Goal: Task Accomplishment & Management: Complete application form

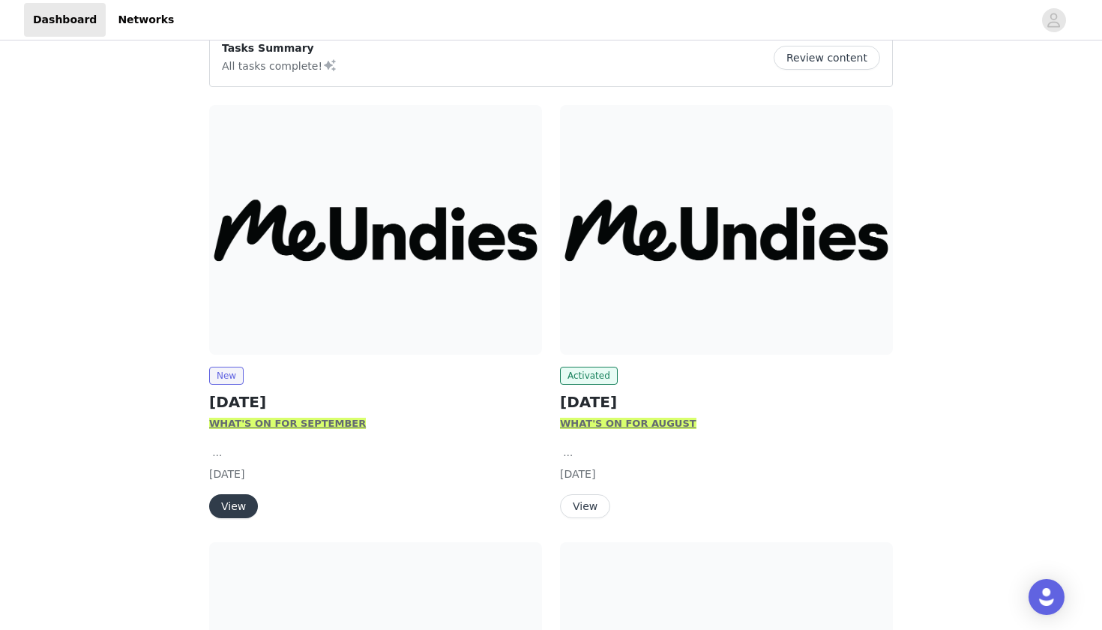
scroll to position [155, 0]
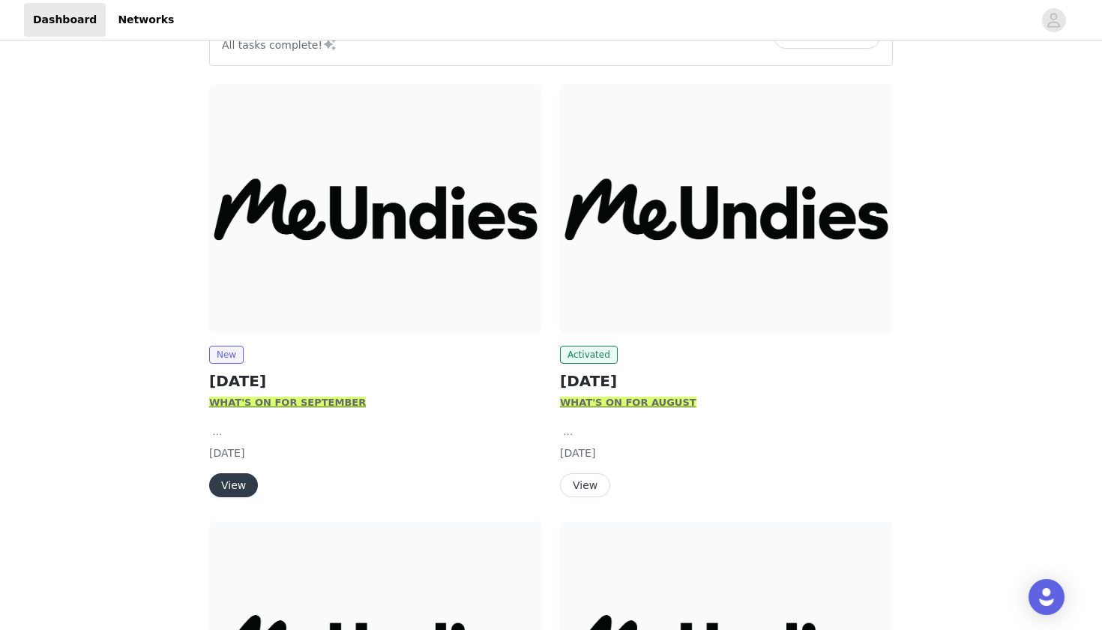
click at [244, 479] on button "View" at bounding box center [233, 485] width 49 height 24
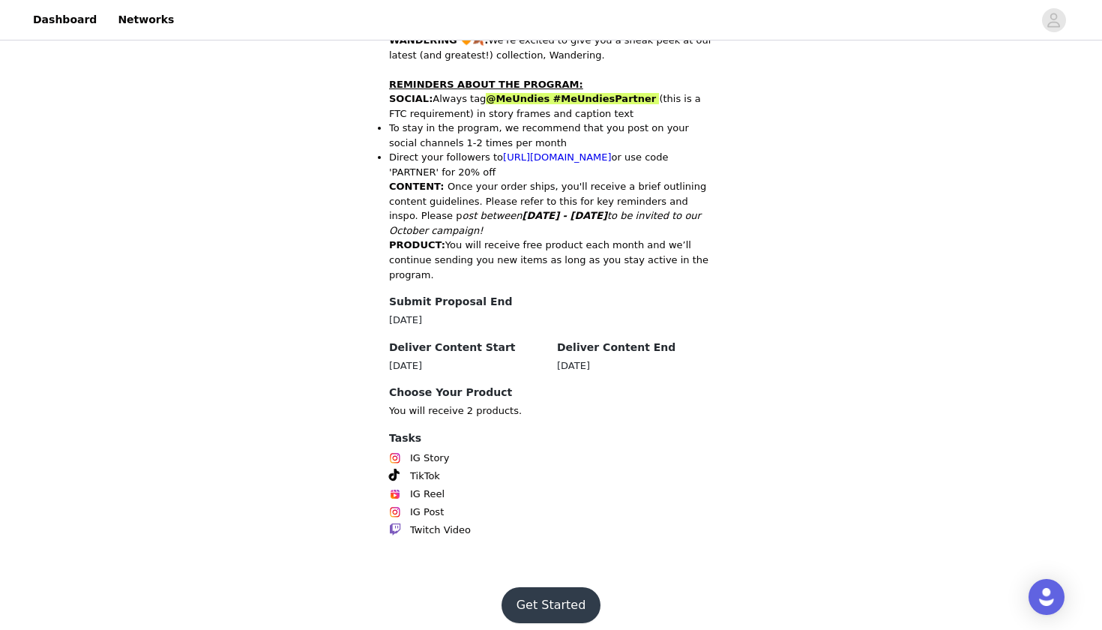
scroll to position [719, 0]
click at [550, 601] on button "Get Started" at bounding box center [552, 606] width 100 height 36
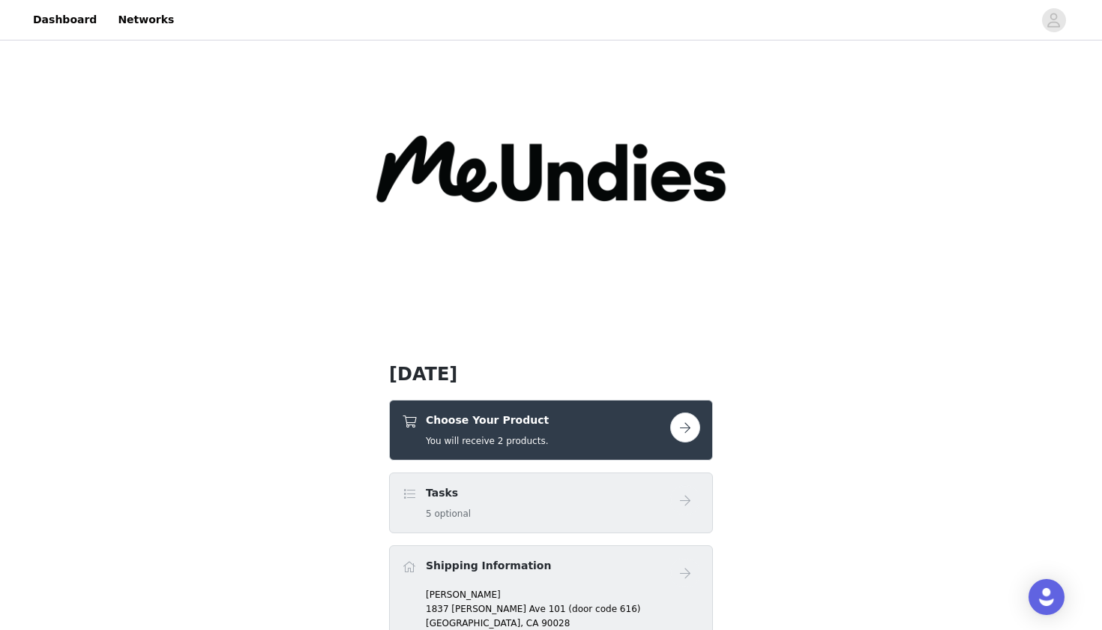
scroll to position [95, 0]
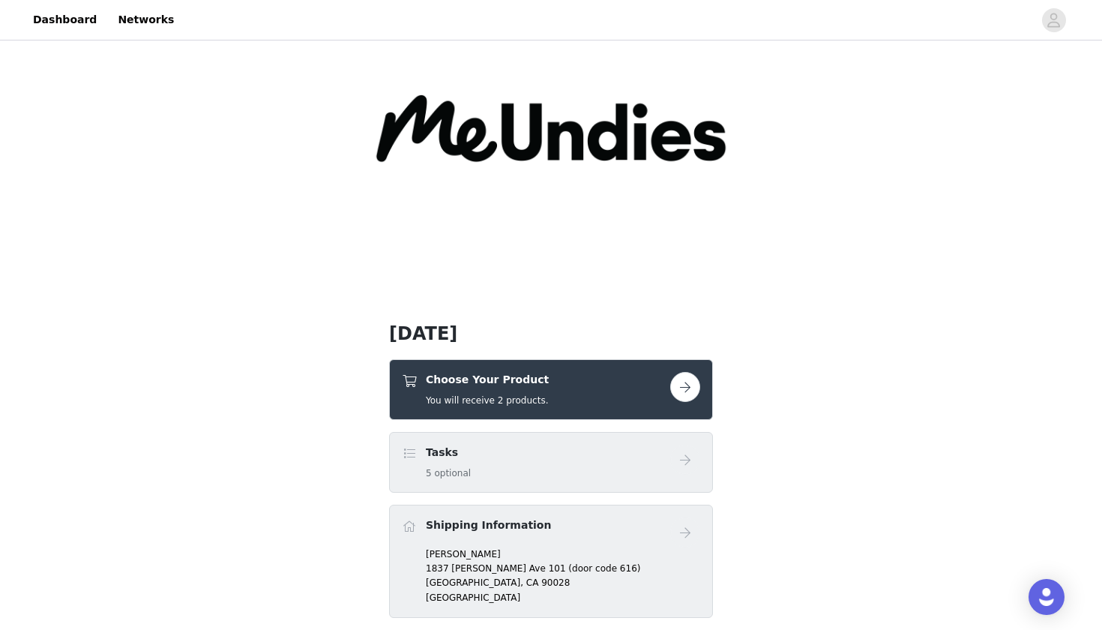
click at [502, 386] on h4 "Choose Your Product" at bounding box center [487, 380] width 123 height 16
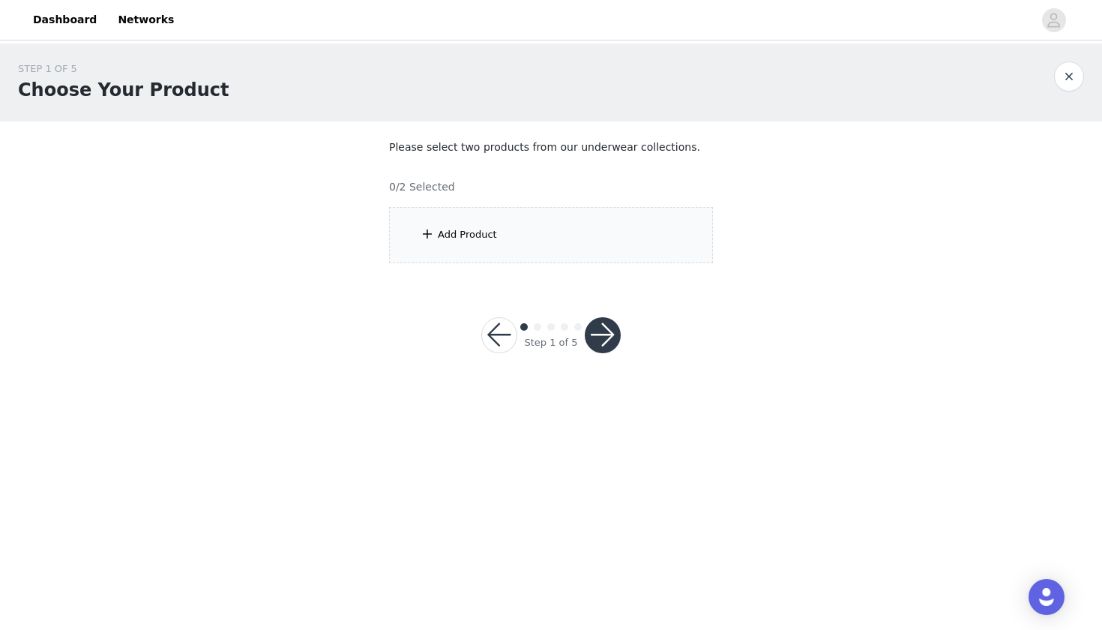
click at [521, 268] on section "Please select two products from our underwear collections. 0/2 Selected Add Pro…" at bounding box center [551, 201] width 360 height 160
click at [490, 220] on div "Add Product" at bounding box center [551, 235] width 324 height 56
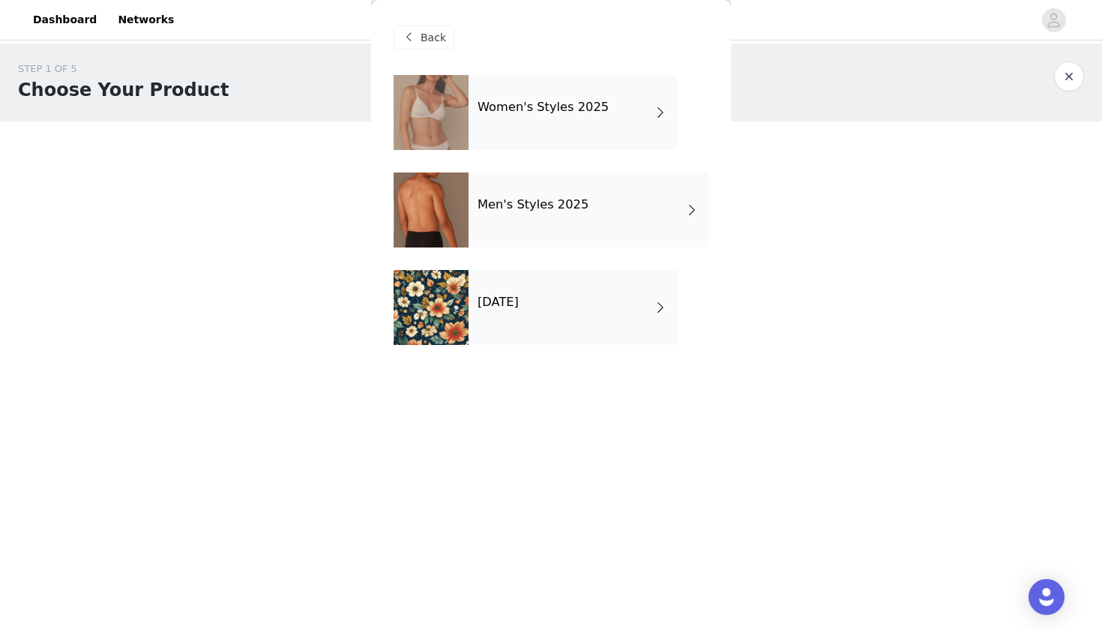
click at [545, 114] on h4 "Women's Styles 2025" at bounding box center [543, 106] width 131 height 13
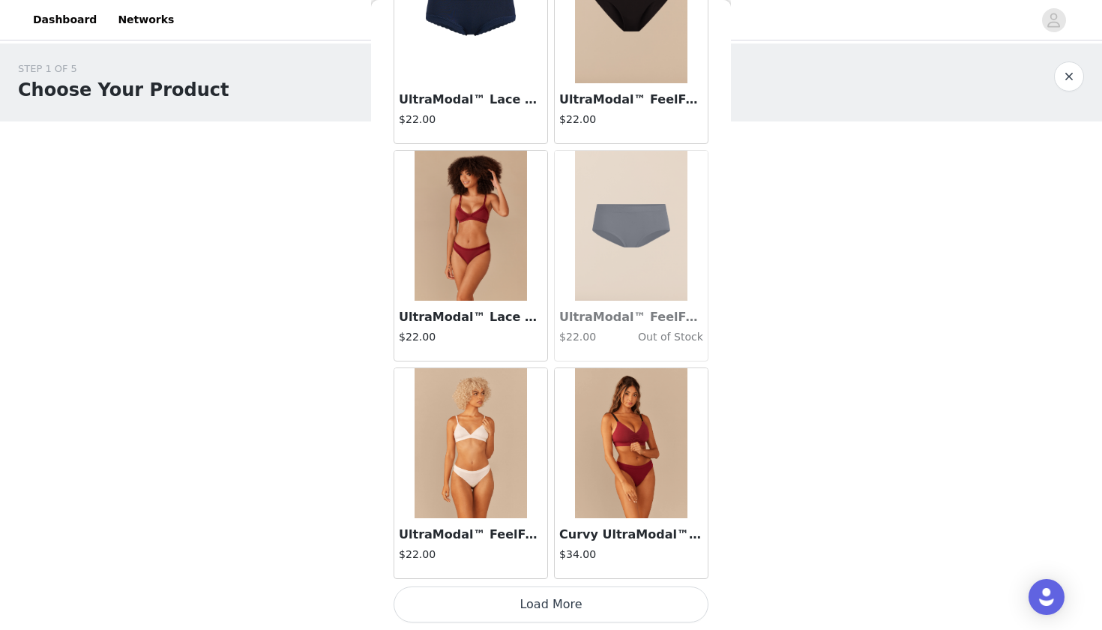
click at [562, 610] on button "Load More" at bounding box center [551, 604] width 315 height 36
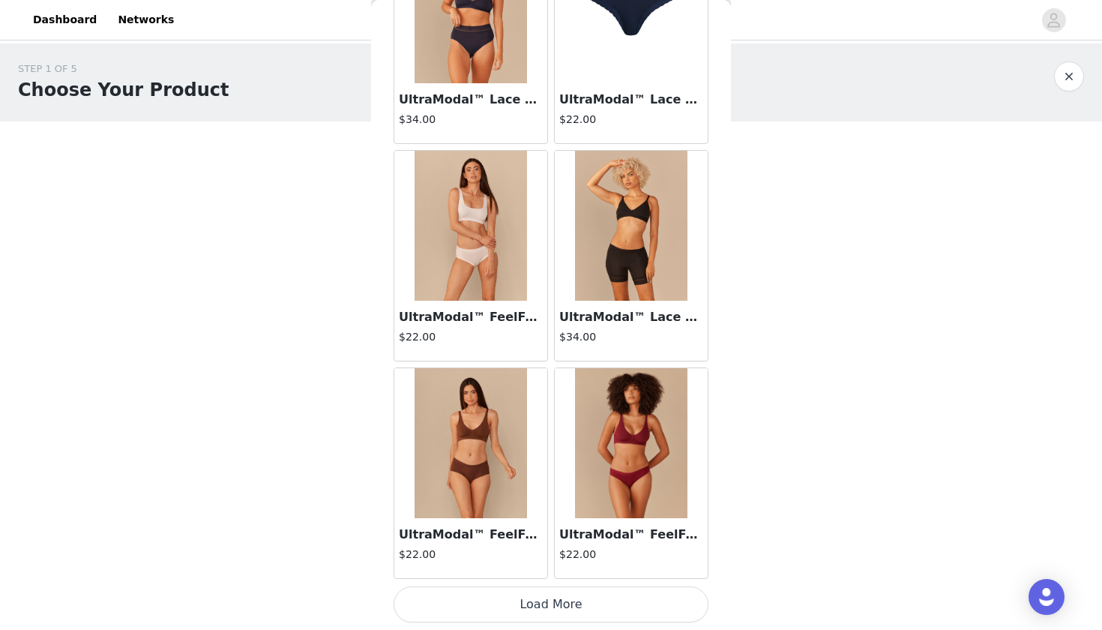
scroll to position [3839, 0]
click at [483, 434] on img at bounding box center [471, 443] width 112 height 150
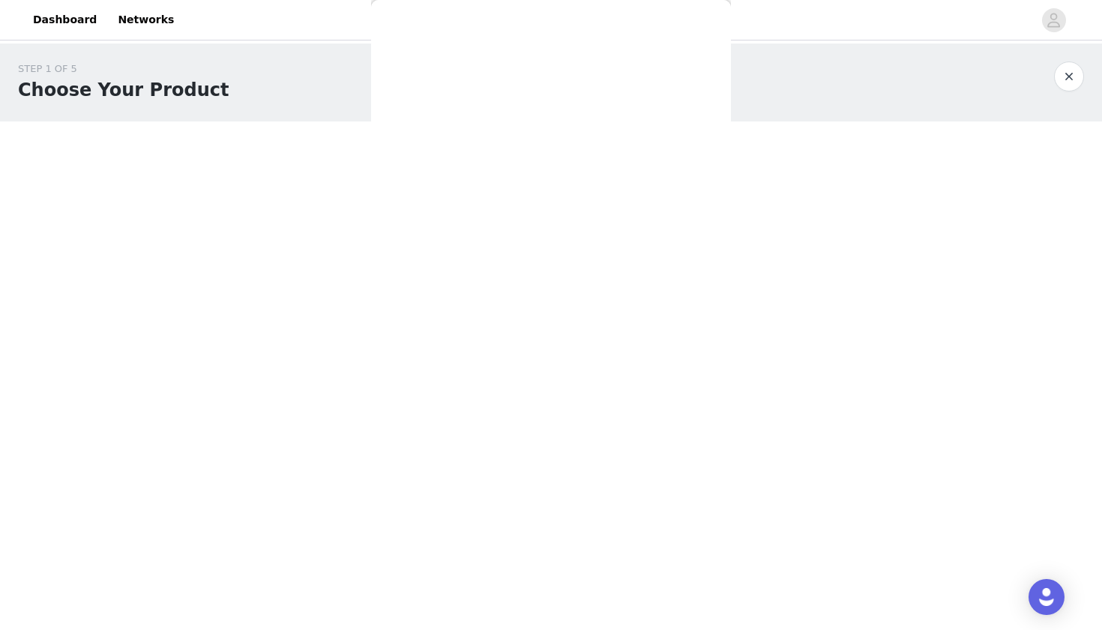
scroll to position [0, 0]
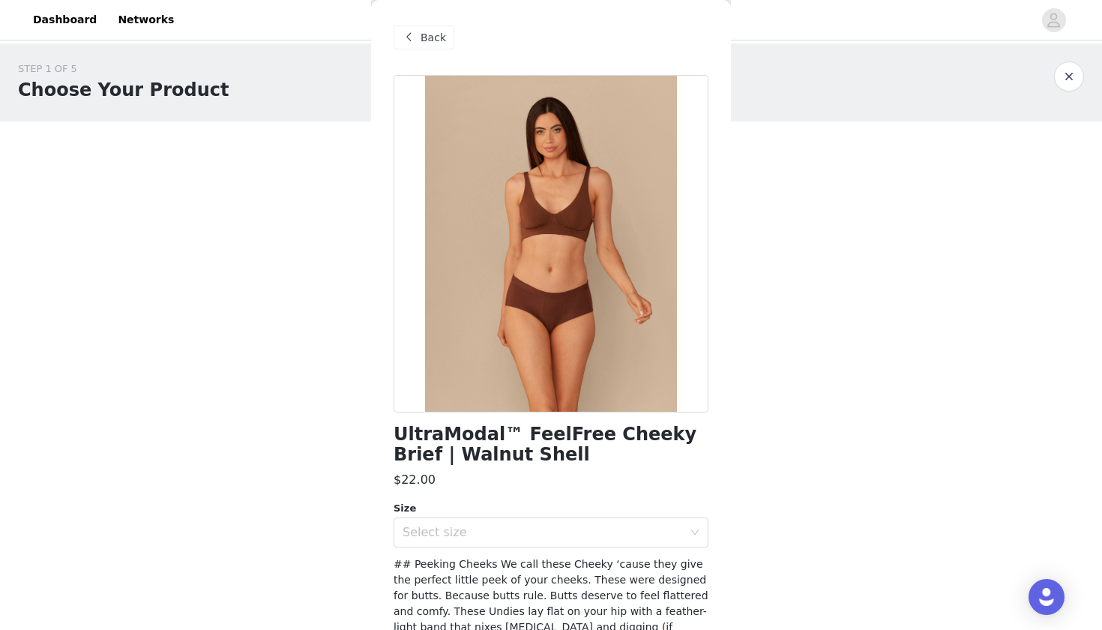
click at [430, 38] on span "Back" at bounding box center [433, 38] width 25 height 16
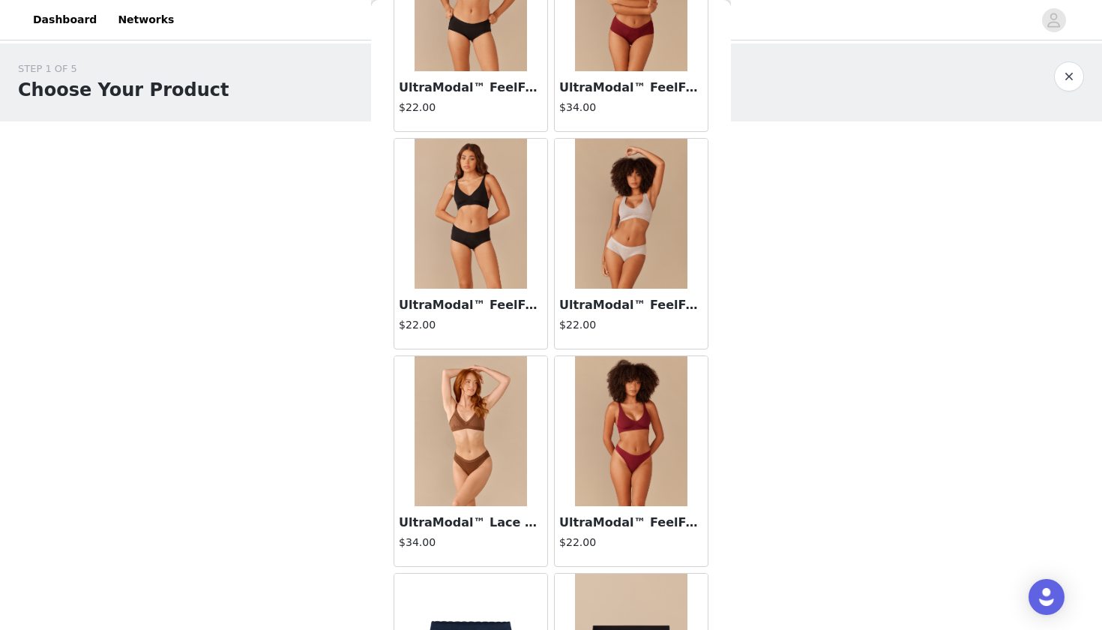
scroll to position [1025, 0]
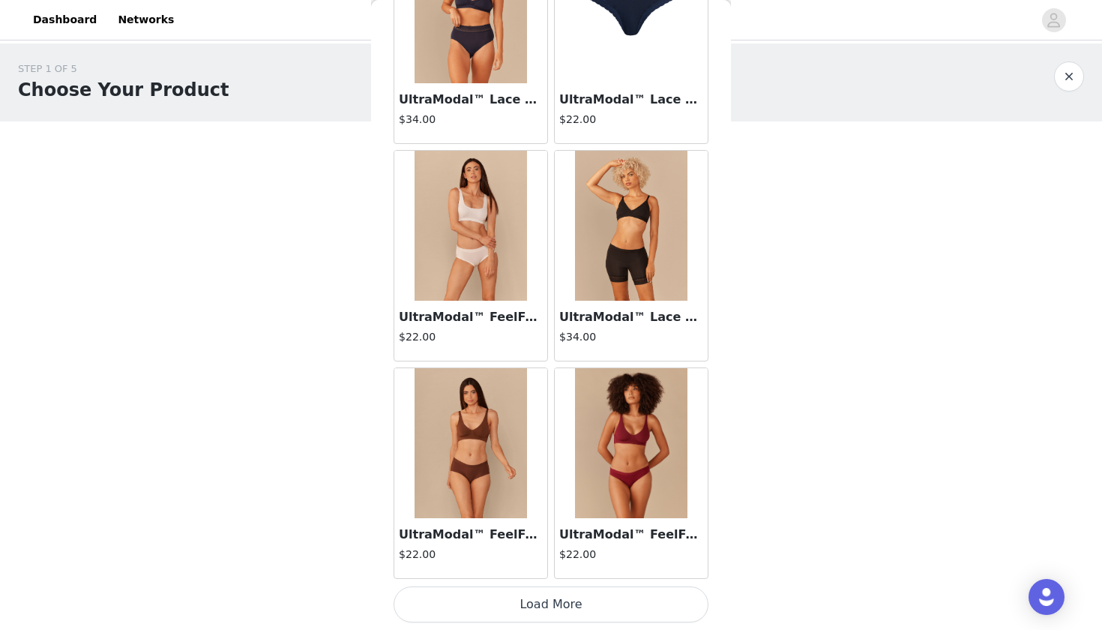
click at [545, 595] on button "Load More" at bounding box center [551, 604] width 315 height 36
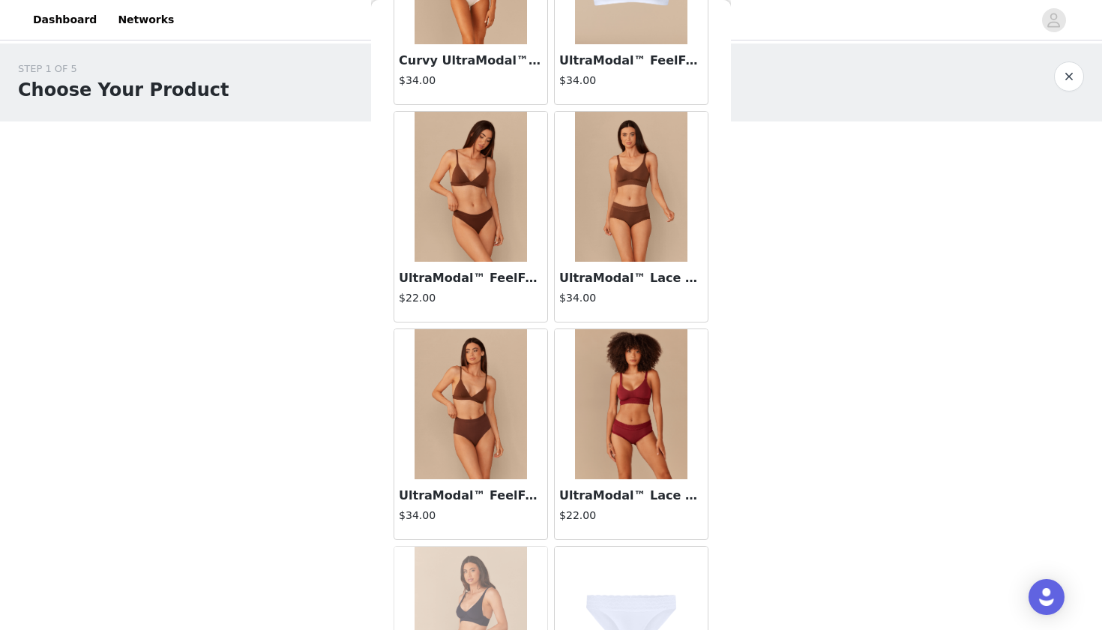
scroll to position [4984, 0]
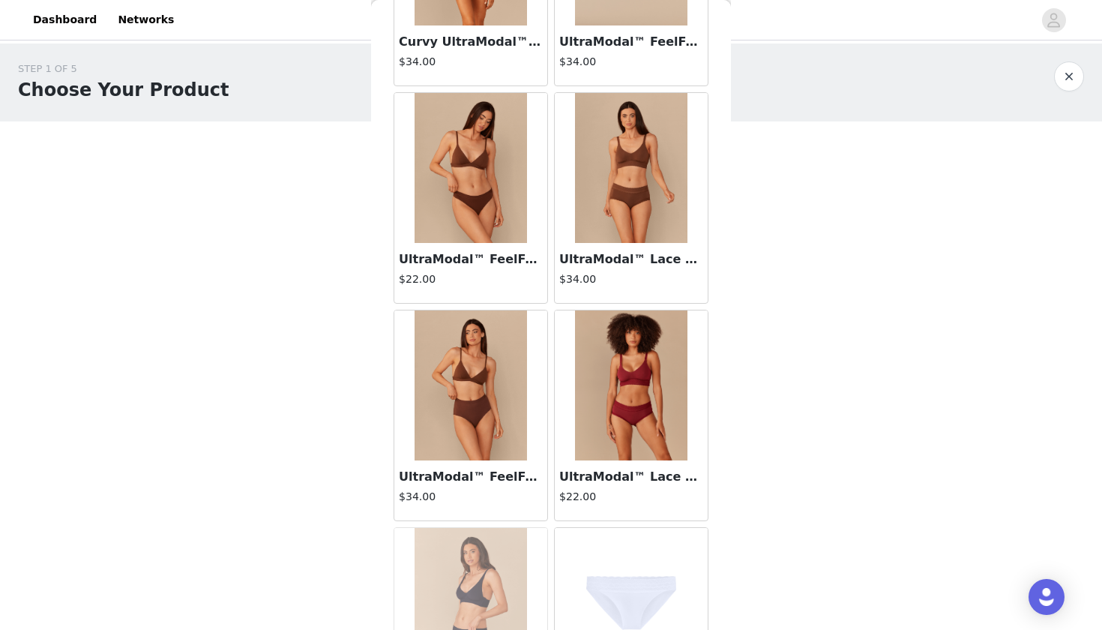
click at [487, 406] on img at bounding box center [471, 385] width 112 height 150
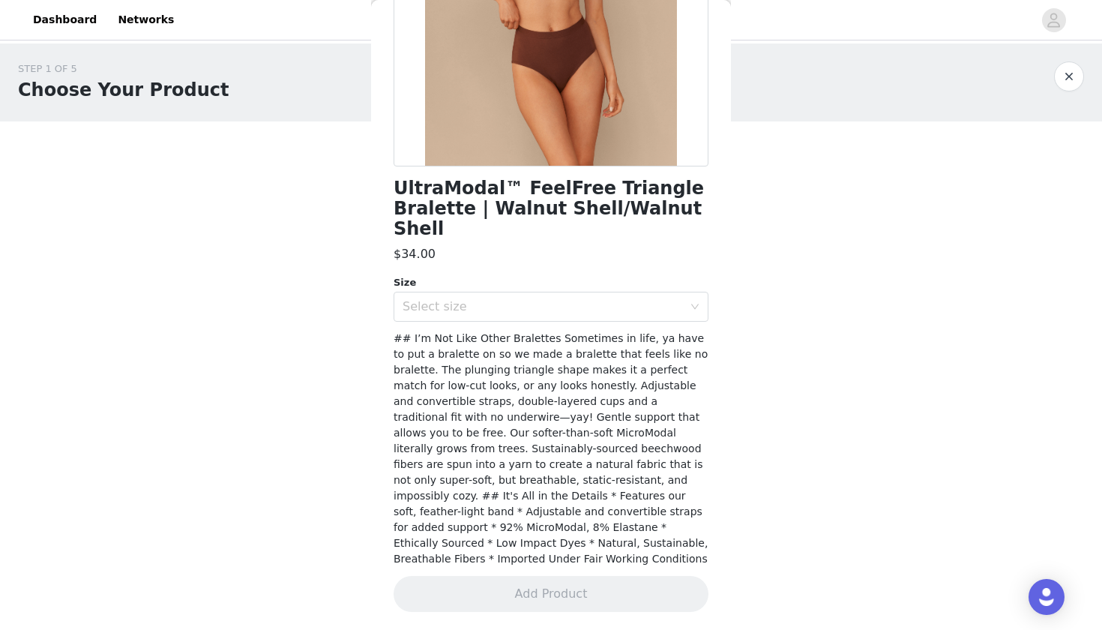
scroll to position [0, 0]
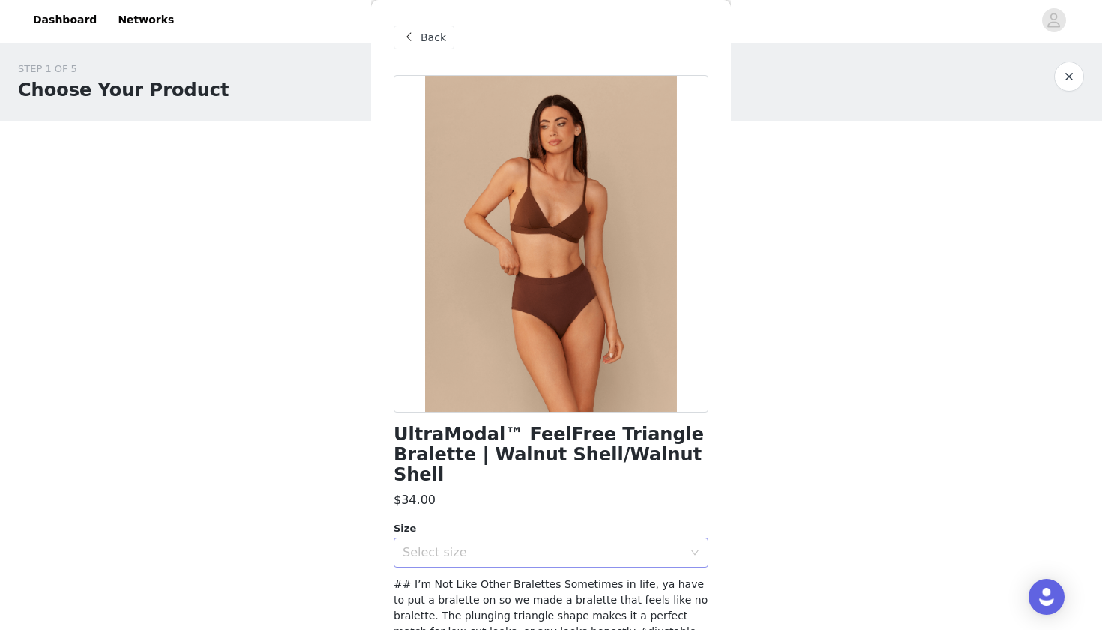
click at [508, 545] on div "Select size" at bounding box center [543, 552] width 280 height 15
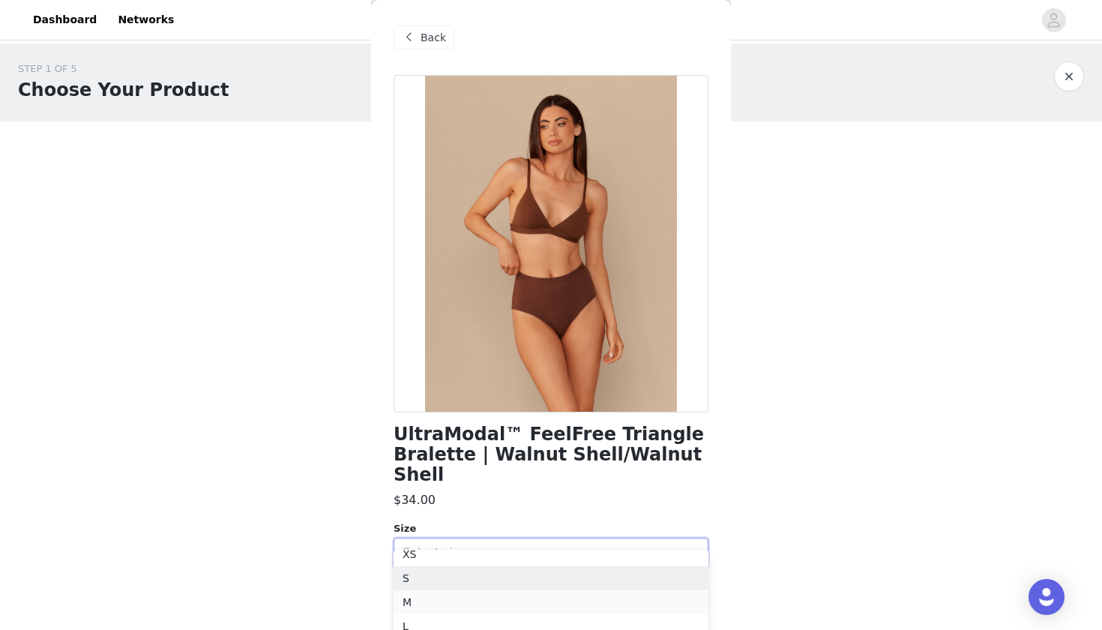
scroll to position [10, 0]
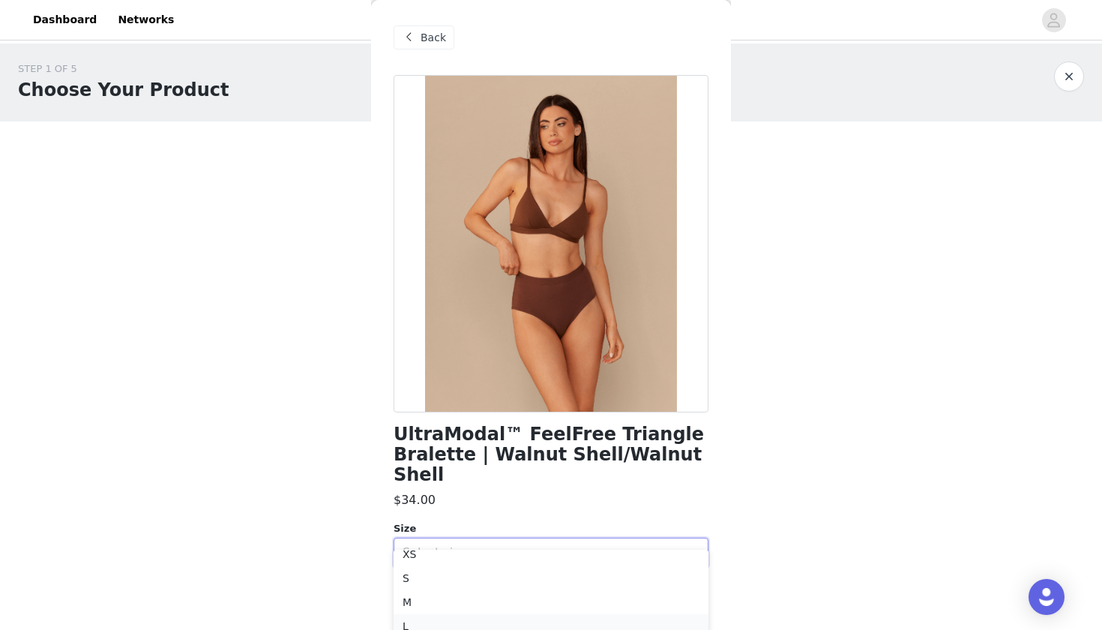
click at [424, 626] on li "L" at bounding box center [551, 626] width 315 height 24
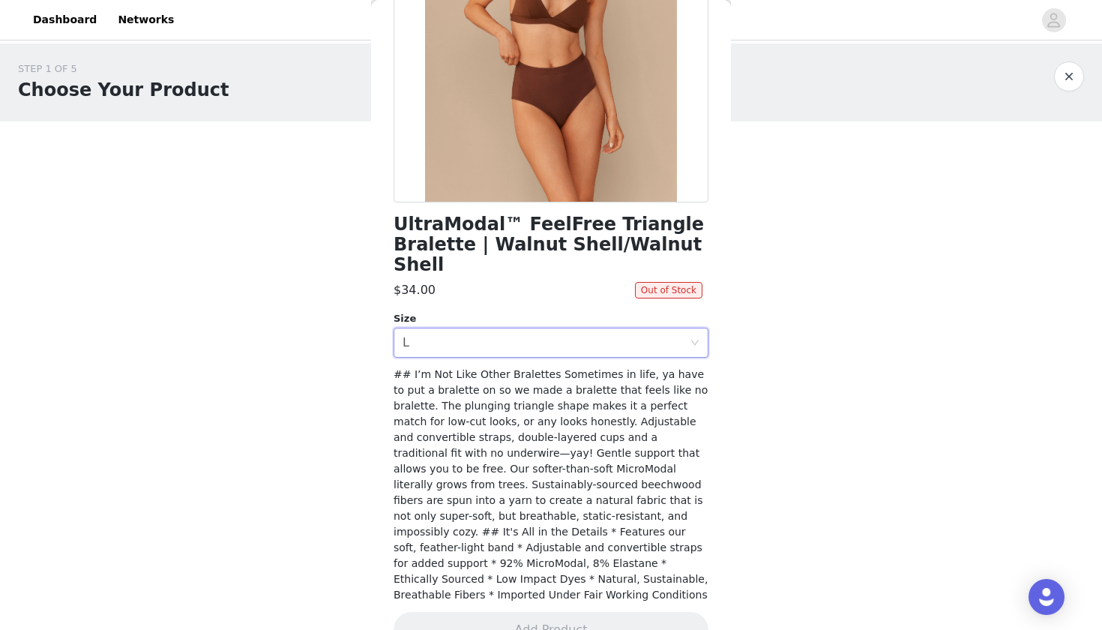
scroll to position [209, 0]
click at [448, 312] on div "Size Select size L" at bounding box center [551, 335] width 315 height 46
click at [451, 329] on div "Select size L" at bounding box center [546, 343] width 287 height 28
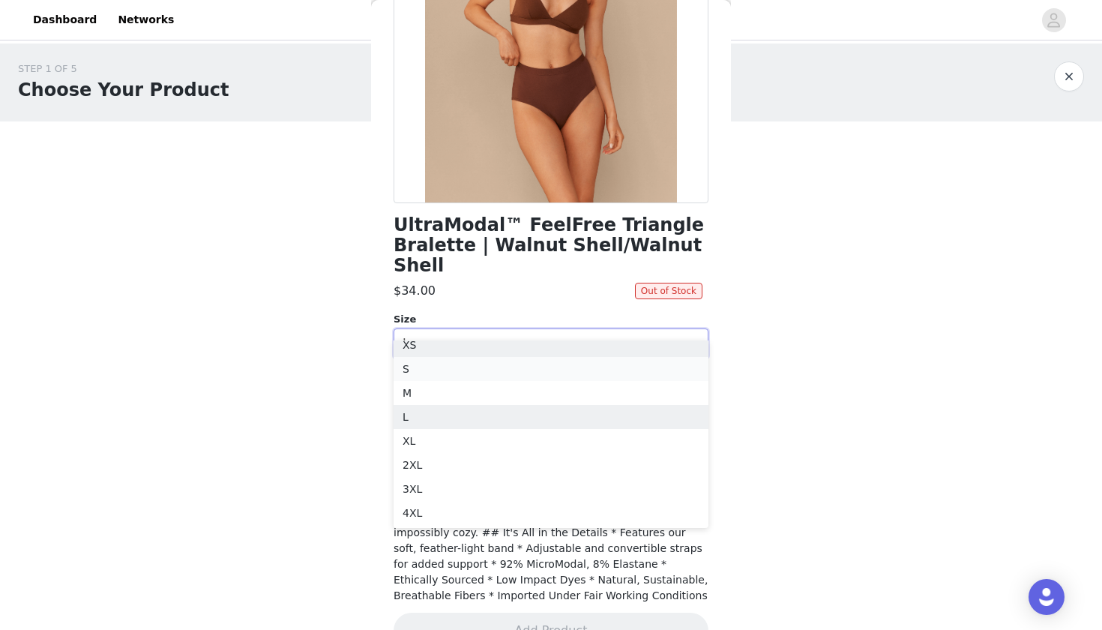
scroll to position [3, 0]
click at [416, 401] on li "M" at bounding box center [551, 400] width 315 height 24
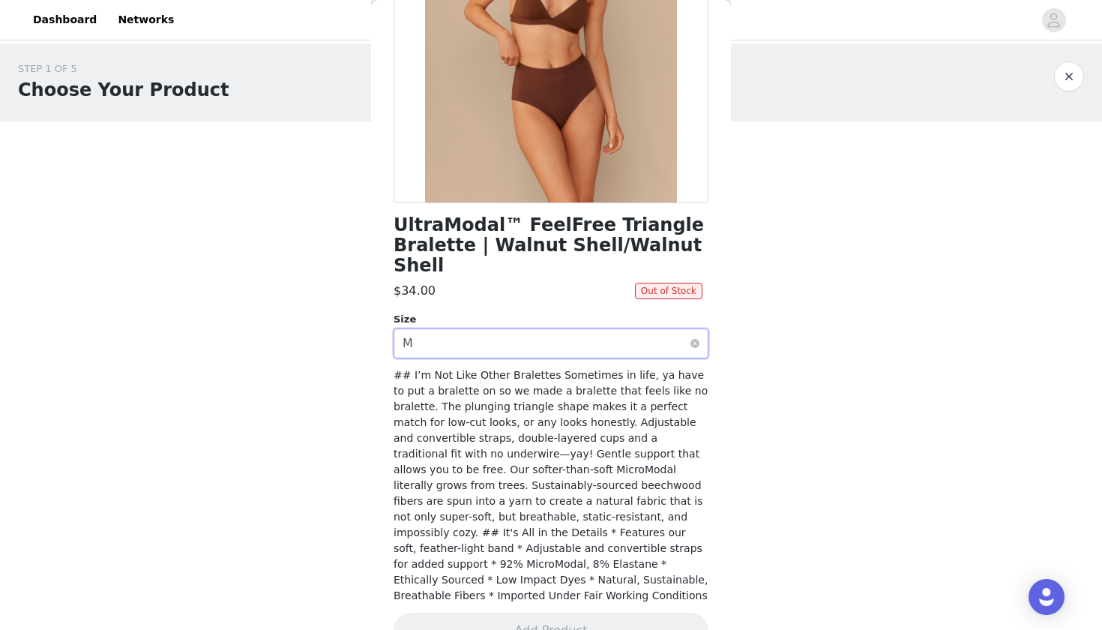
click at [445, 329] on div "Select size M" at bounding box center [546, 343] width 287 height 28
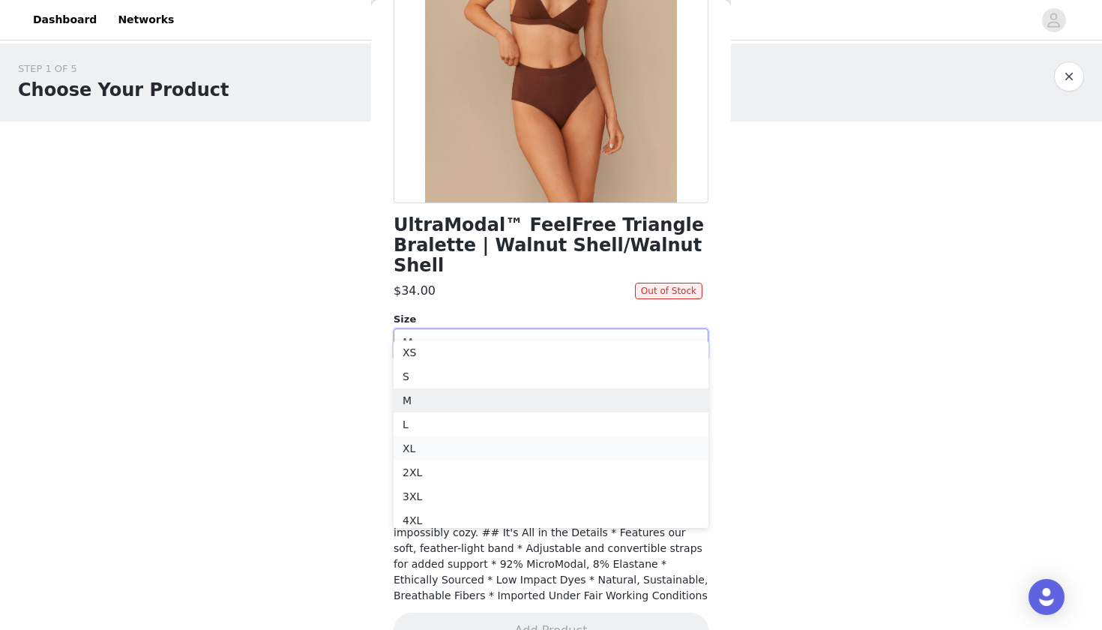
click at [432, 452] on li "XL" at bounding box center [551, 448] width 315 height 24
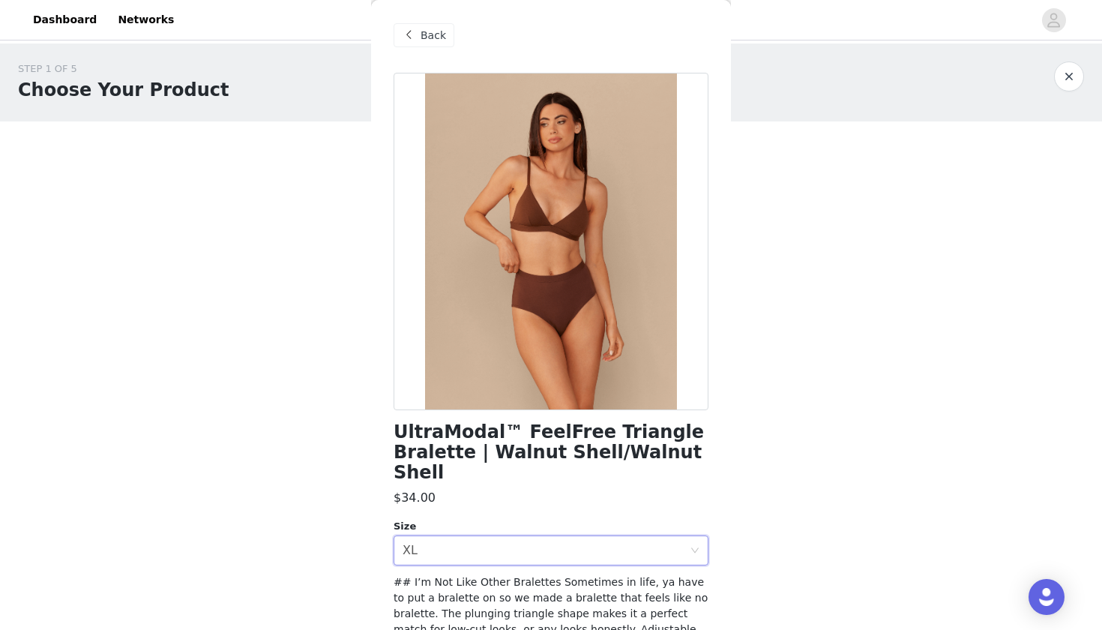
scroll to position [0, 0]
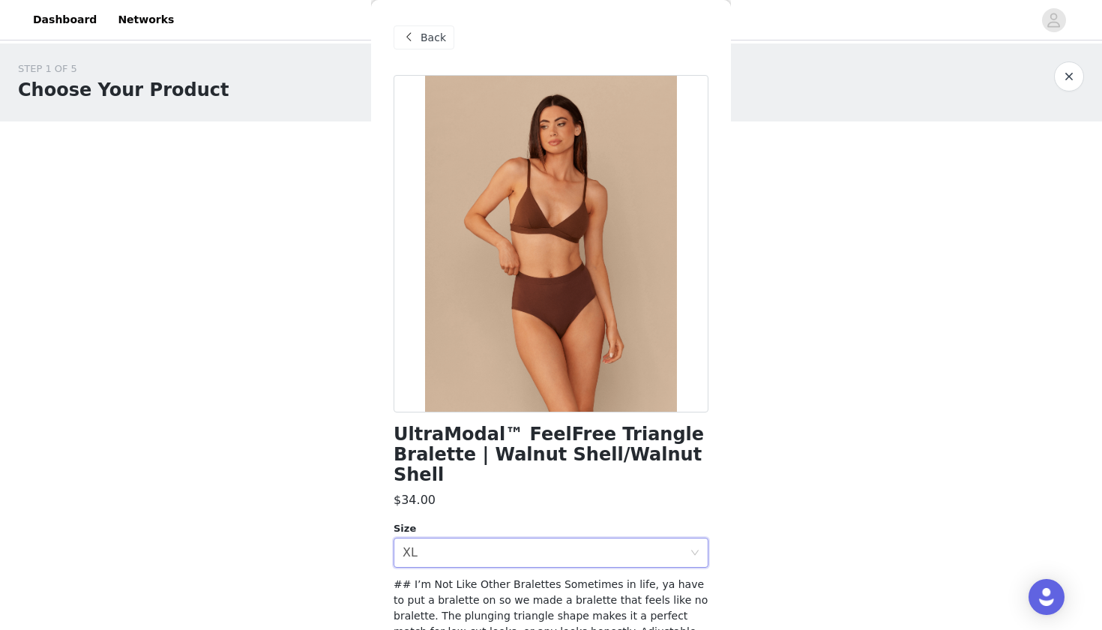
click at [438, 35] on span "Back" at bounding box center [433, 38] width 25 height 16
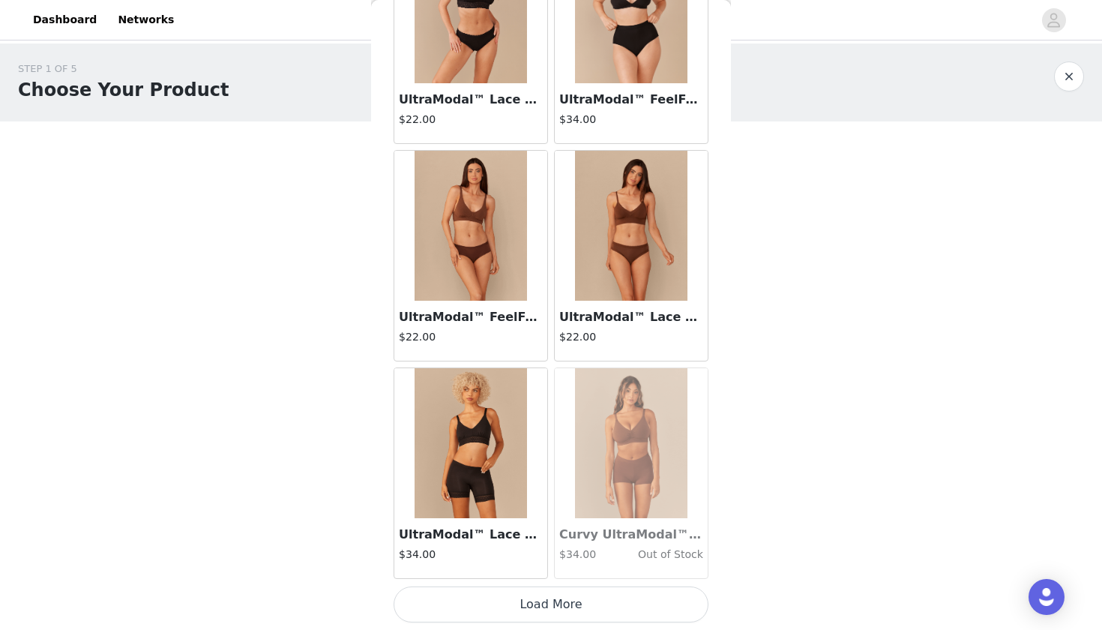
click at [604, 605] on button "Load More" at bounding box center [551, 604] width 315 height 36
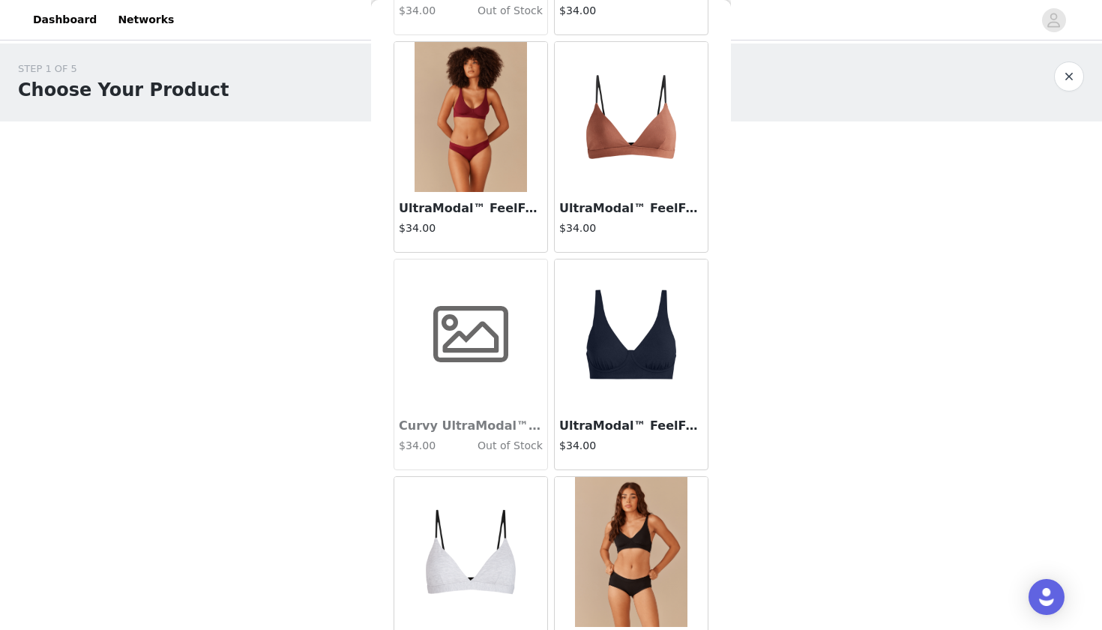
scroll to position [7209, 0]
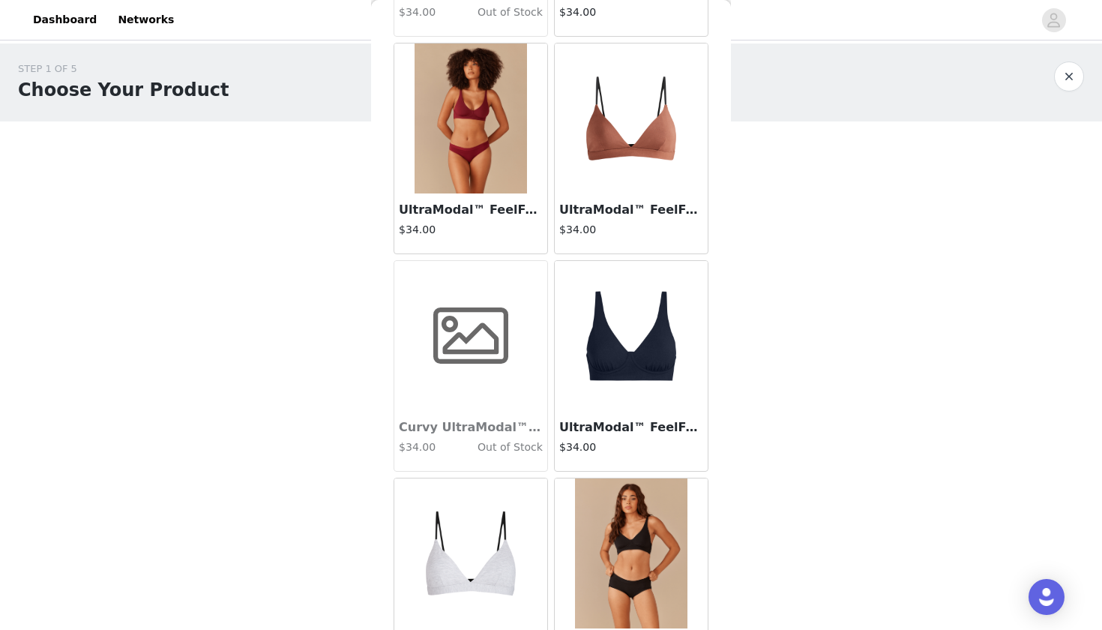
click at [601, 193] on img at bounding box center [631, 118] width 150 height 150
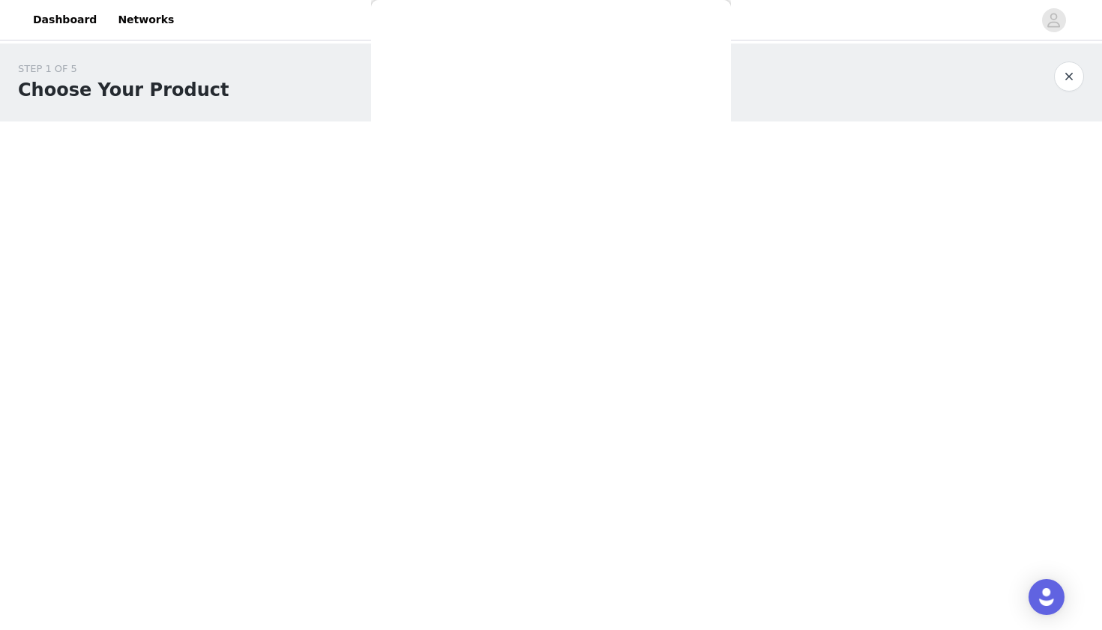
scroll to position [0, 0]
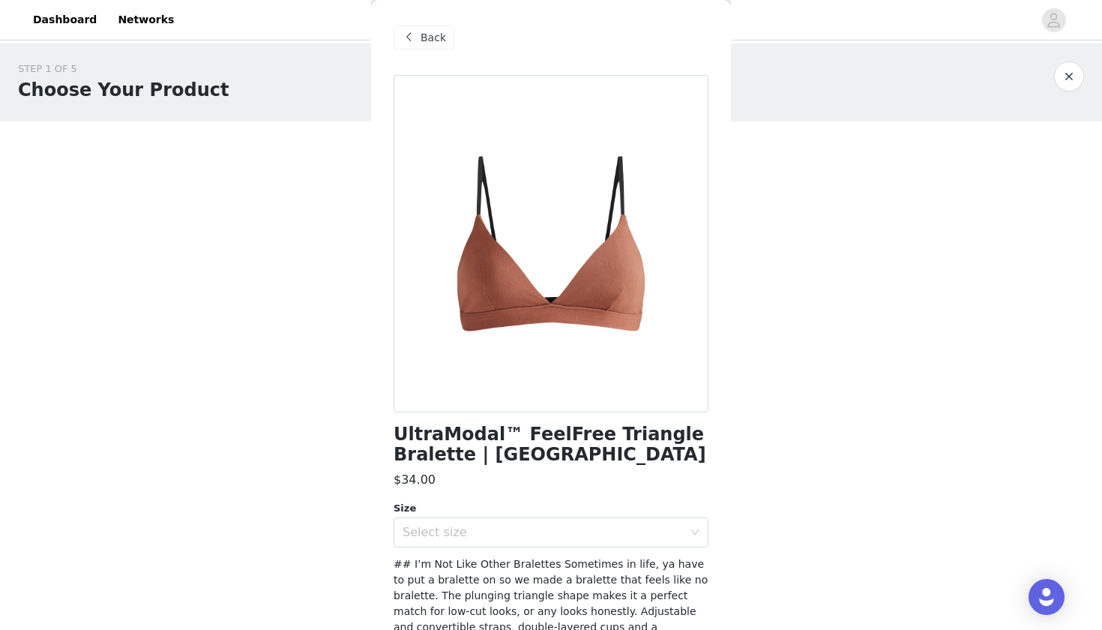
click at [424, 48] on div "Back" at bounding box center [424, 37] width 61 height 24
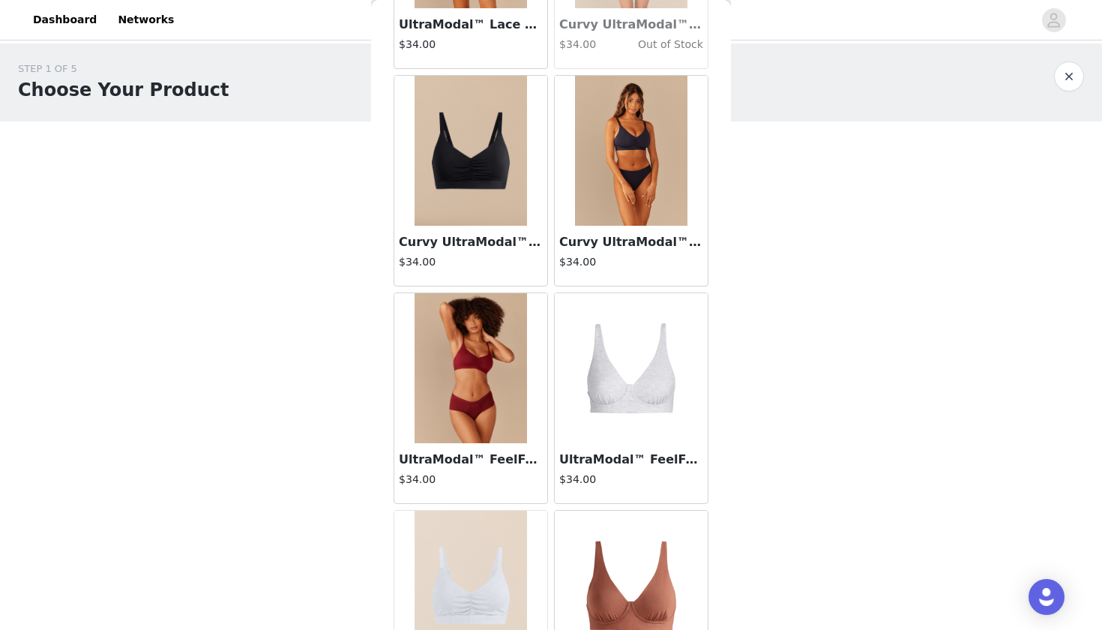
scroll to position [6516, 0]
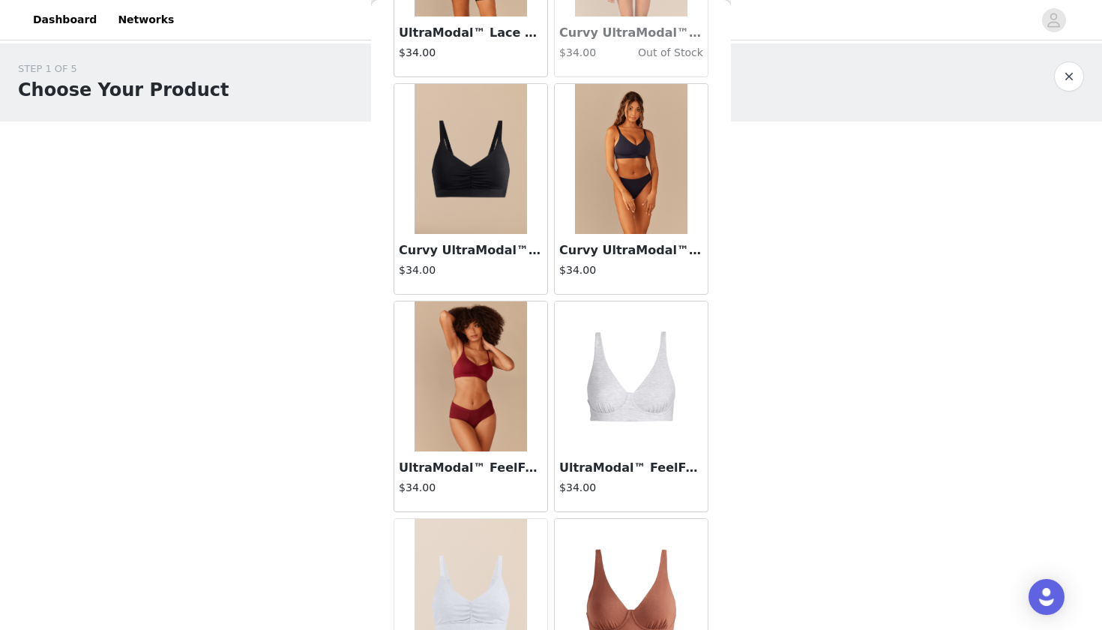
click at [615, 196] on img at bounding box center [631, 159] width 112 height 150
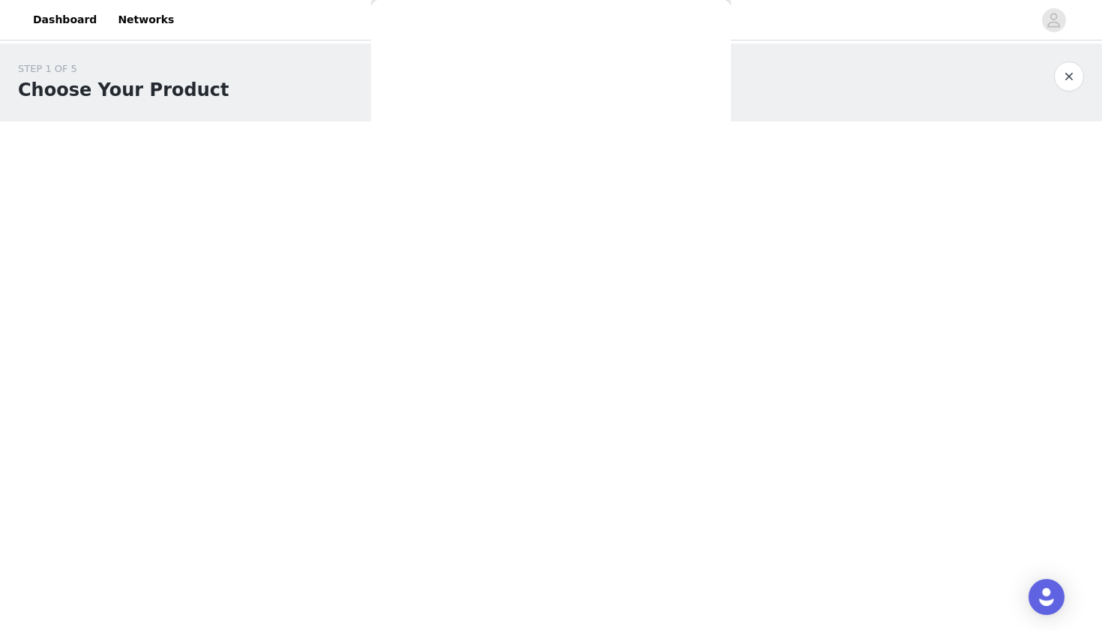
scroll to position [0, 0]
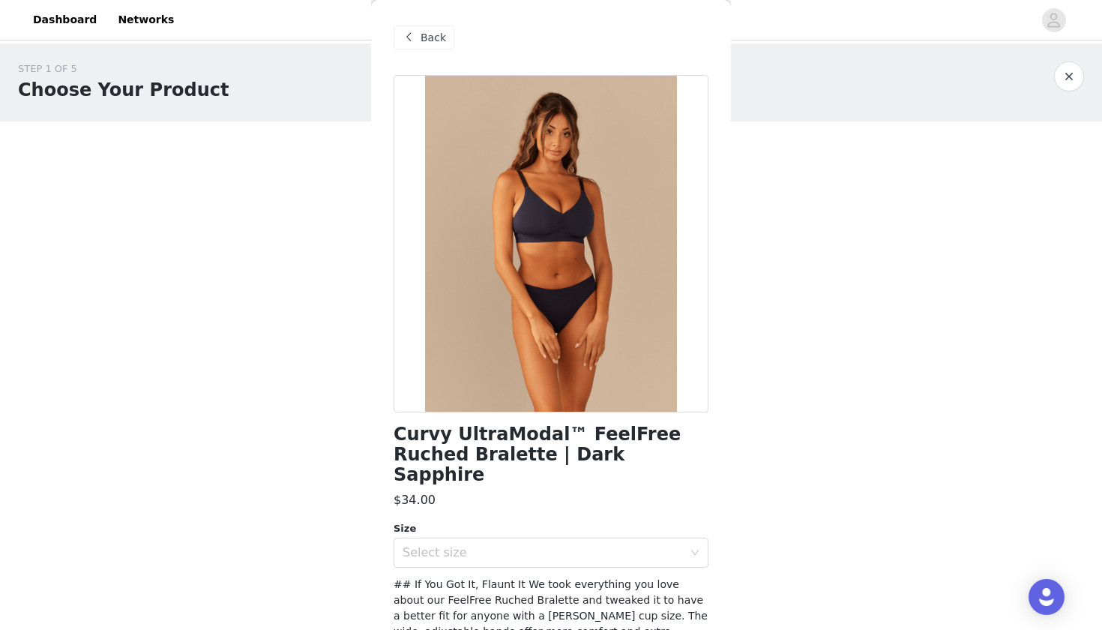
click at [412, 38] on span at bounding box center [409, 37] width 18 height 18
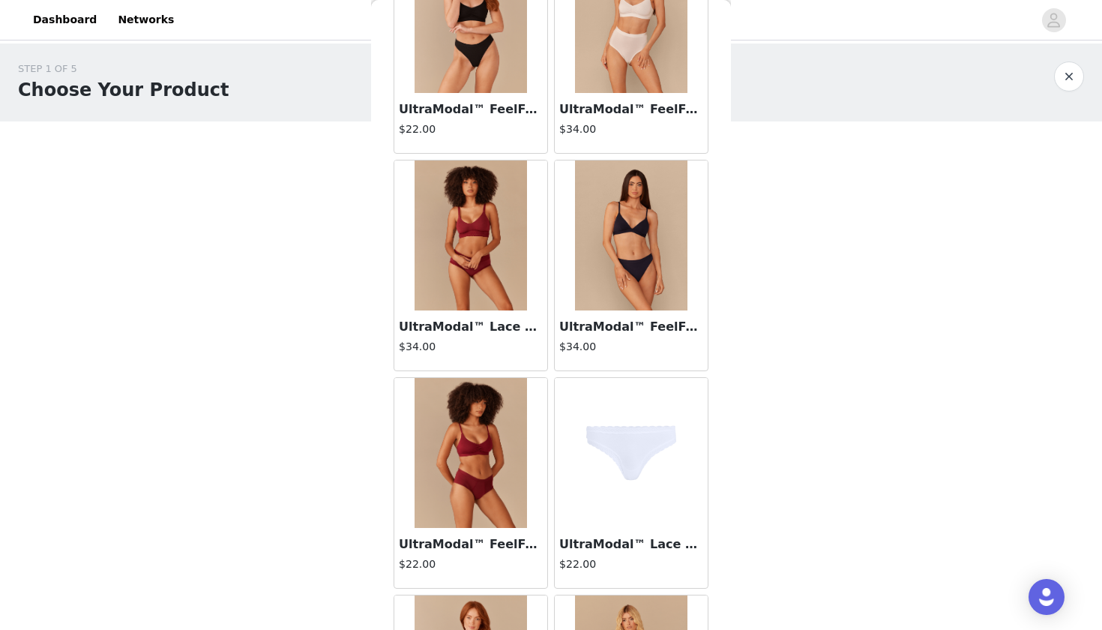
scroll to position [2958, 0]
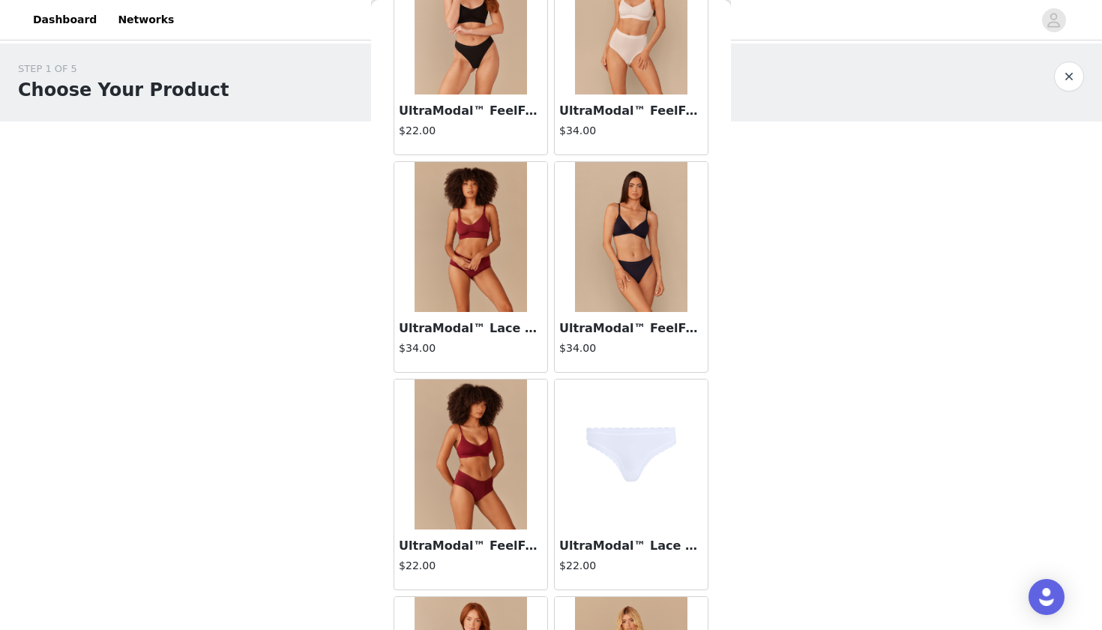
click at [642, 300] on img at bounding box center [631, 237] width 112 height 150
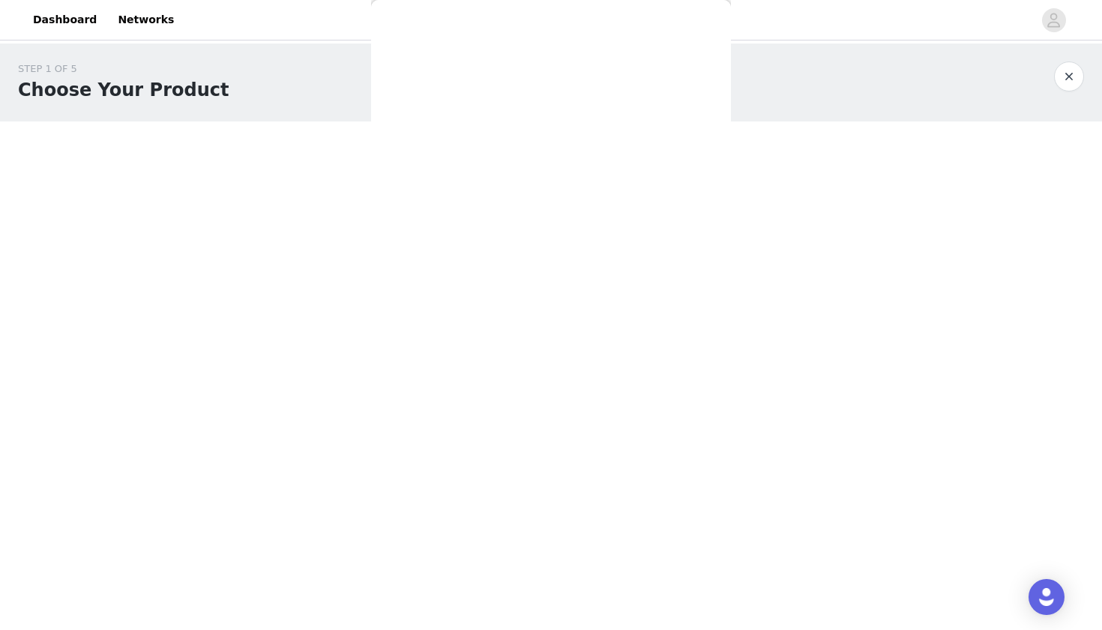
scroll to position [0, 0]
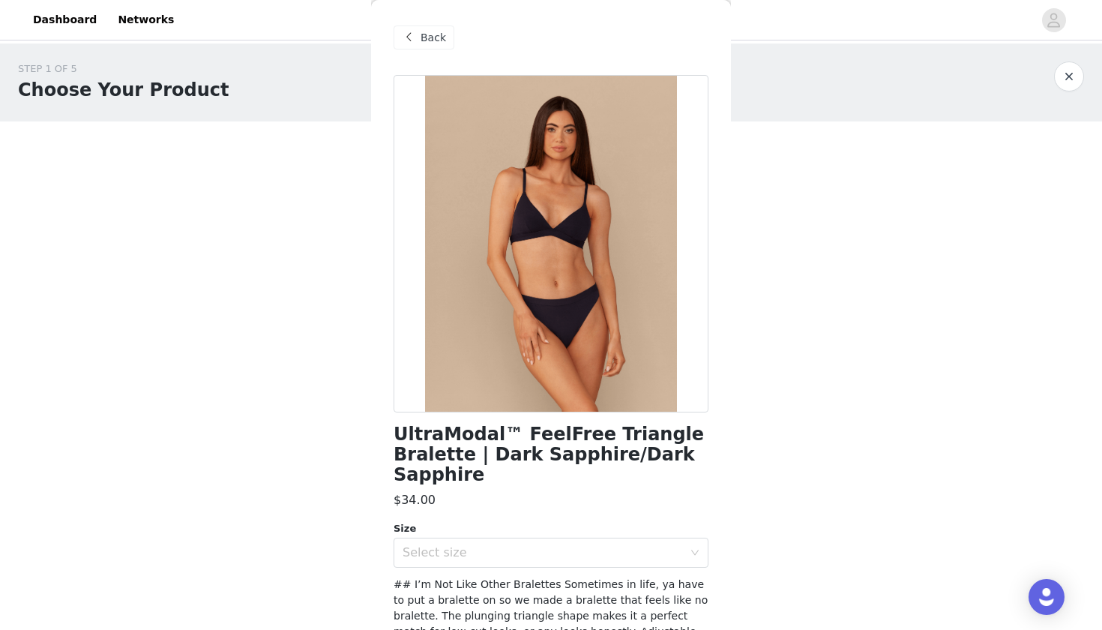
click at [415, 38] on span at bounding box center [409, 37] width 18 height 18
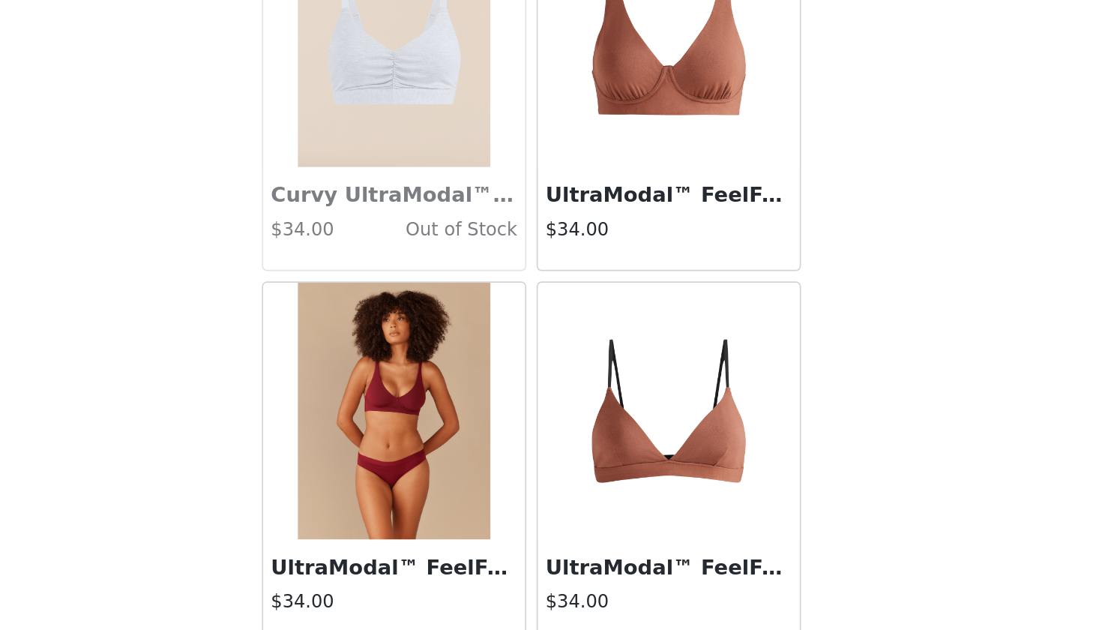
scroll to position [6909, 0]
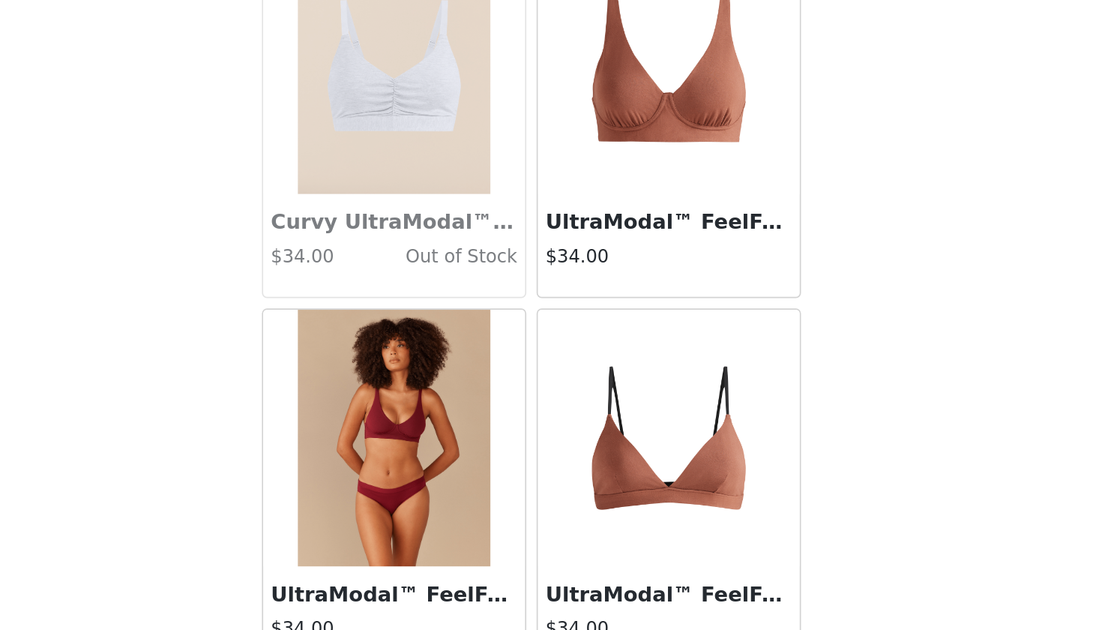
click at [559, 283] on h3 "UltraModal™ FeelFree Longline Bralette | Cedar Wood" at bounding box center [631, 292] width 144 height 18
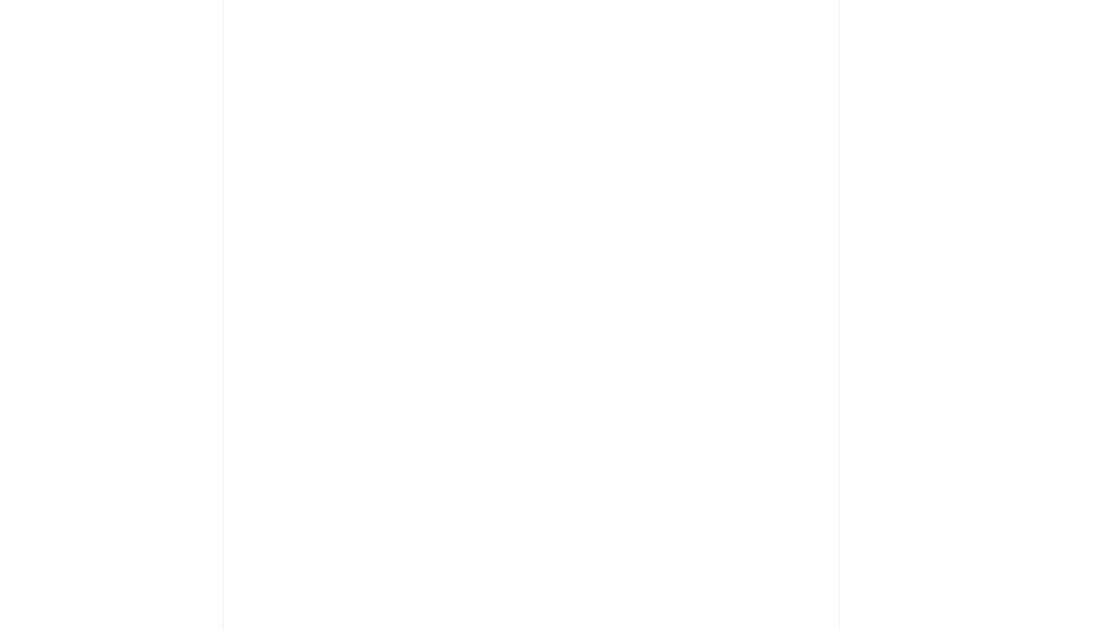
scroll to position [0, 0]
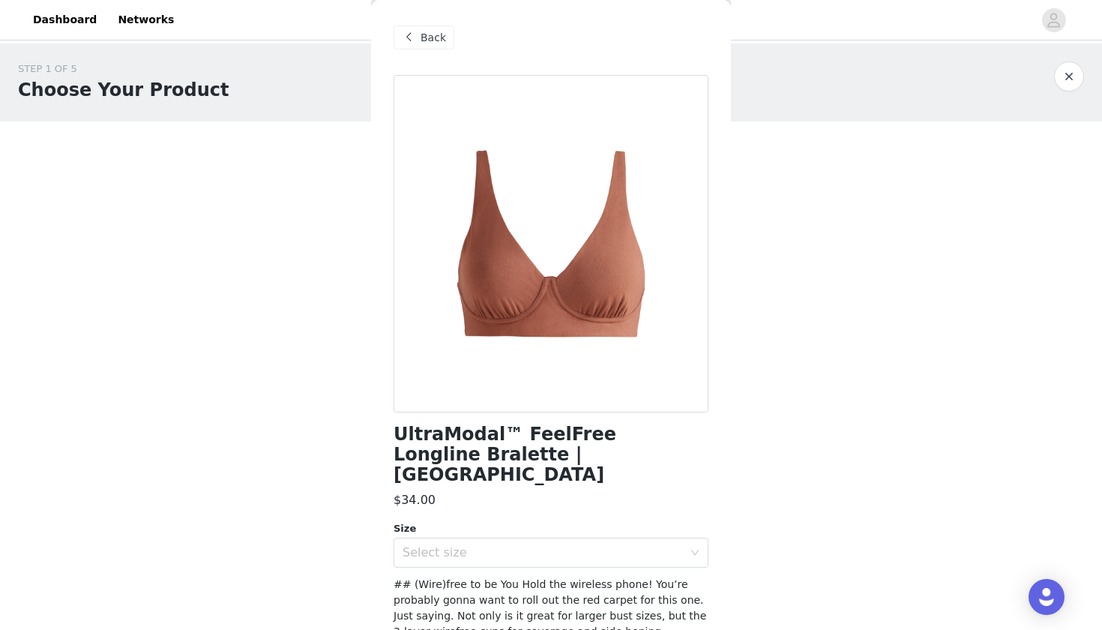
click at [443, 33] on span "Back" at bounding box center [433, 38] width 25 height 16
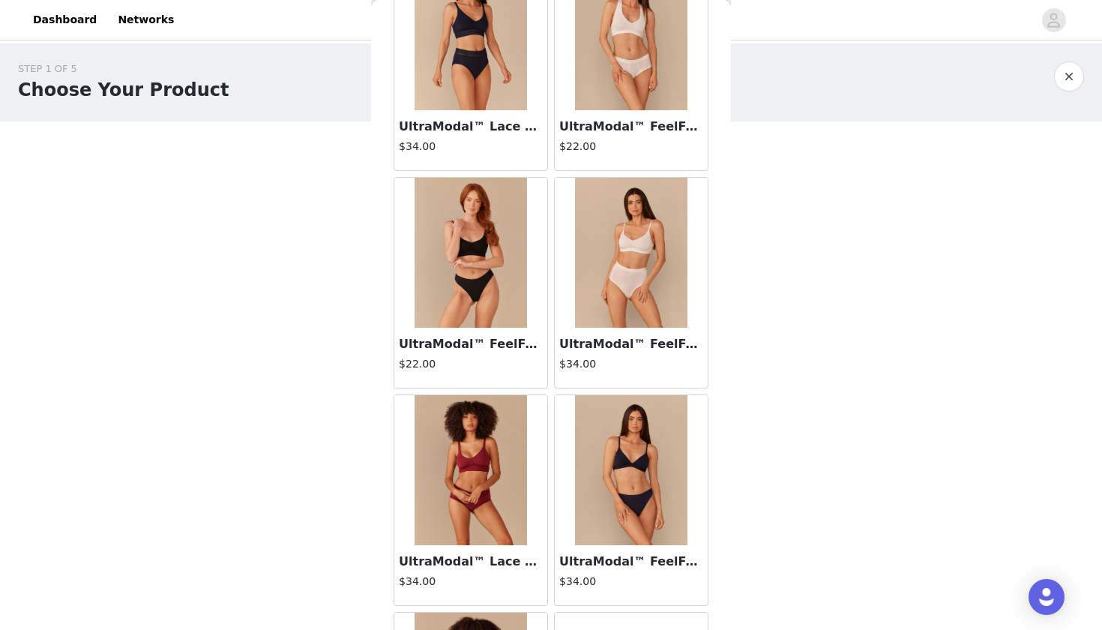
scroll to position [2881, 0]
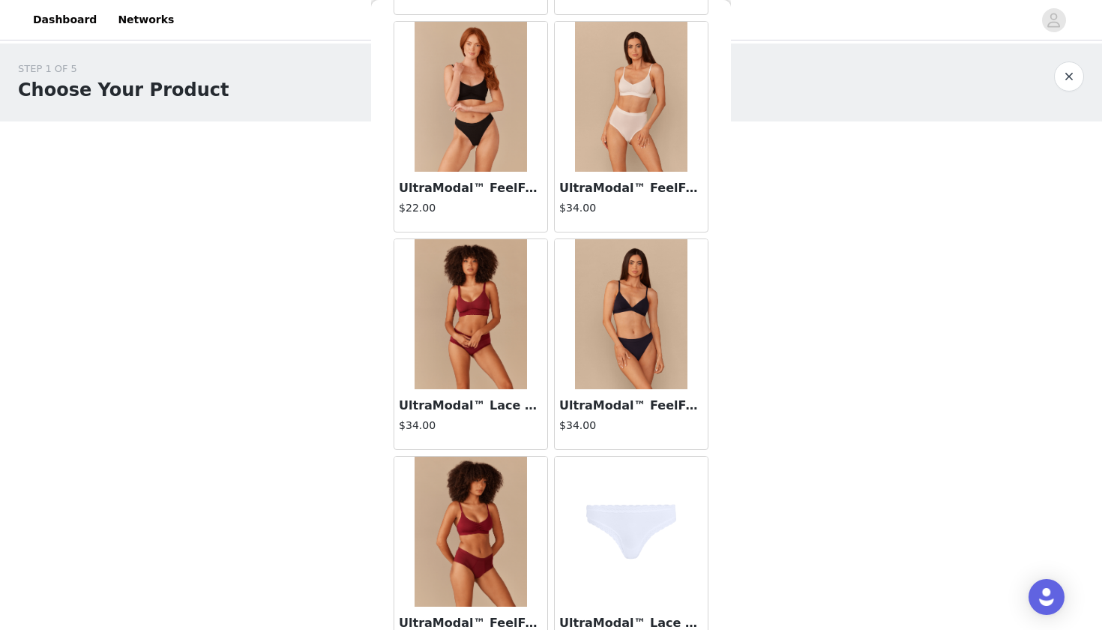
click at [597, 391] on div "UltraModal™ FeelFree Triangle Bralette | Dark Sapphire/Dark Sapphire $34.00" at bounding box center [631, 419] width 153 height 60
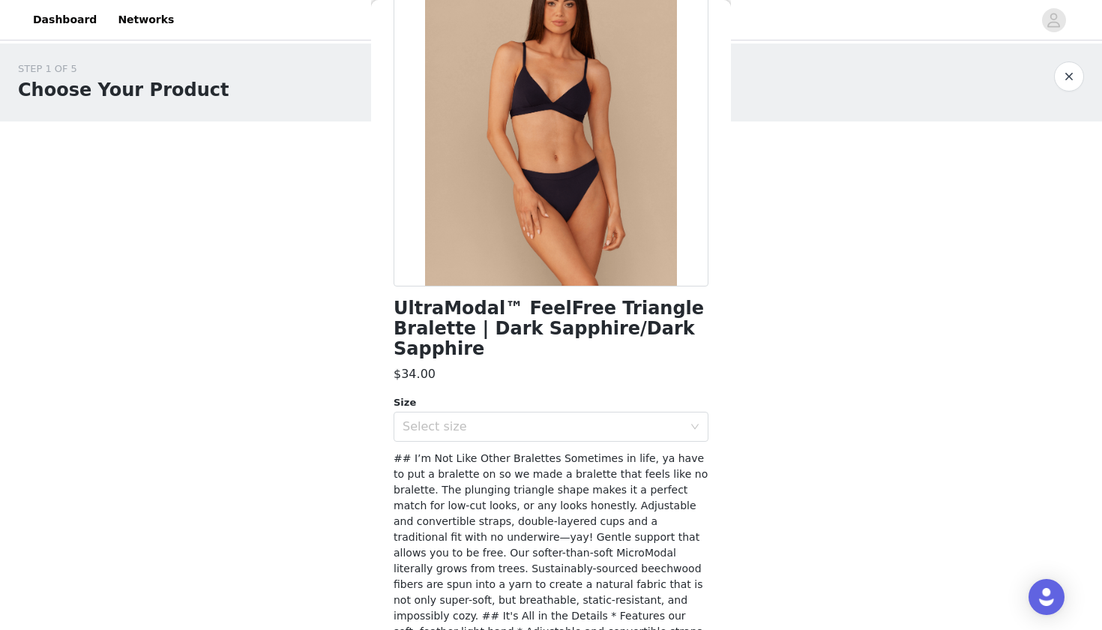
scroll to position [95, 0]
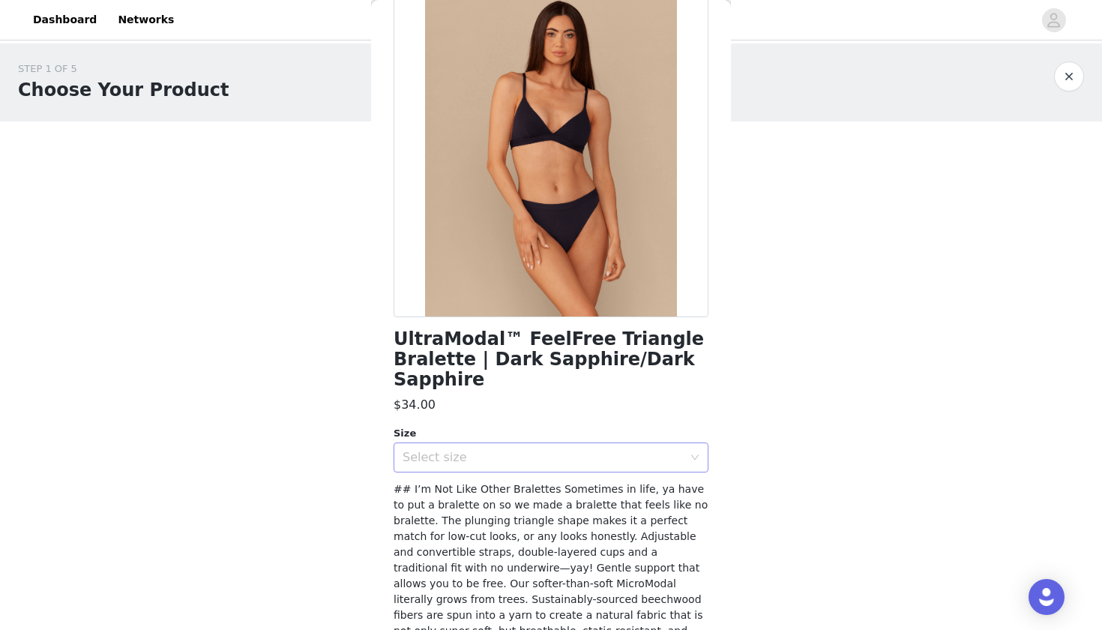
click at [449, 443] on div "Select size" at bounding box center [546, 457] width 287 height 28
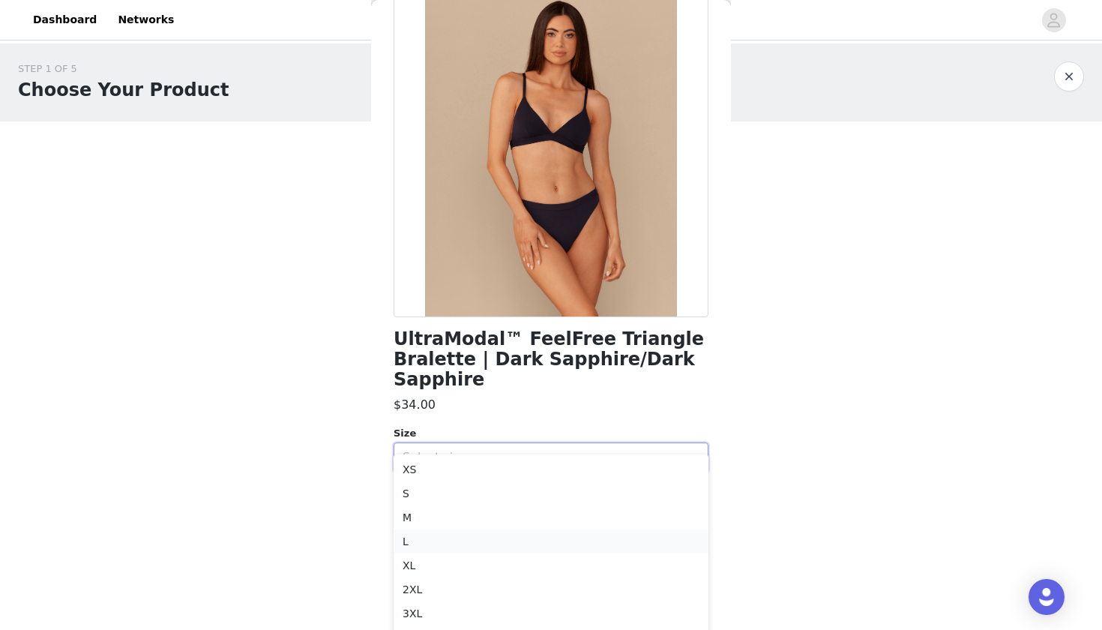
click at [415, 547] on li "L" at bounding box center [551, 541] width 315 height 24
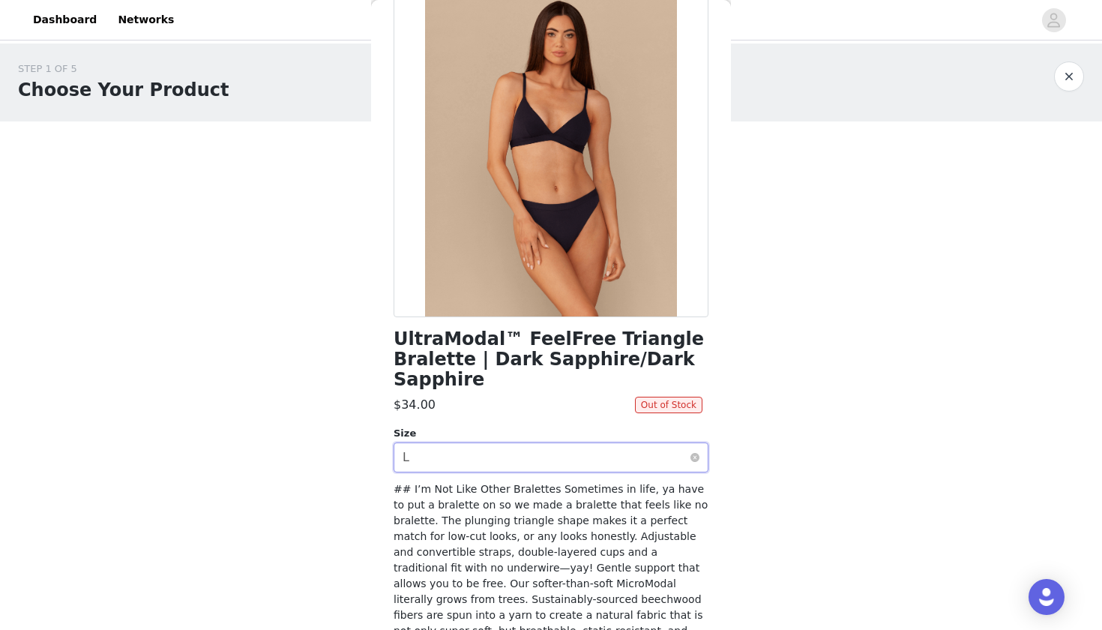
click at [456, 443] on div "Select size L" at bounding box center [546, 457] width 287 height 28
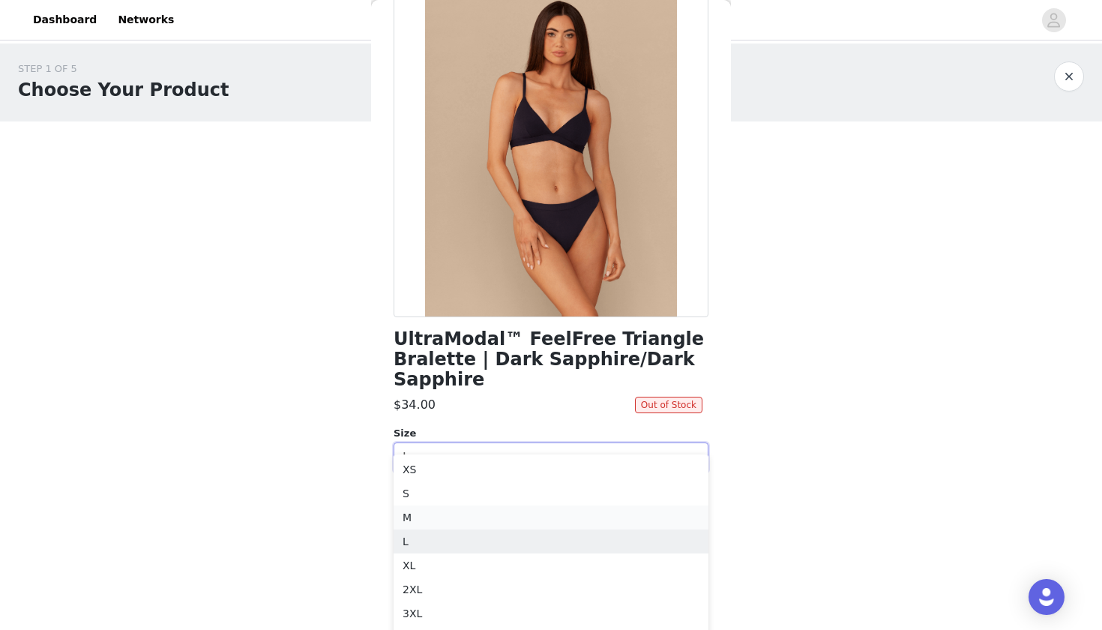
click at [418, 514] on li "M" at bounding box center [551, 517] width 315 height 24
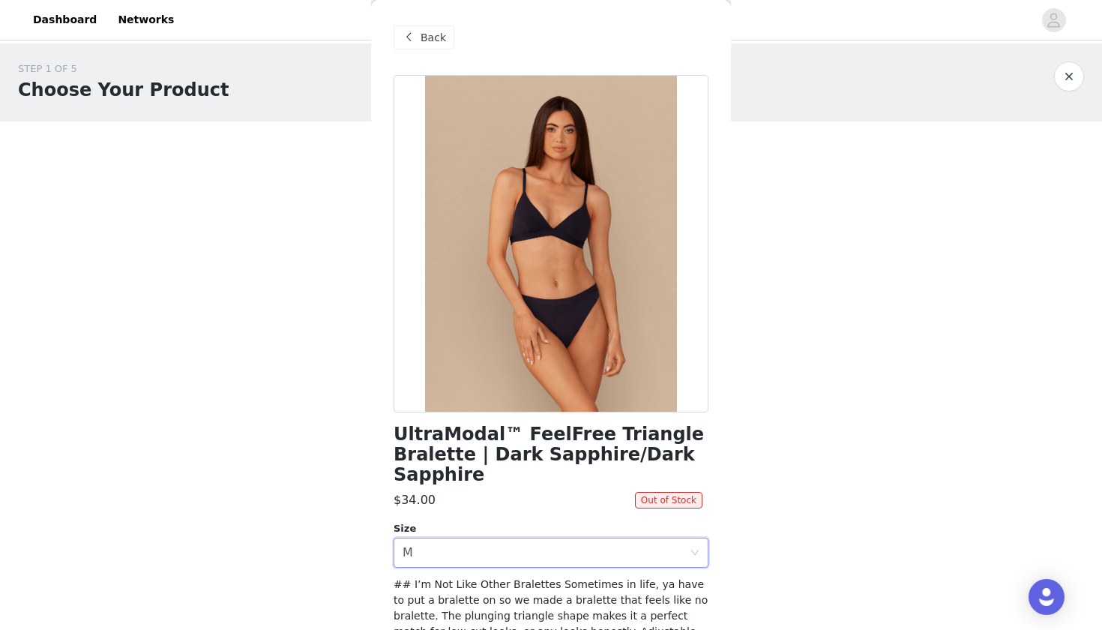
scroll to position [0, 0]
click at [430, 32] on span "Back" at bounding box center [433, 38] width 25 height 16
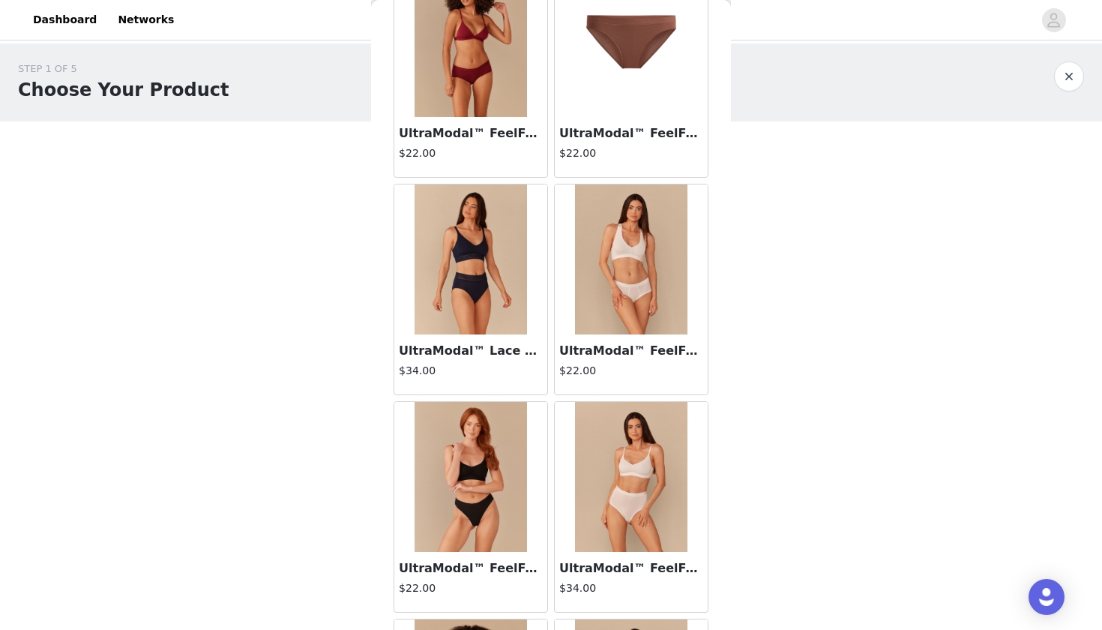
scroll to position [2695, 0]
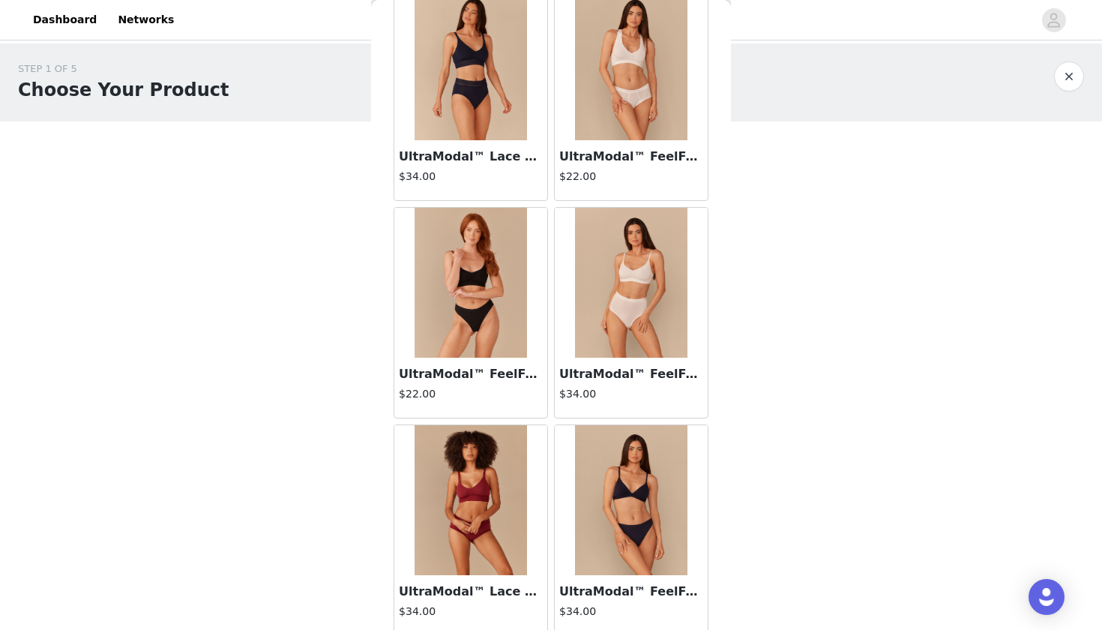
click at [464, 272] on img at bounding box center [471, 283] width 112 height 150
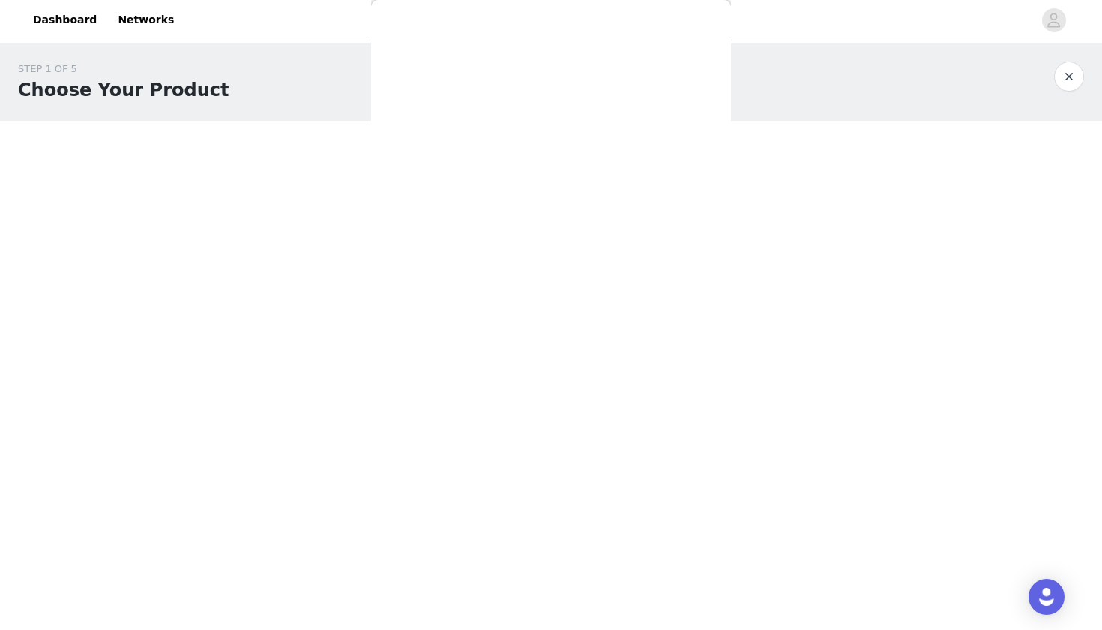
scroll to position [0, 0]
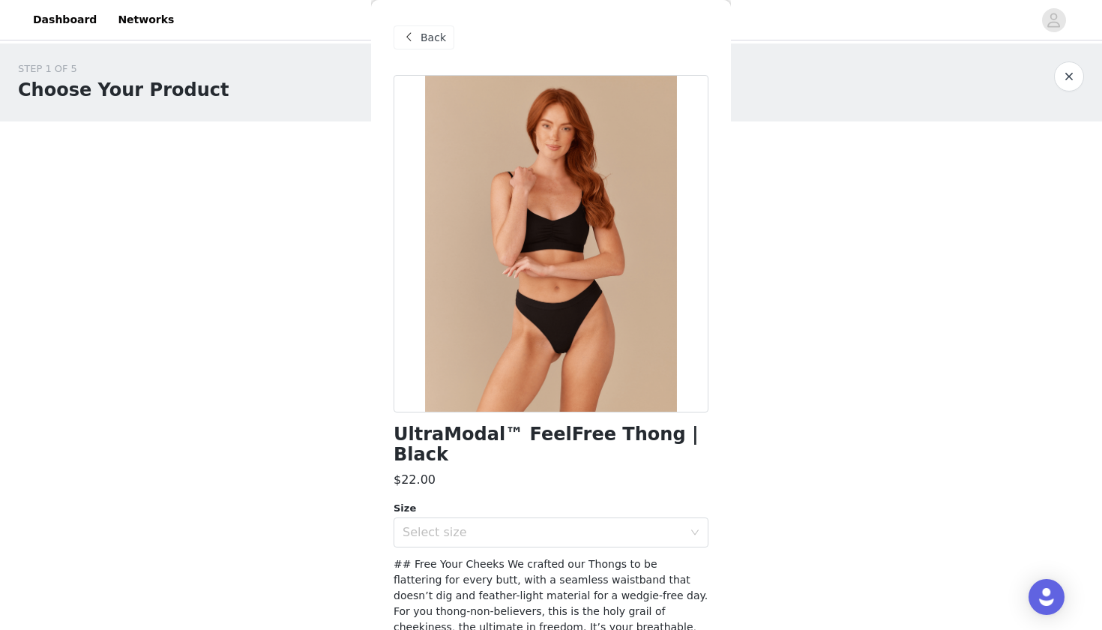
click at [417, 25] on div "Back" at bounding box center [551, 37] width 315 height 75
click at [428, 43] on span "Back" at bounding box center [433, 38] width 25 height 16
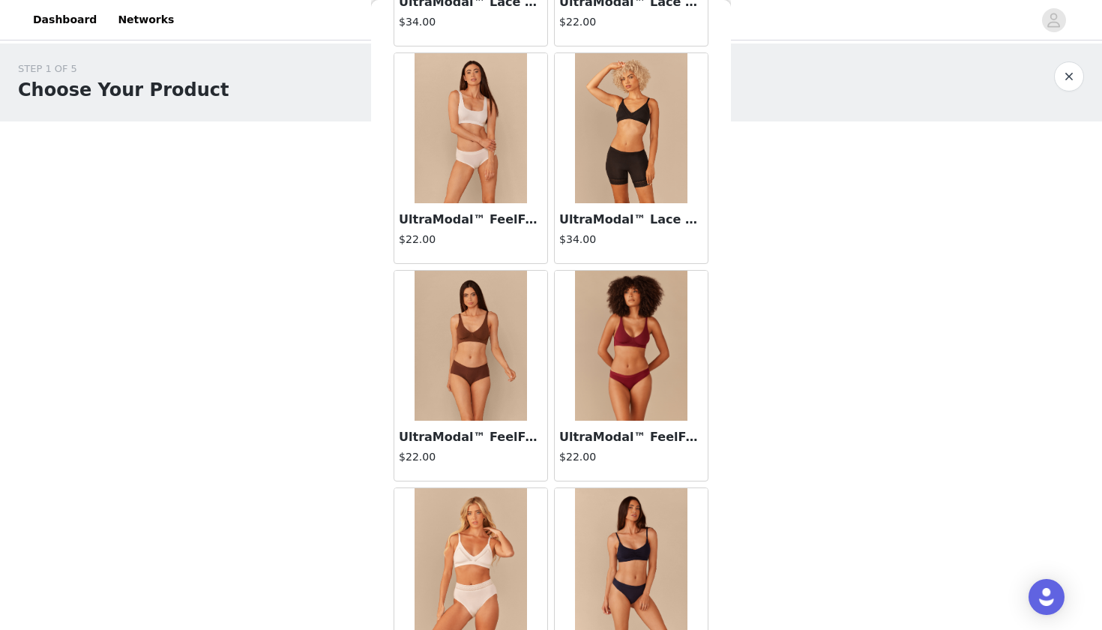
scroll to position [3950, 0]
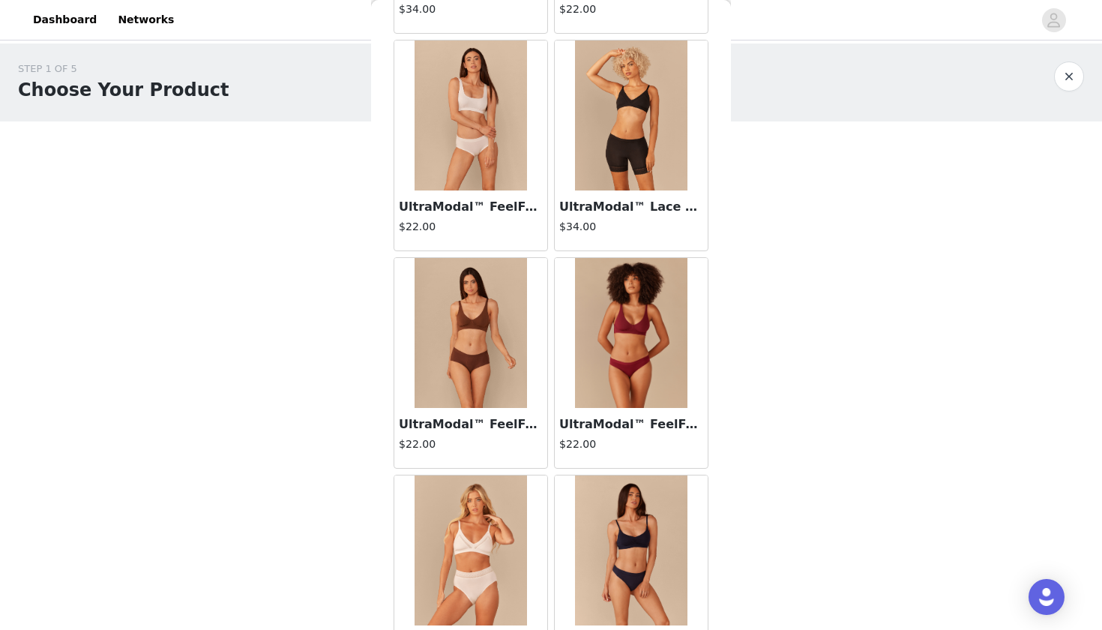
click at [484, 350] on img at bounding box center [471, 333] width 112 height 150
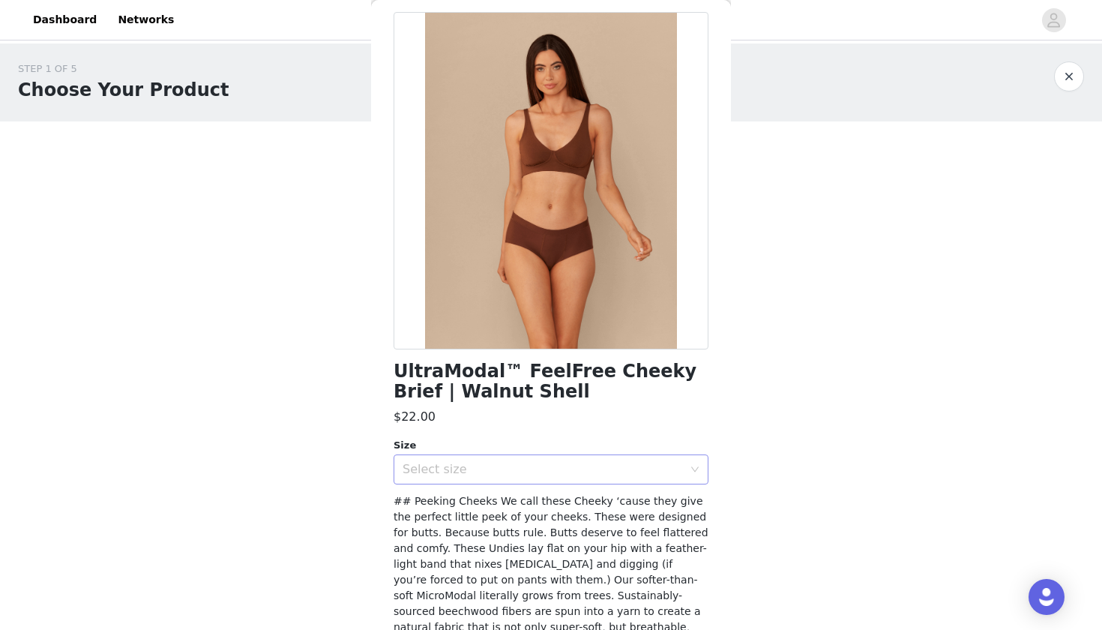
scroll to position [61, 0]
click at [458, 459] on div "Select size" at bounding box center [546, 471] width 287 height 28
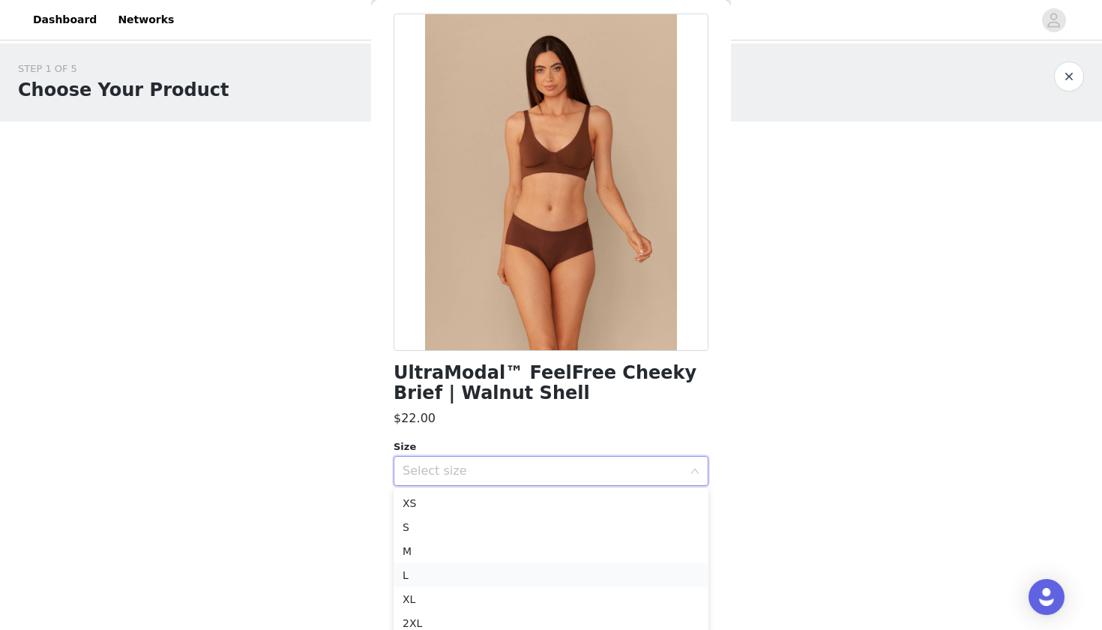
click at [412, 577] on li "L" at bounding box center [551, 575] width 315 height 24
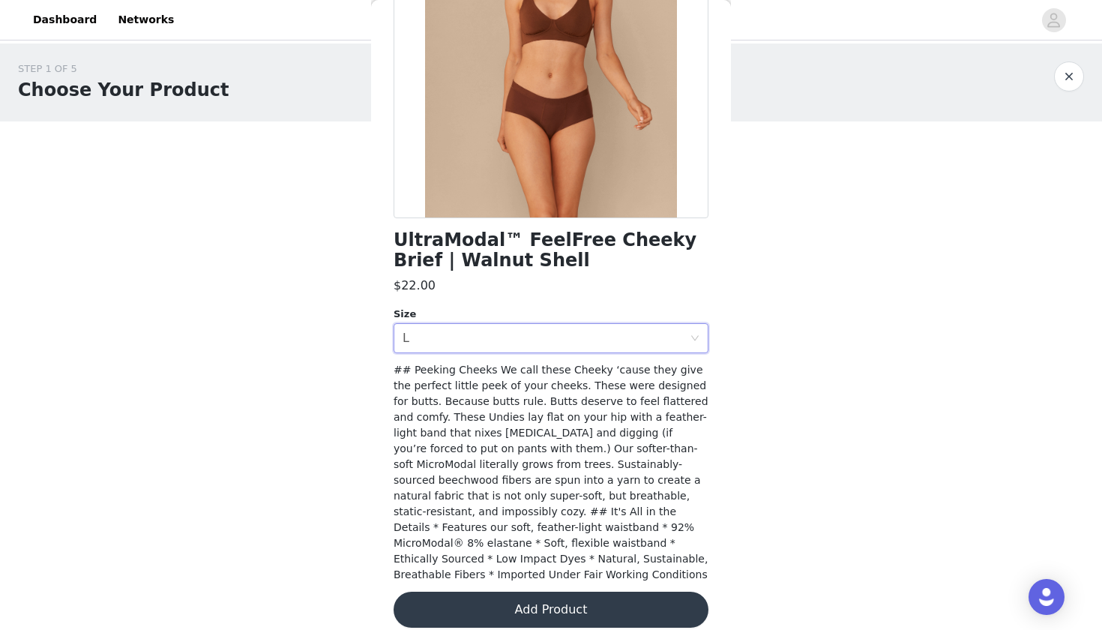
scroll to position [193, 0]
click at [502, 593] on button "Add Product" at bounding box center [551, 610] width 315 height 36
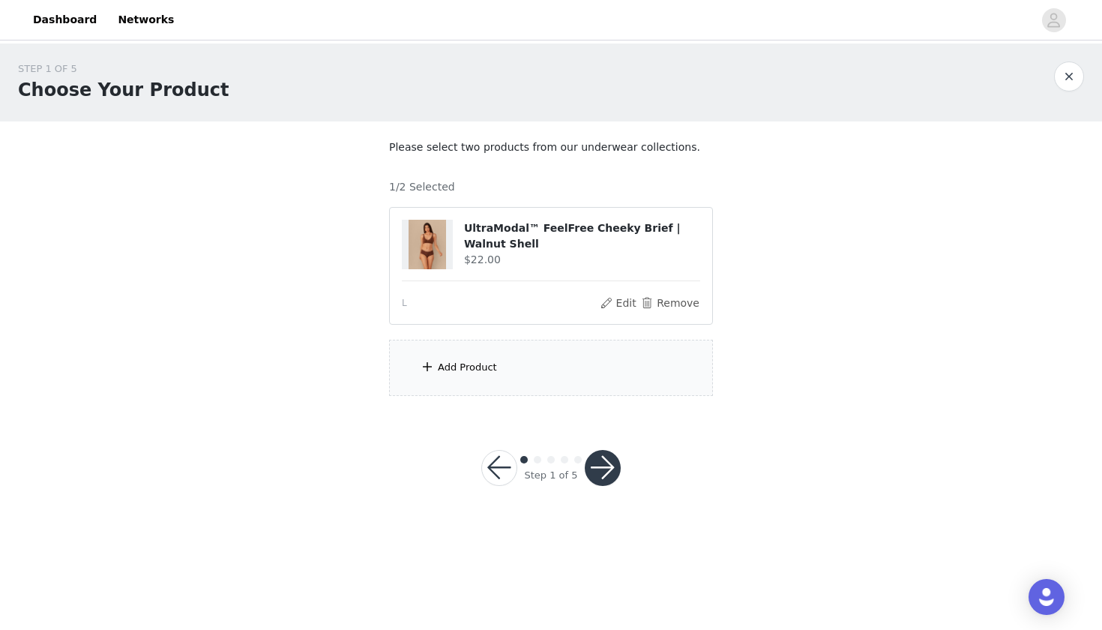
click at [511, 370] on div "Add Product" at bounding box center [551, 368] width 324 height 56
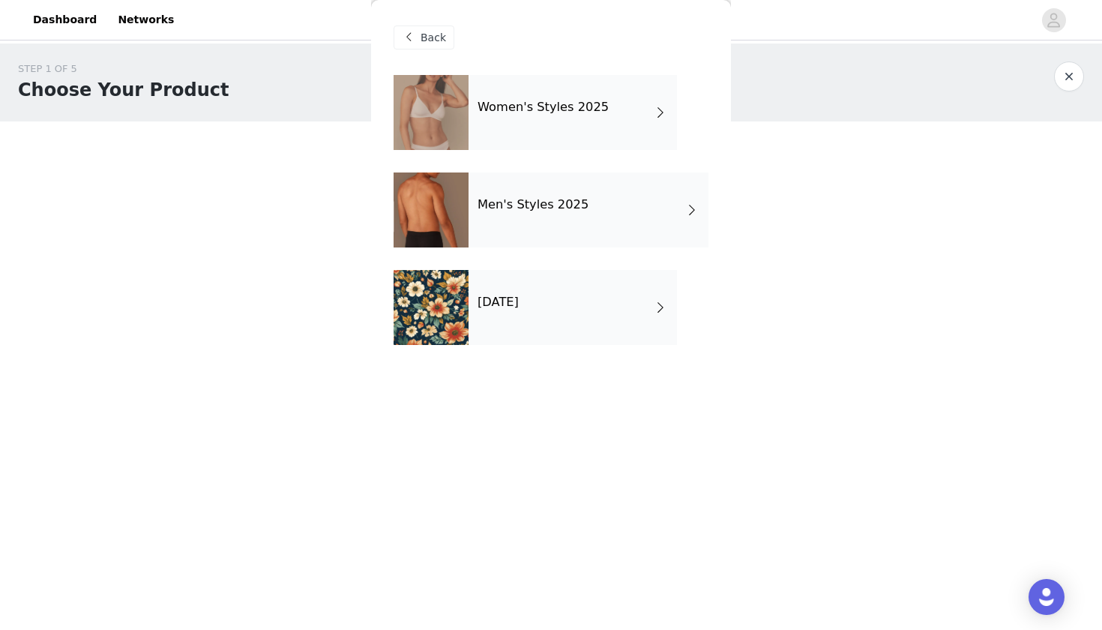
click at [495, 128] on div "Women's Styles 2025" at bounding box center [573, 112] width 208 height 75
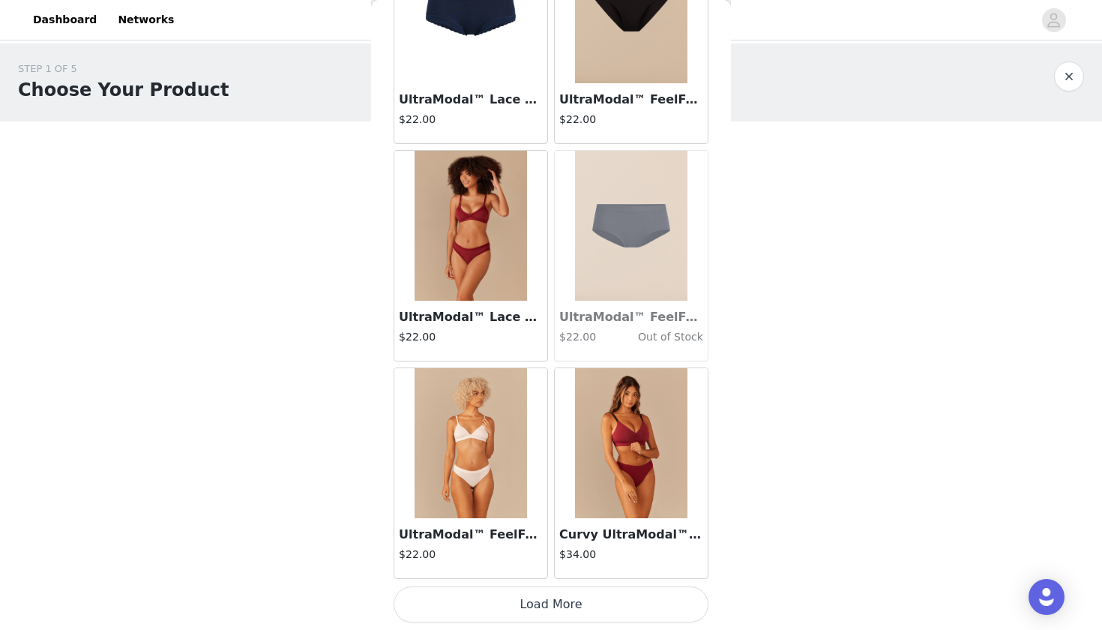
scroll to position [1665, 0]
click at [534, 609] on button "Load More" at bounding box center [551, 604] width 315 height 36
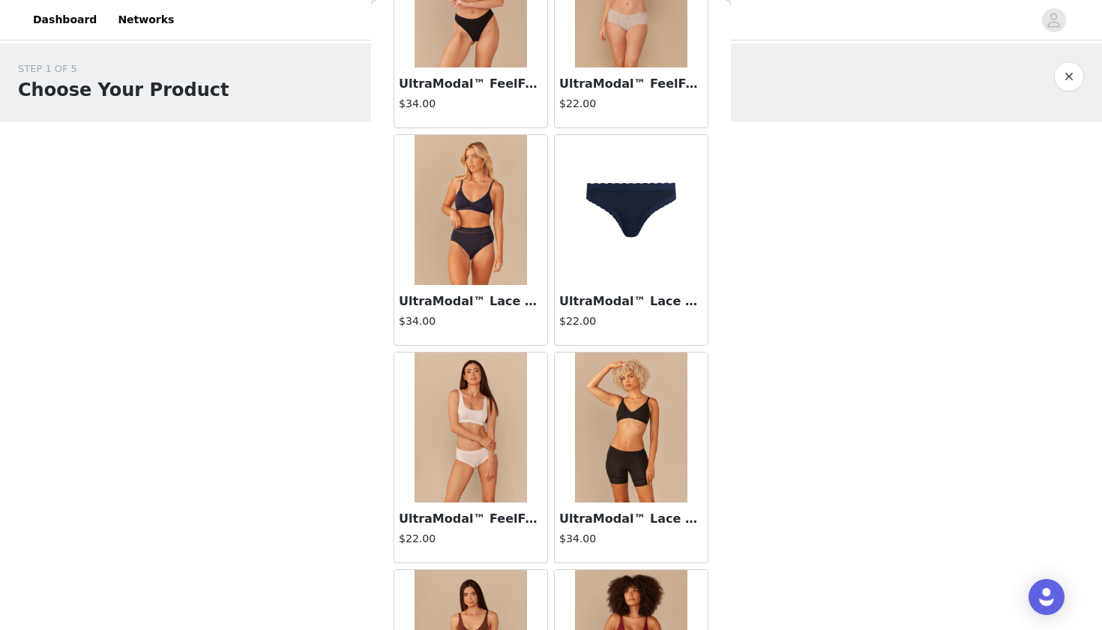
scroll to position [3638, 0]
click at [638, 246] on img at bounding box center [631, 209] width 150 height 150
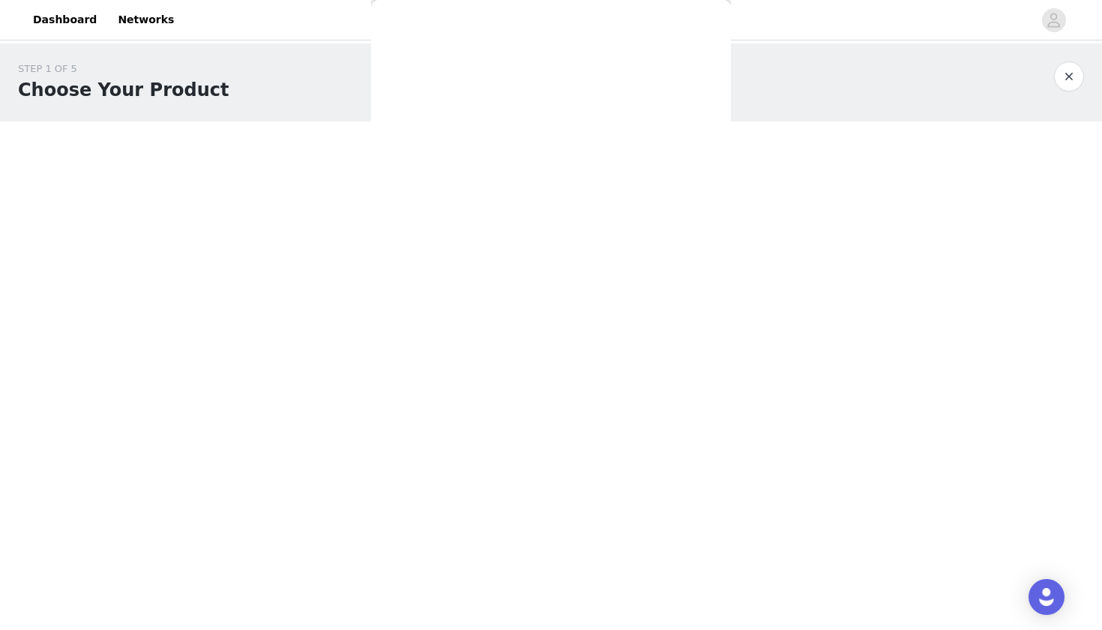
scroll to position [0, 0]
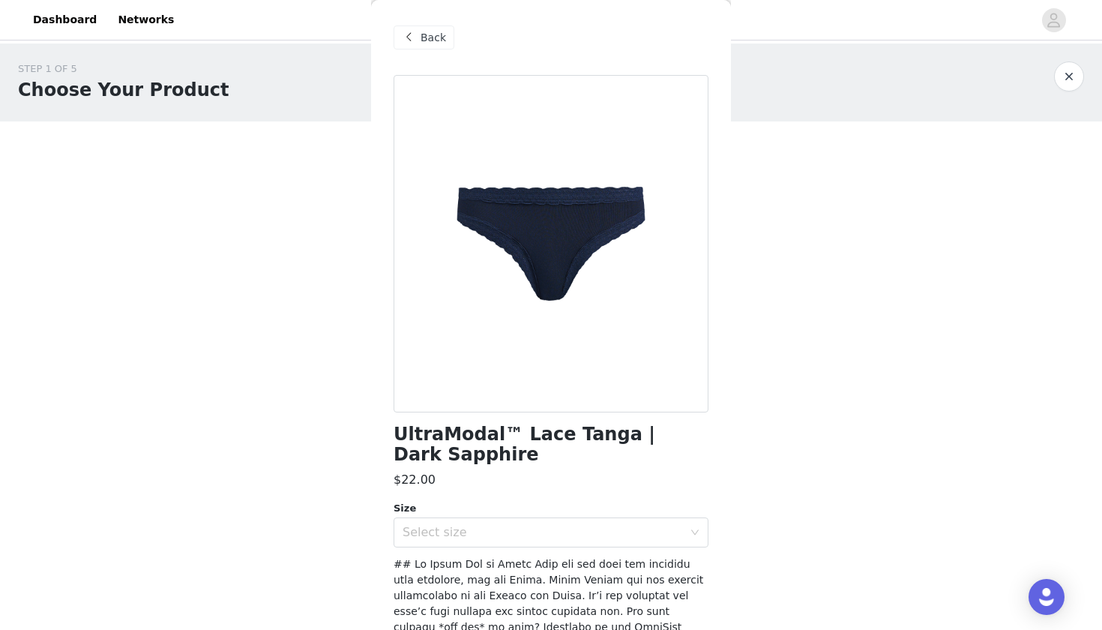
click at [413, 30] on span at bounding box center [409, 37] width 18 height 18
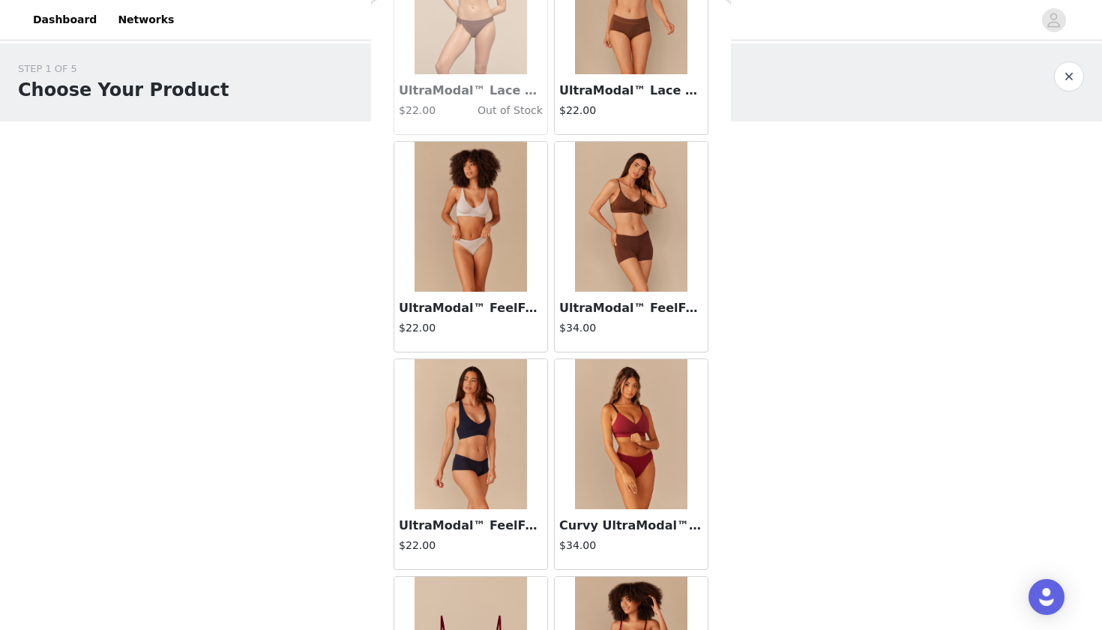
scroll to position [150, 0]
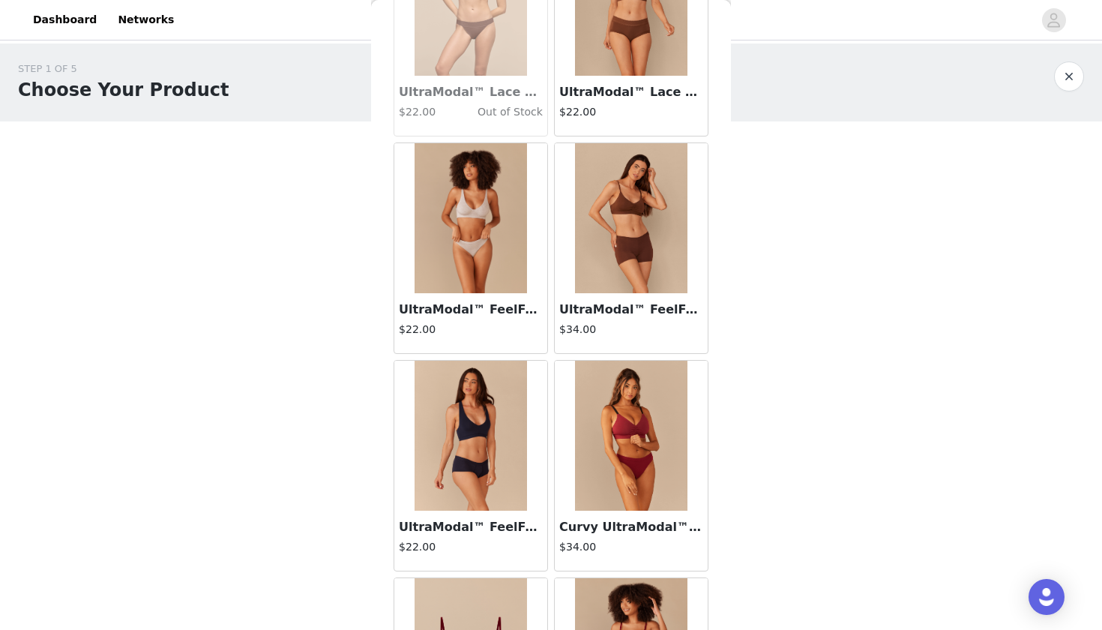
click at [622, 217] on img at bounding box center [631, 218] width 112 height 150
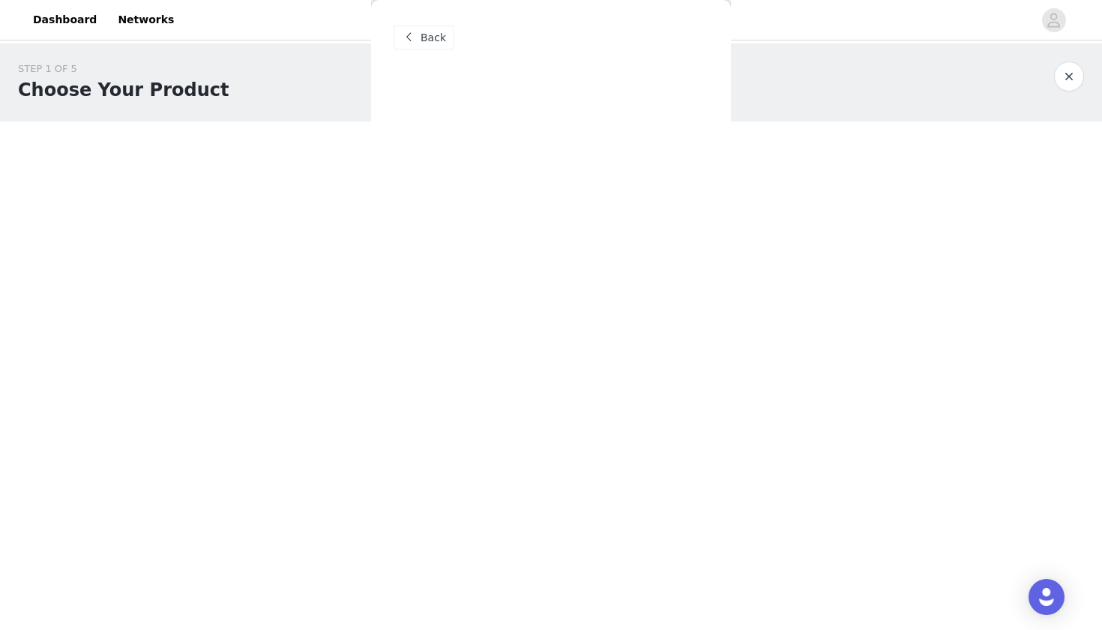
scroll to position [0, 0]
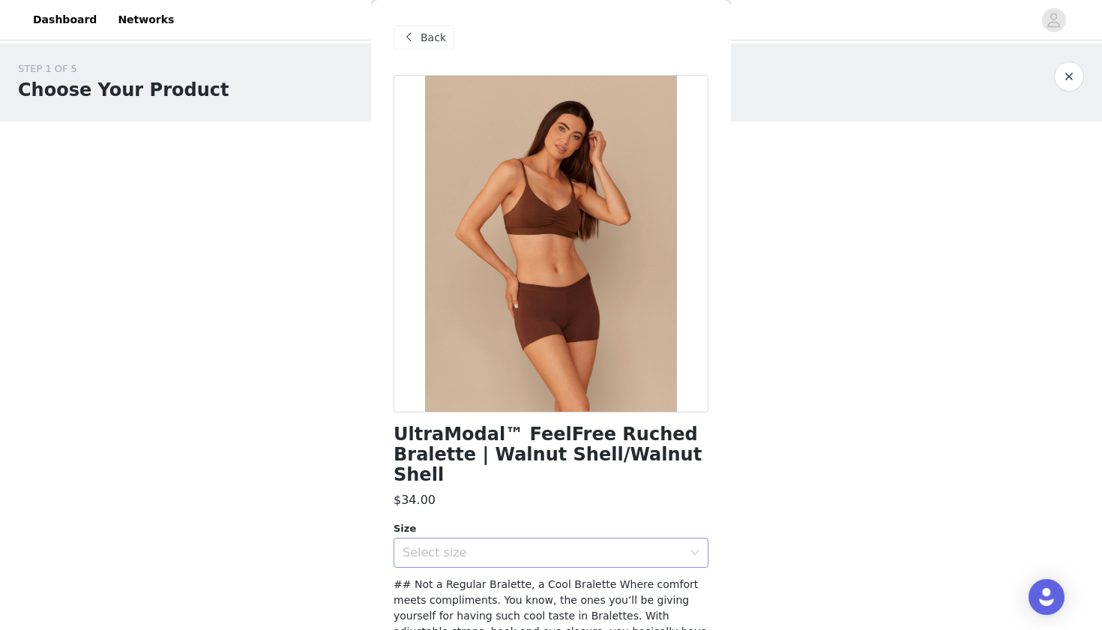
click at [541, 545] on div "Select size" at bounding box center [543, 552] width 280 height 15
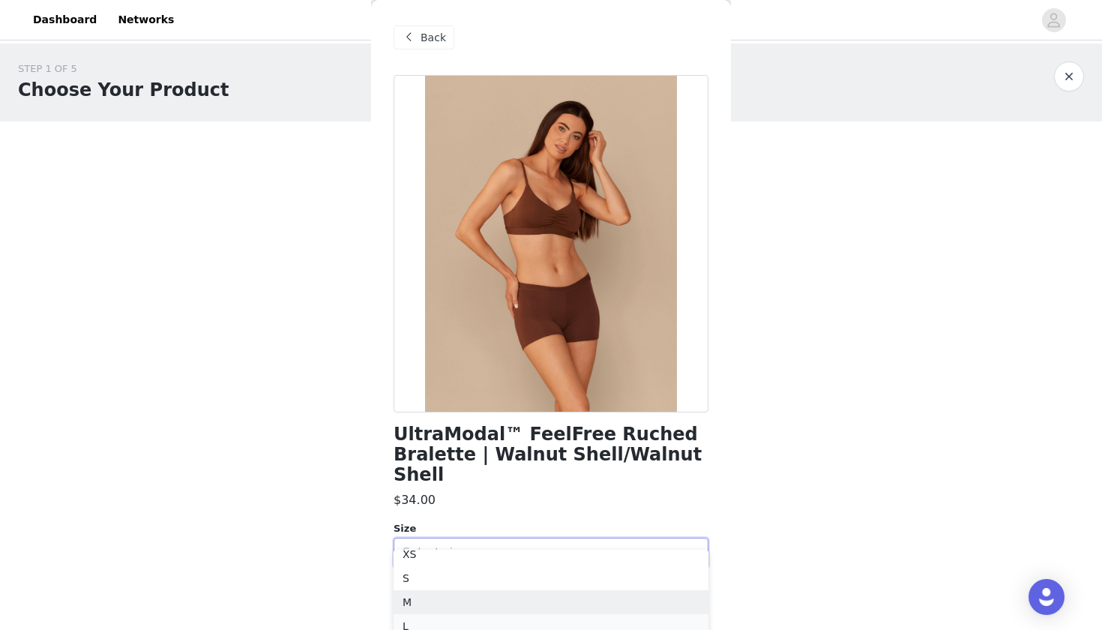
scroll to position [10, 0]
click at [414, 625] on li "L" at bounding box center [551, 626] width 315 height 24
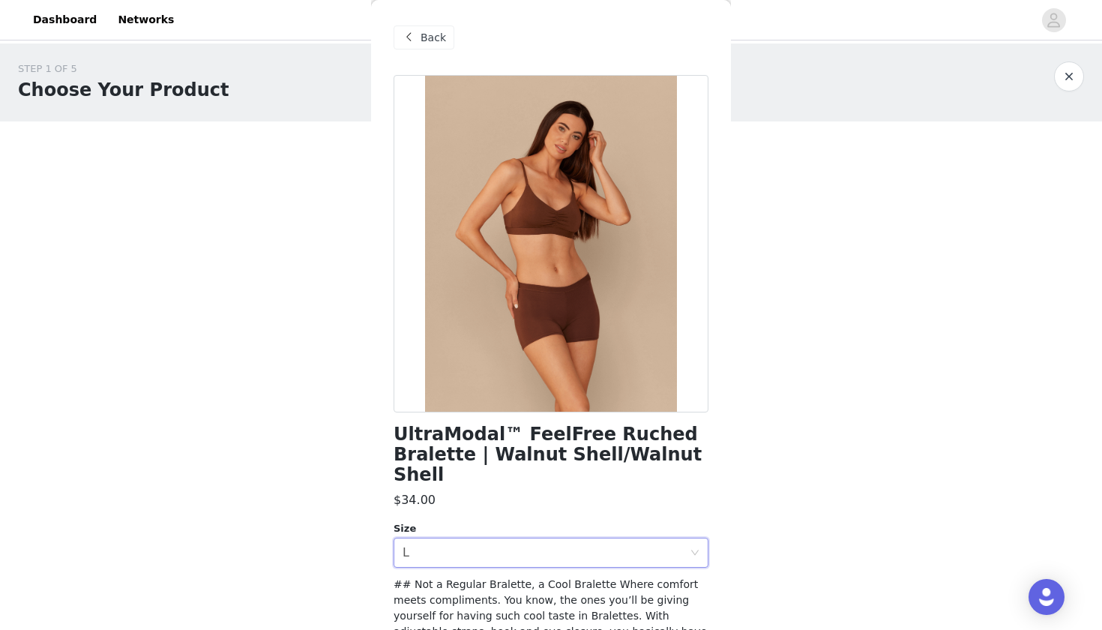
click at [596, 440] on h1 "UltraModal™ FeelFree Ruched Bralette | Walnut Shell/Walnut Shell" at bounding box center [551, 454] width 315 height 61
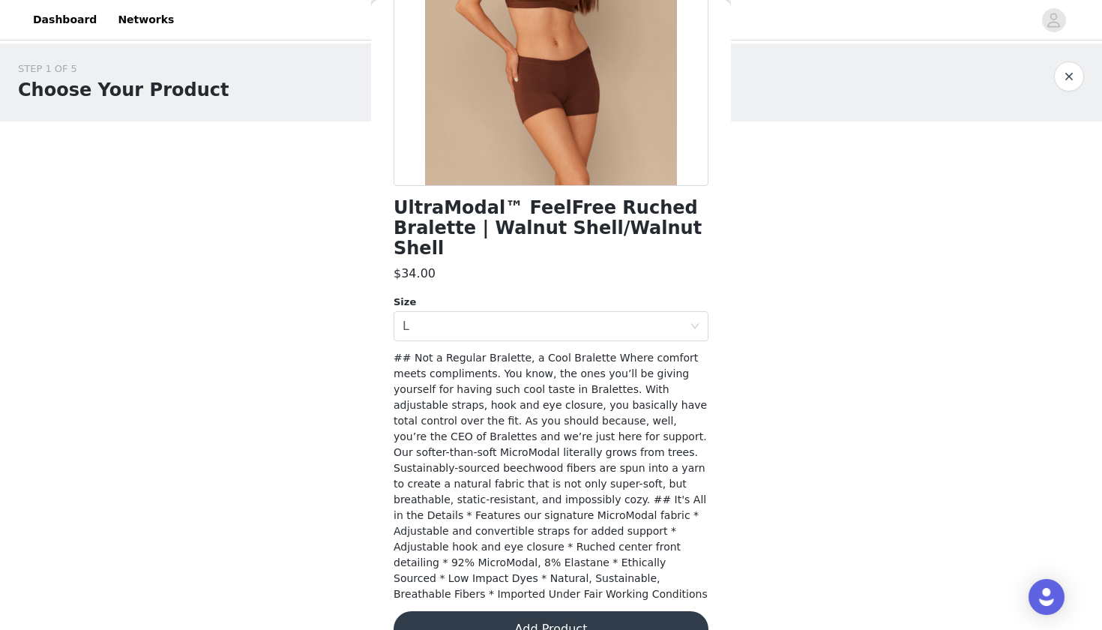
scroll to position [225, 0]
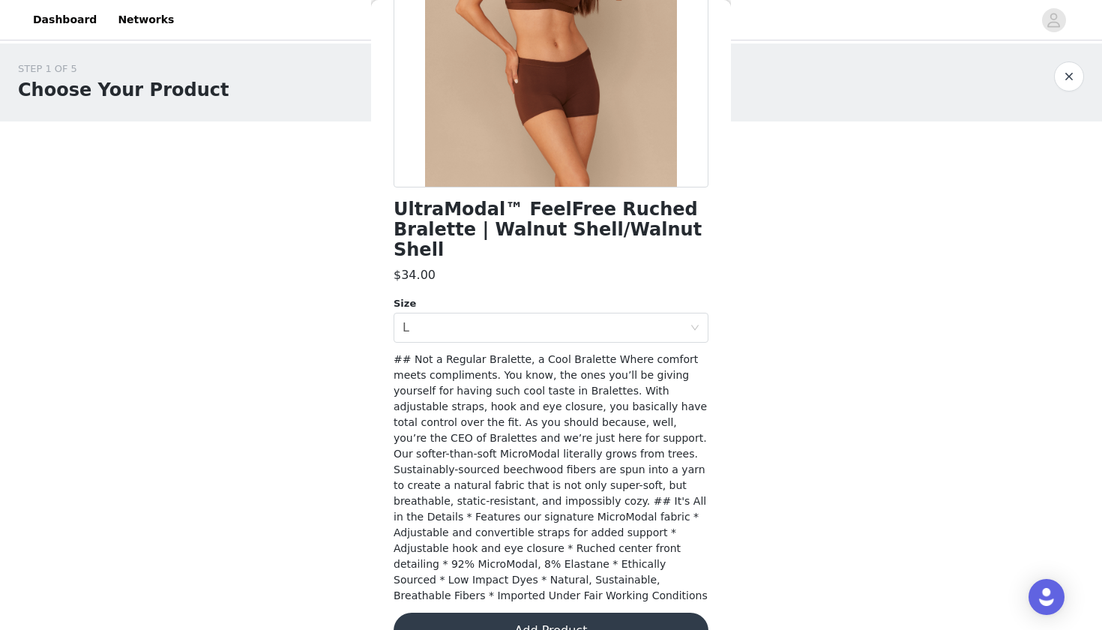
click at [545, 613] on button "Add Product" at bounding box center [551, 631] width 315 height 36
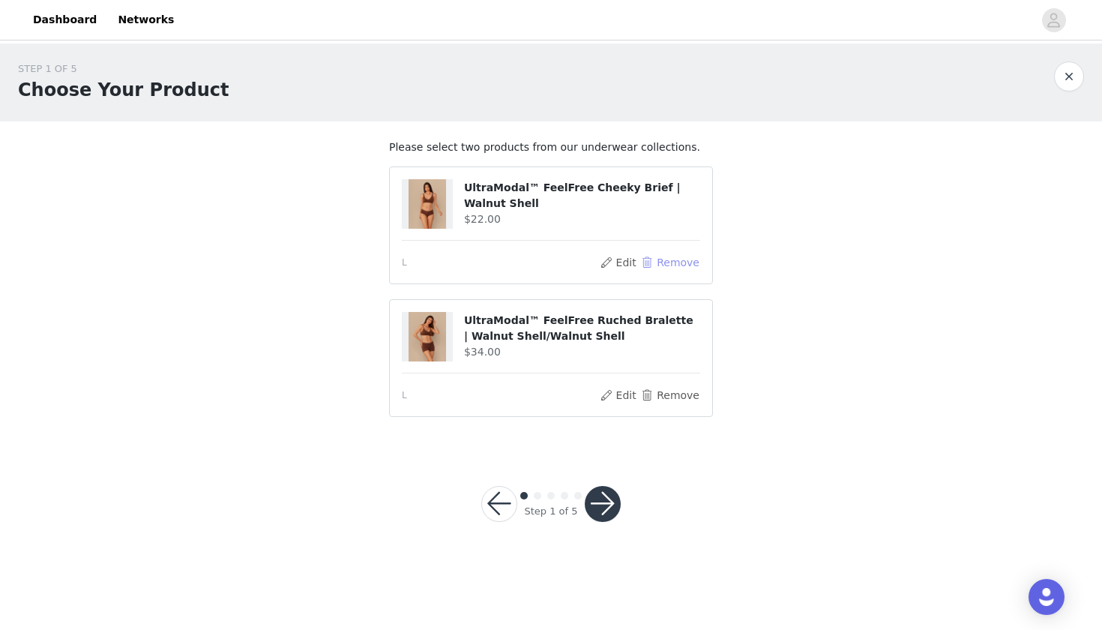
click at [659, 258] on button "Remove" at bounding box center [670, 262] width 60 height 18
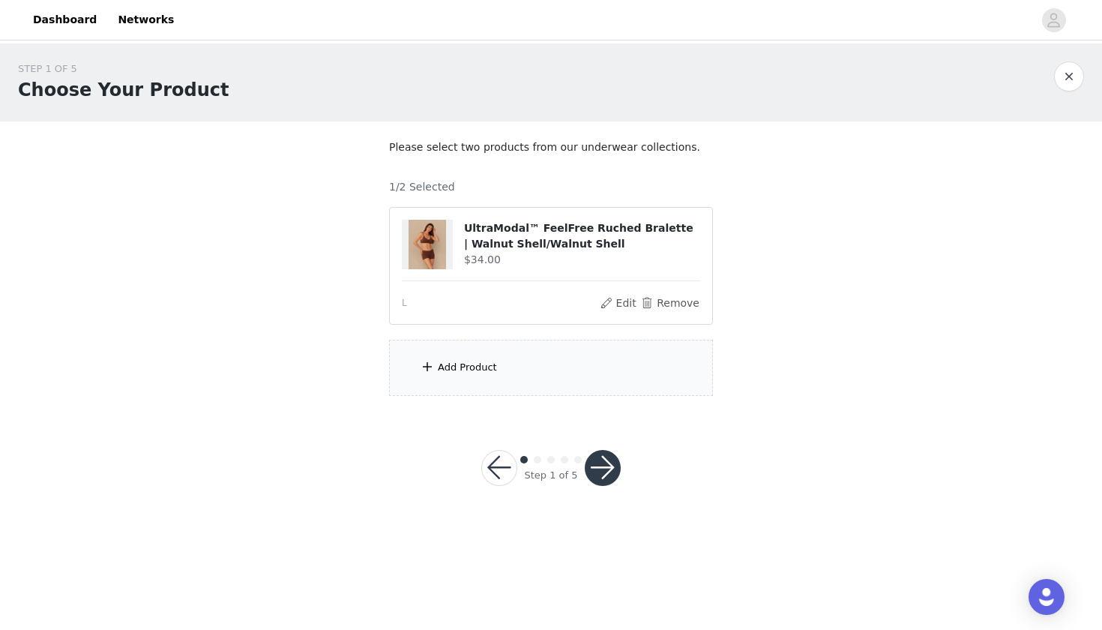
click at [471, 352] on div "Add Product" at bounding box center [551, 368] width 324 height 56
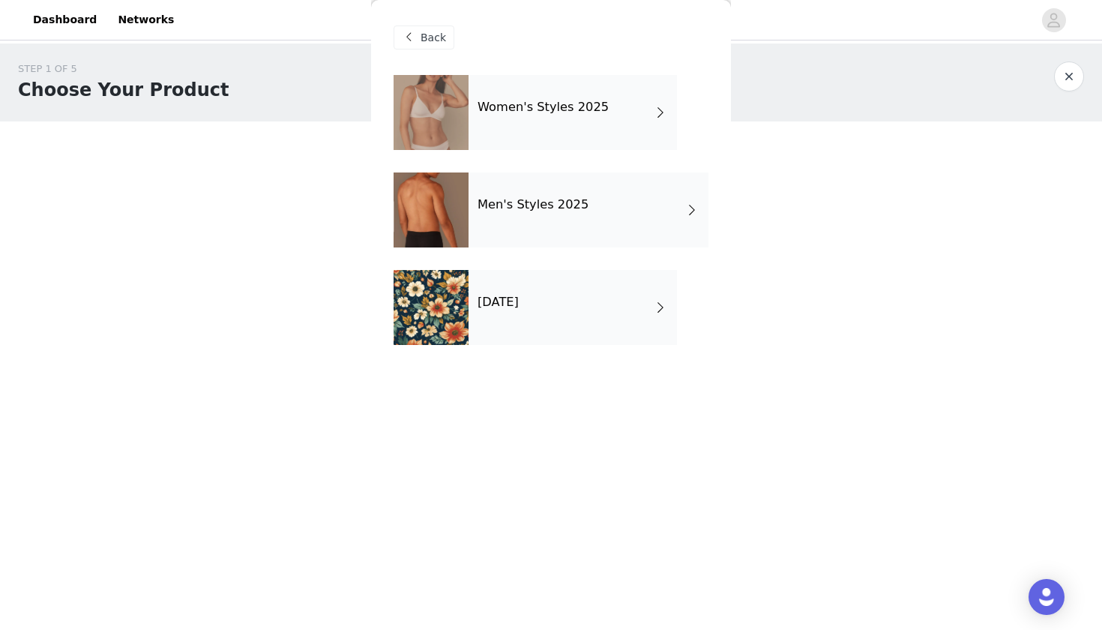
click at [550, 117] on div "Women's Styles 2025" at bounding box center [573, 112] width 208 height 75
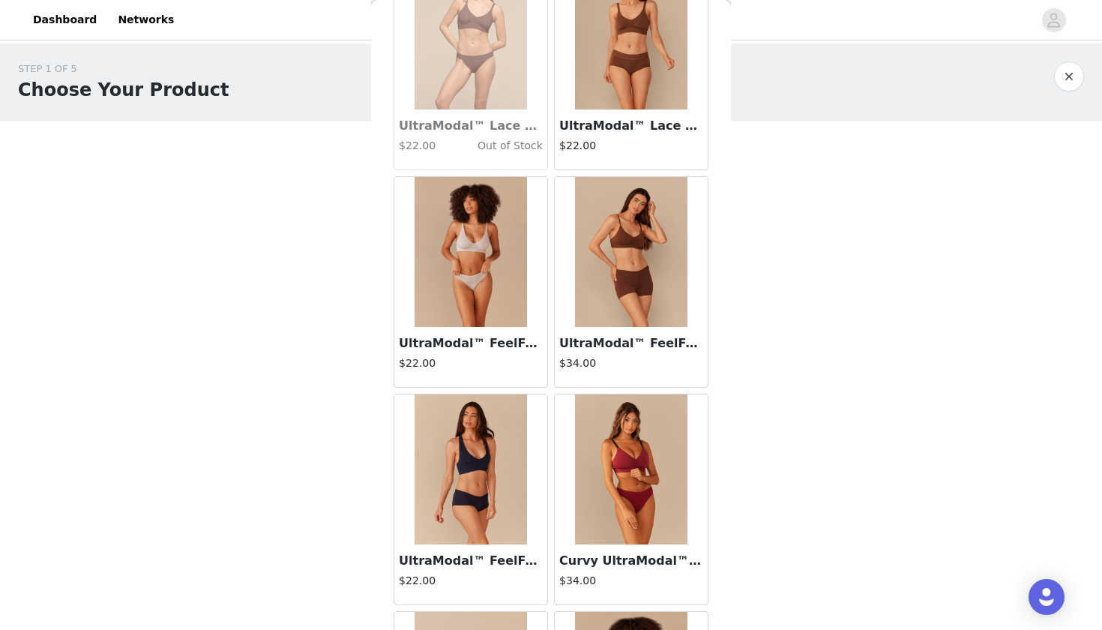
scroll to position [121, 0]
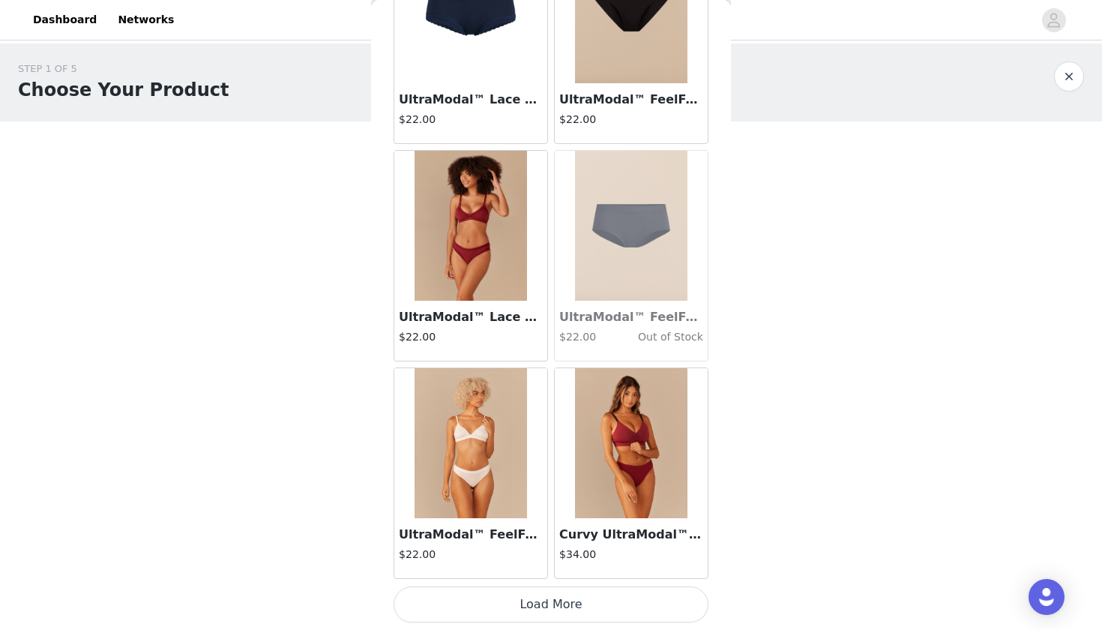
click at [552, 609] on button "Load More" at bounding box center [551, 604] width 315 height 36
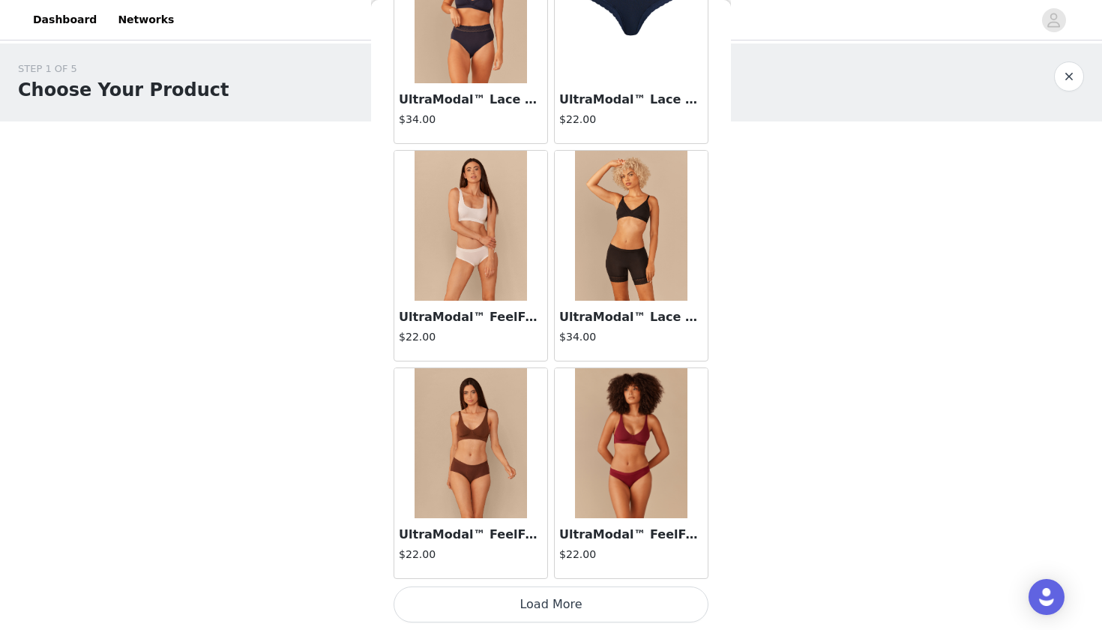
scroll to position [0, 0]
click at [535, 601] on button "Load More" at bounding box center [551, 604] width 315 height 36
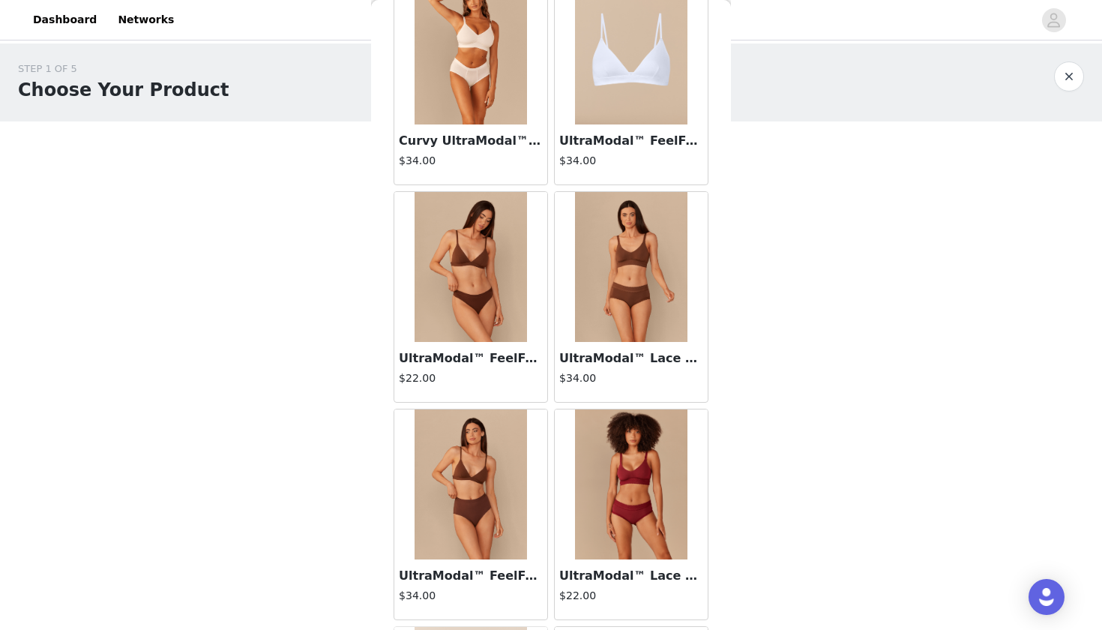
scroll to position [4885, 0]
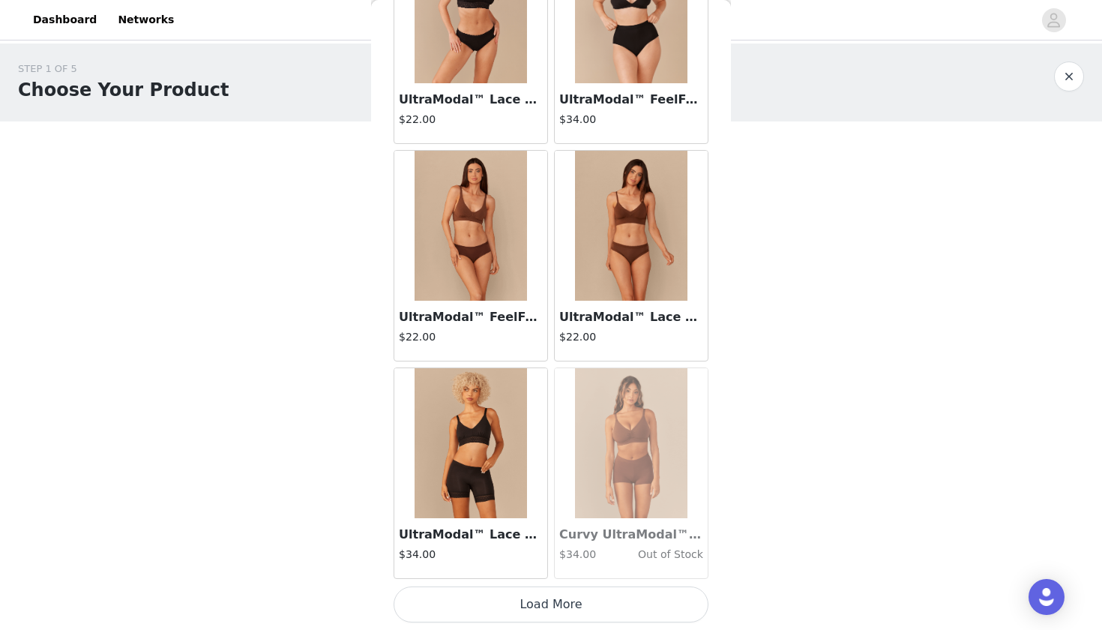
click at [553, 603] on button "Load More" at bounding box center [551, 604] width 315 height 36
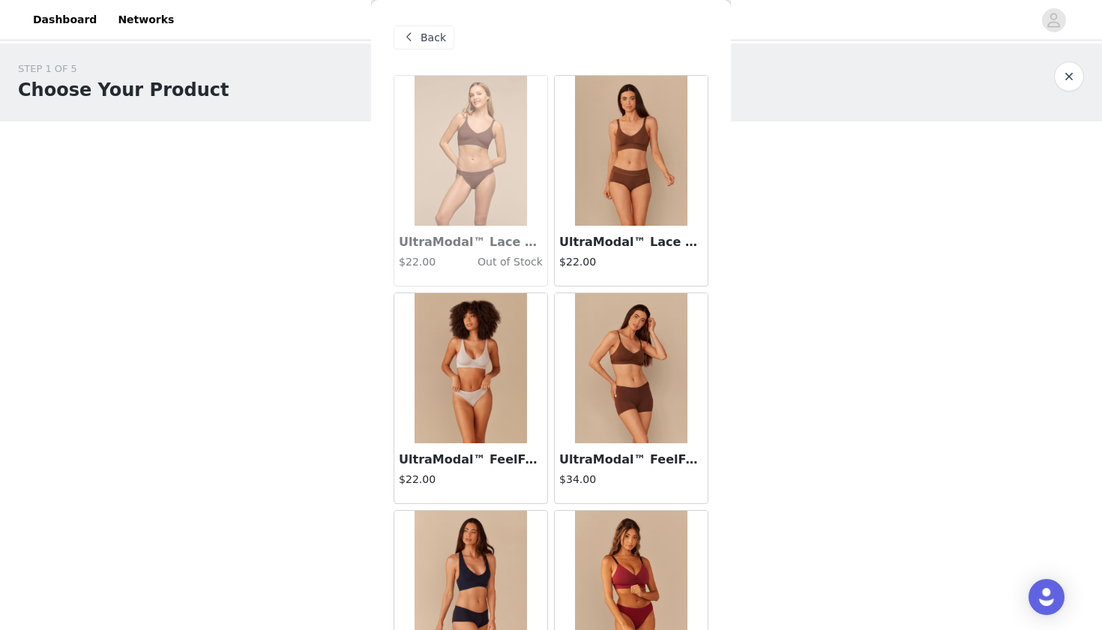
scroll to position [0, 0]
click at [428, 33] on span "Back" at bounding box center [433, 38] width 25 height 16
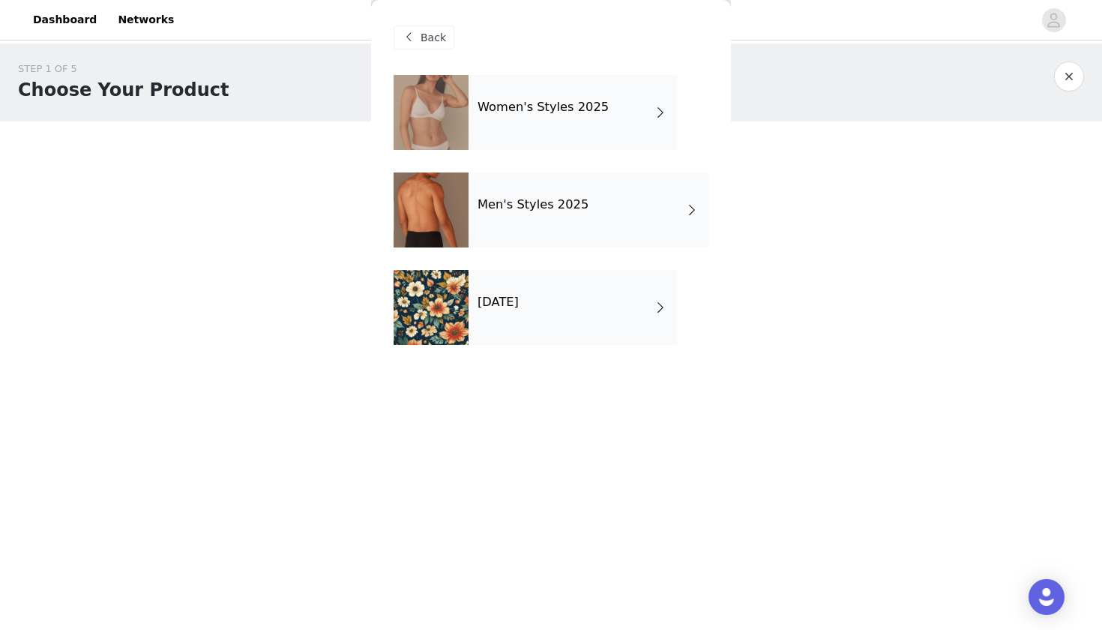
click at [525, 208] on h4 "Men's Styles 2025" at bounding box center [533, 204] width 111 height 13
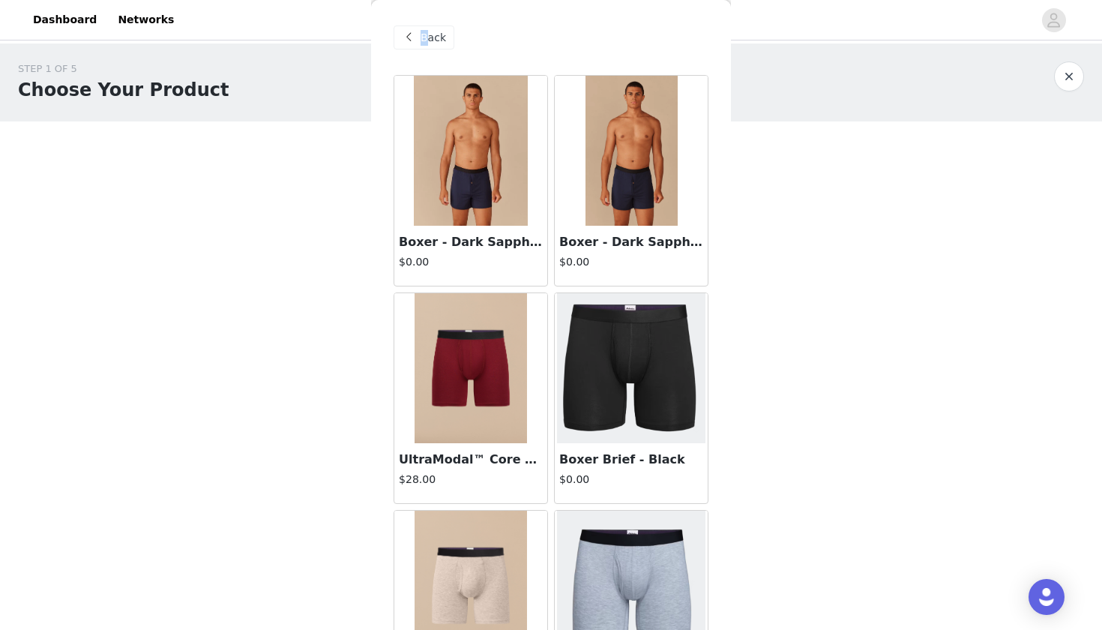
click at [424, 36] on span "Back" at bounding box center [433, 38] width 25 height 16
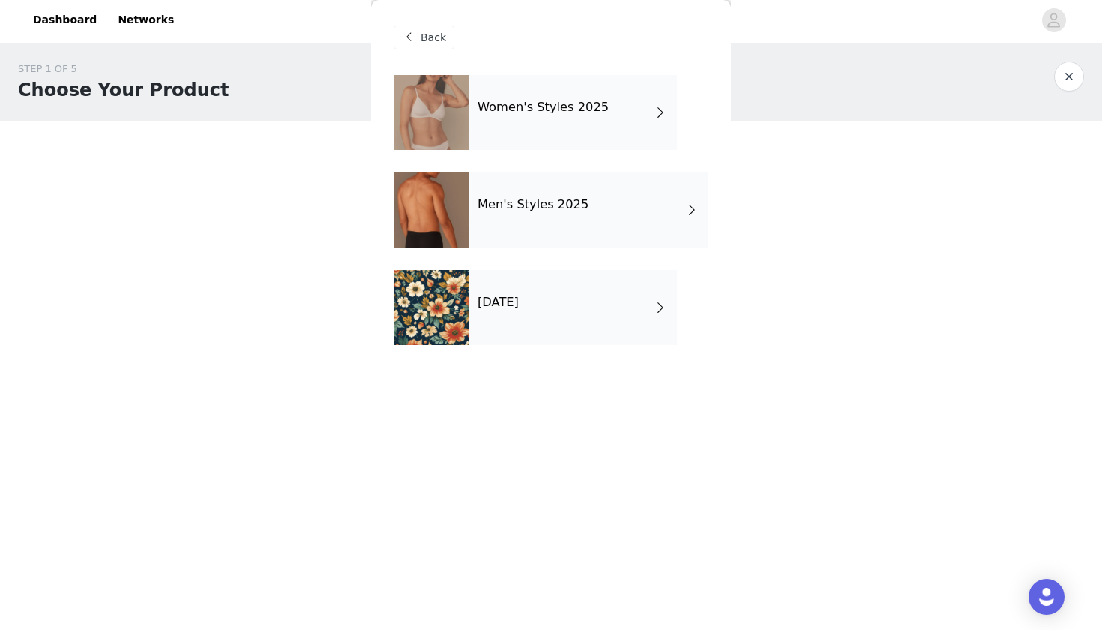
click at [525, 125] on div "Women's Styles 2025" at bounding box center [573, 112] width 208 height 75
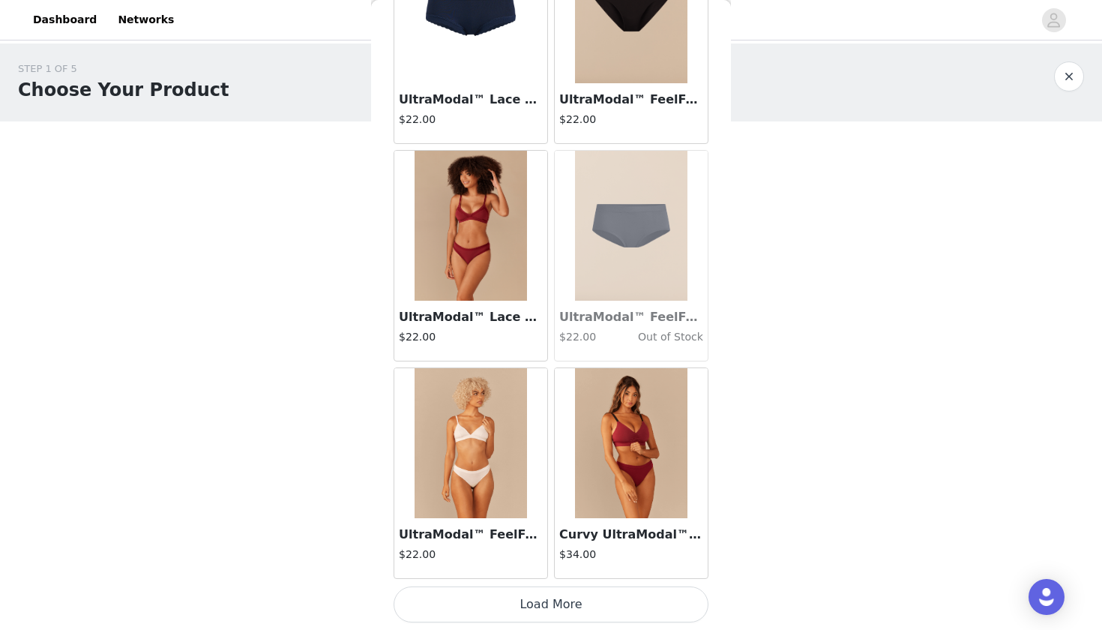
click at [587, 619] on button "Load More" at bounding box center [551, 604] width 315 height 36
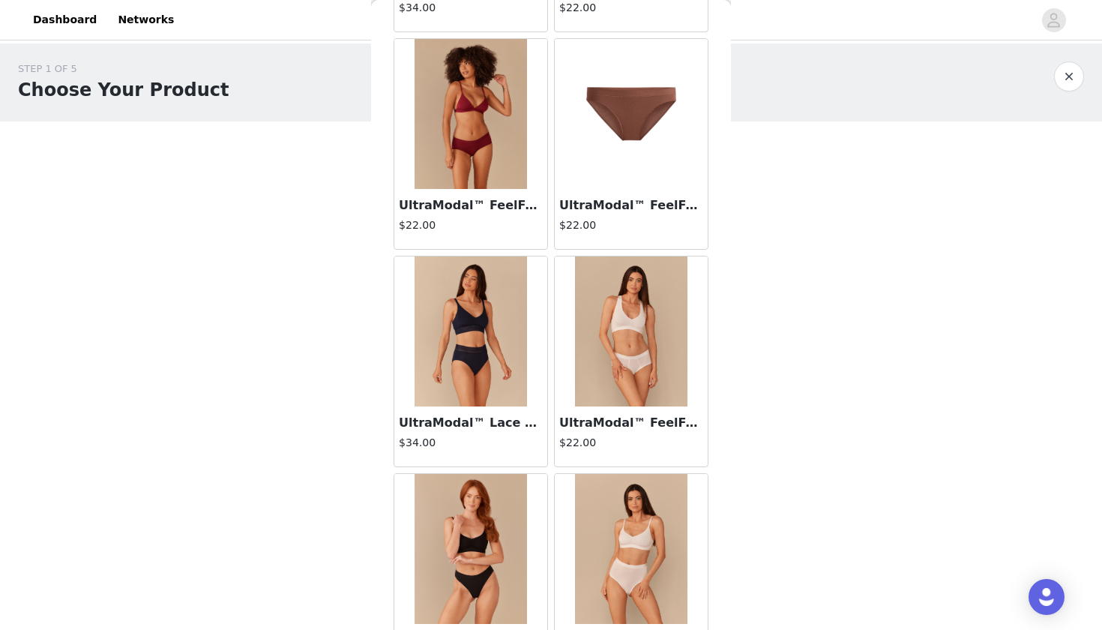
scroll to position [2471, 0]
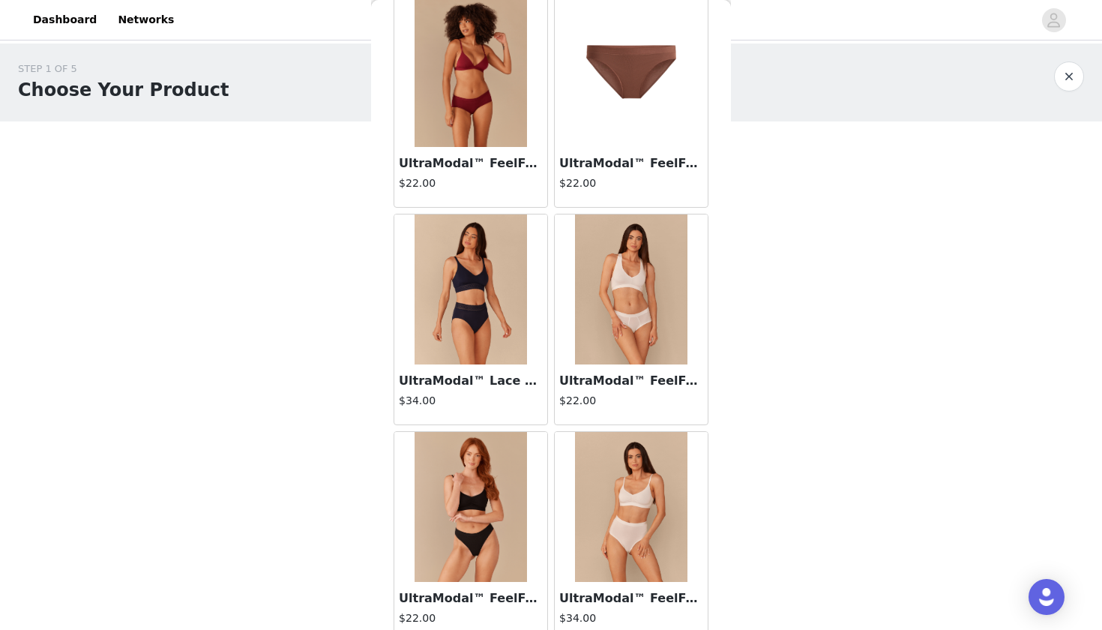
click at [496, 130] on img at bounding box center [471, 72] width 112 height 150
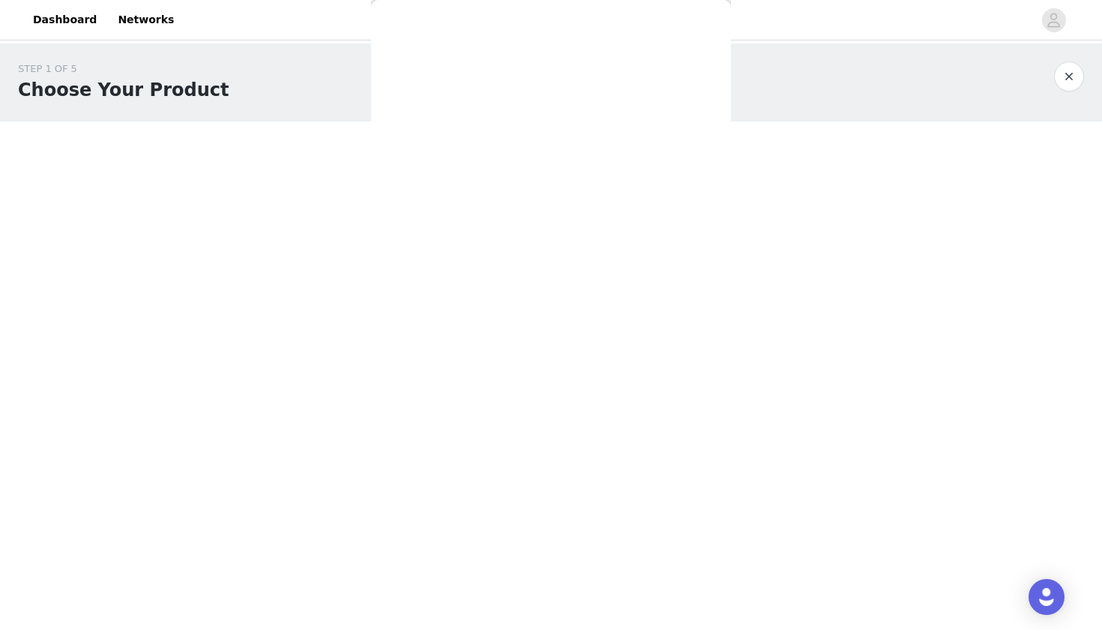
scroll to position [0, 0]
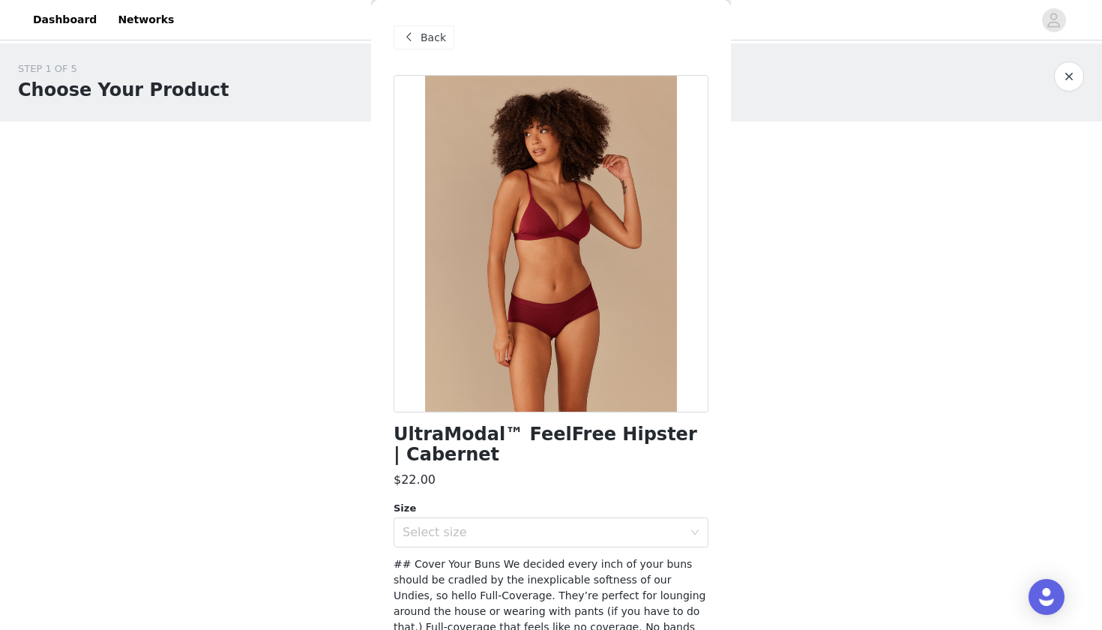
click at [432, 34] on span "Back" at bounding box center [433, 38] width 25 height 16
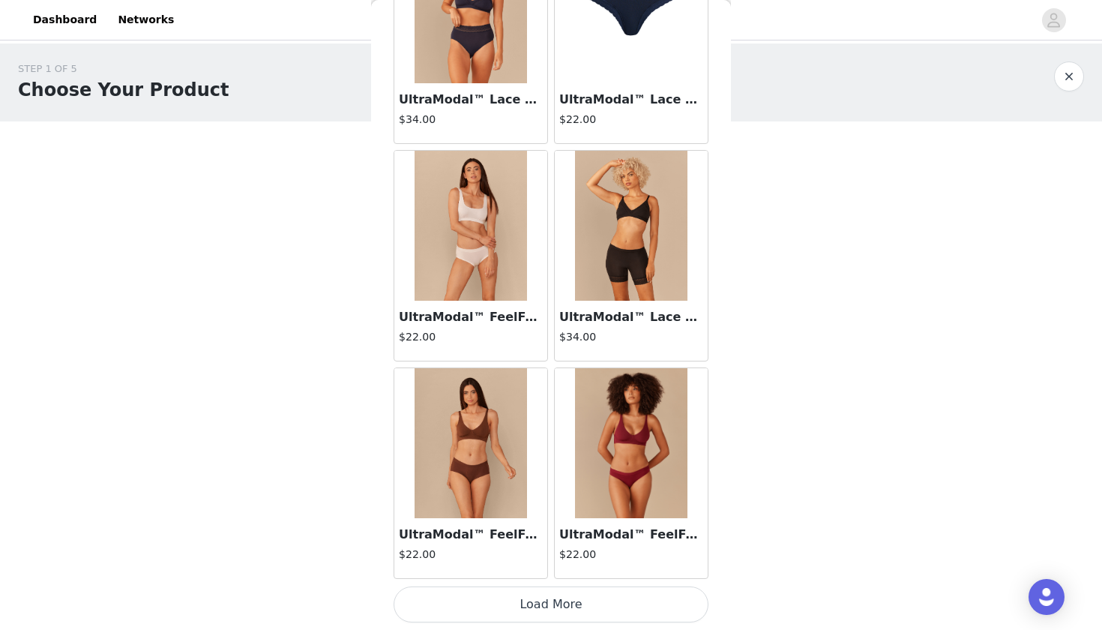
click at [456, 494] on img at bounding box center [471, 443] width 112 height 150
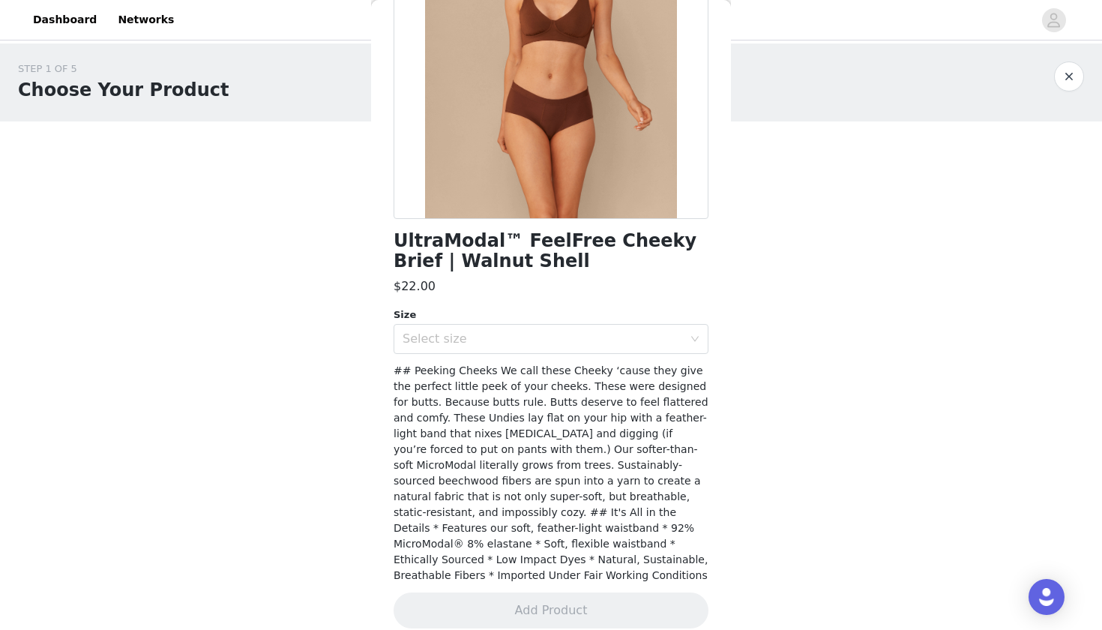
scroll to position [126, 0]
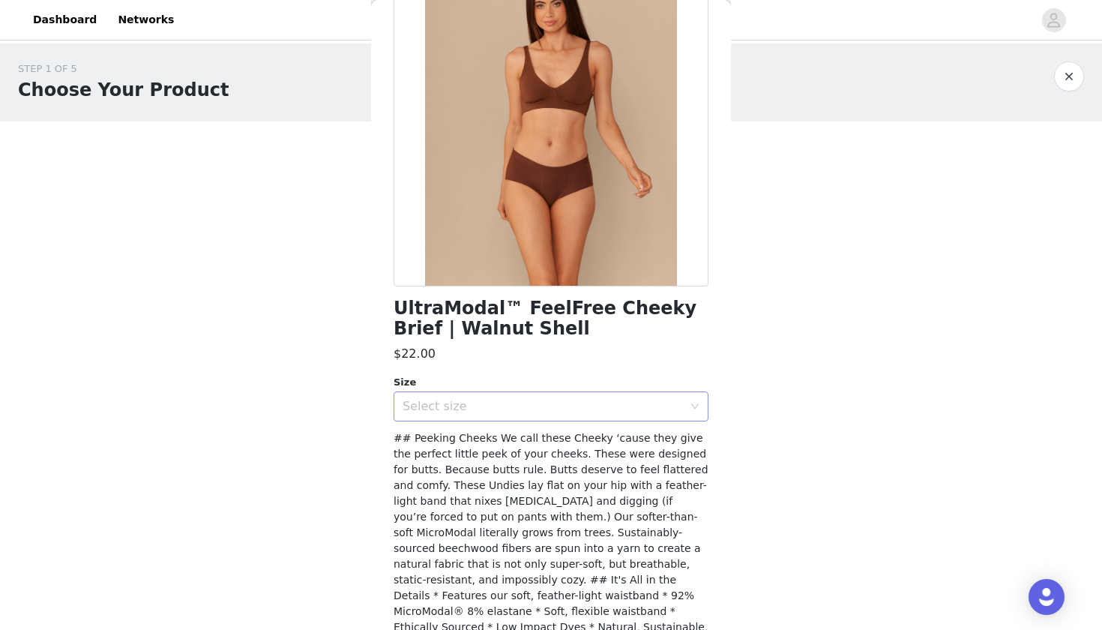
click at [480, 406] on div "Select size" at bounding box center [543, 406] width 280 height 15
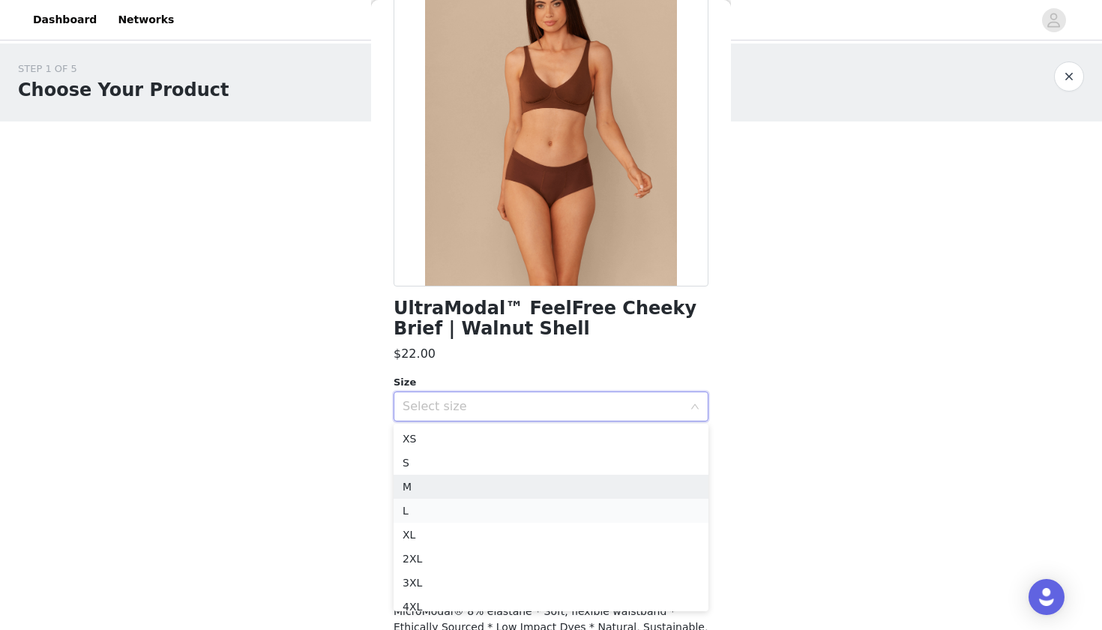
click at [415, 505] on li "L" at bounding box center [551, 511] width 315 height 24
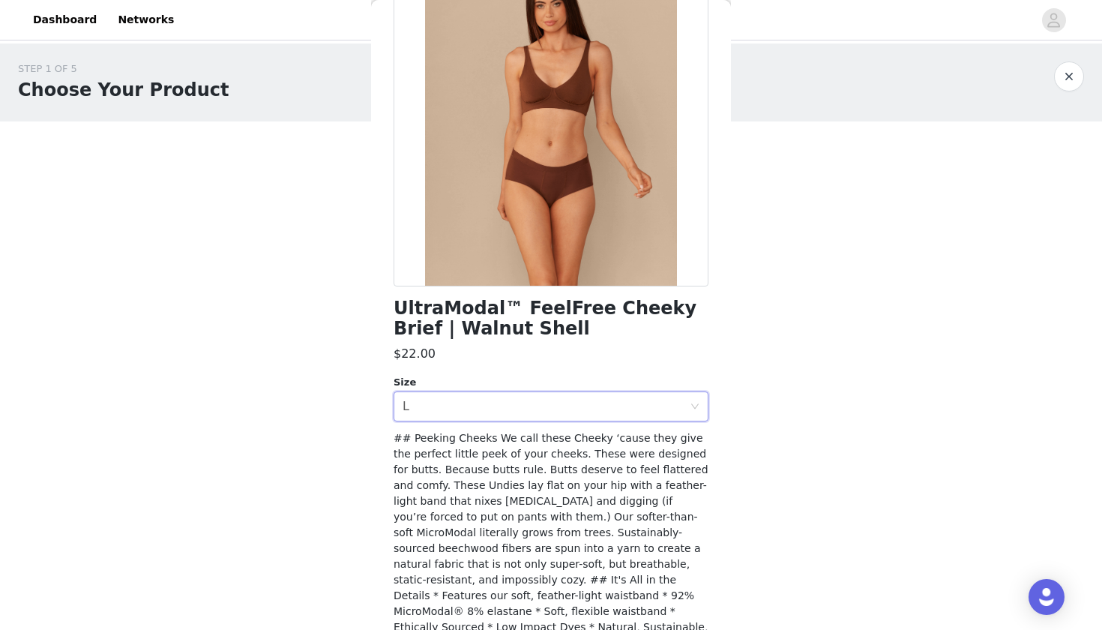
click at [447, 548] on span "## Peeking Cheeks We call these Cheeky ‘cause they give the perfect little peek…" at bounding box center [551, 540] width 315 height 217
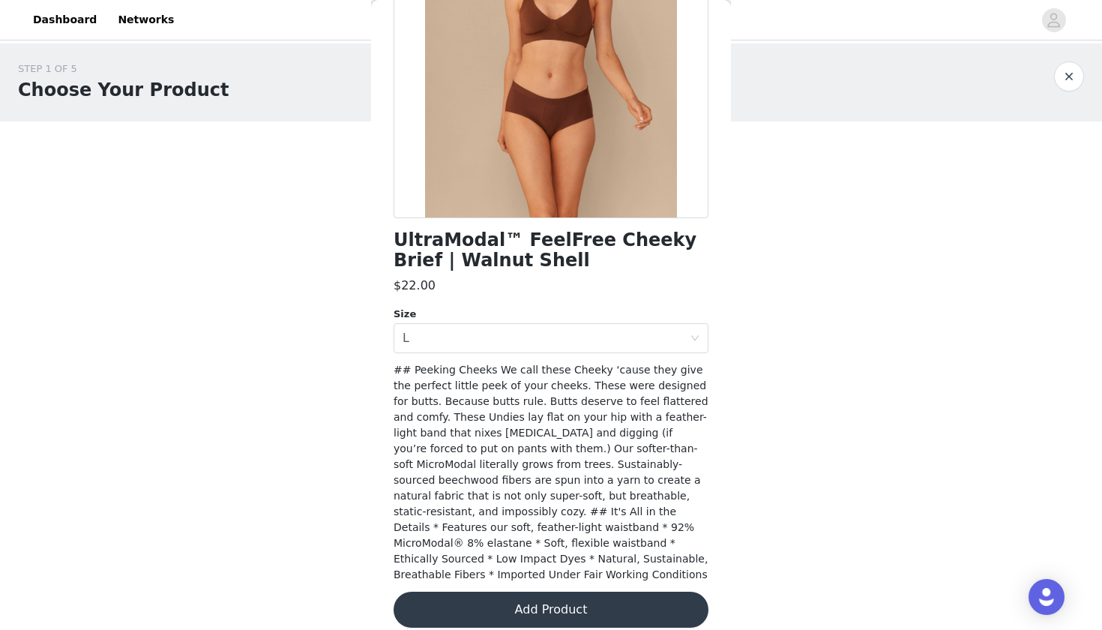
scroll to position [193, 0]
click at [508, 610] on button "Add Product" at bounding box center [551, 610] width 315 height 36
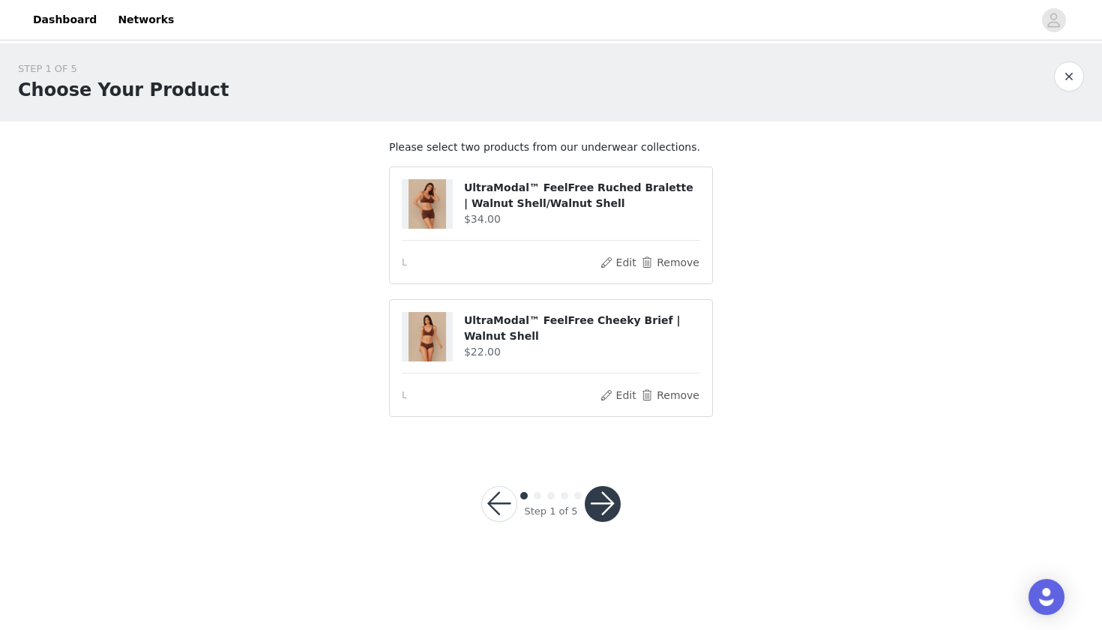
click at [592, 510] on button "button" at bounding box center [603, 504] width 36 height 36
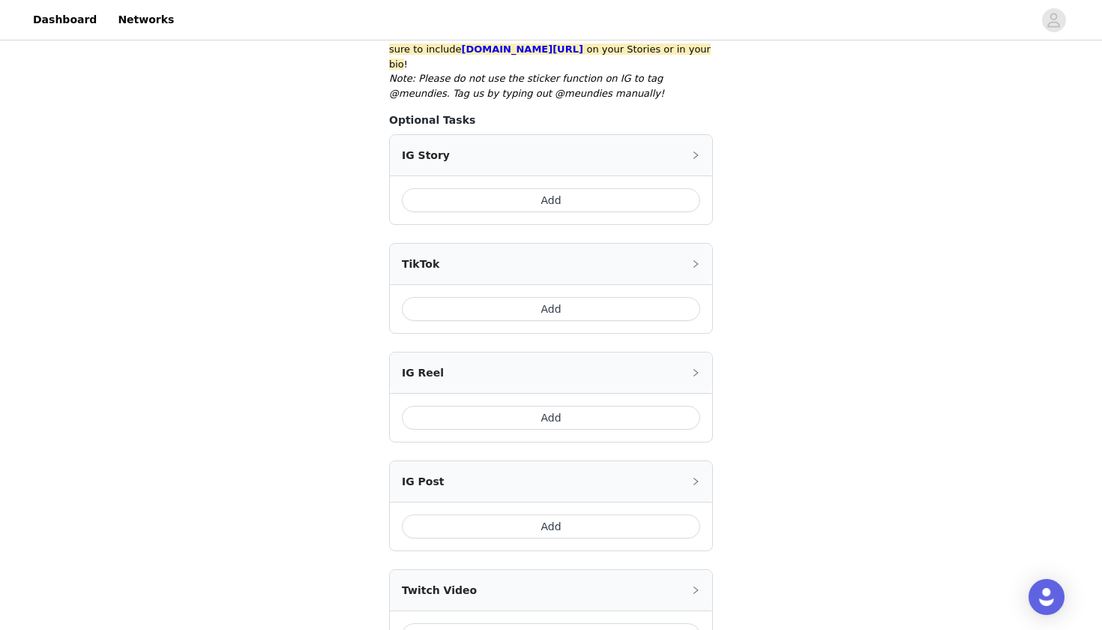
scroll to position [372, 0]
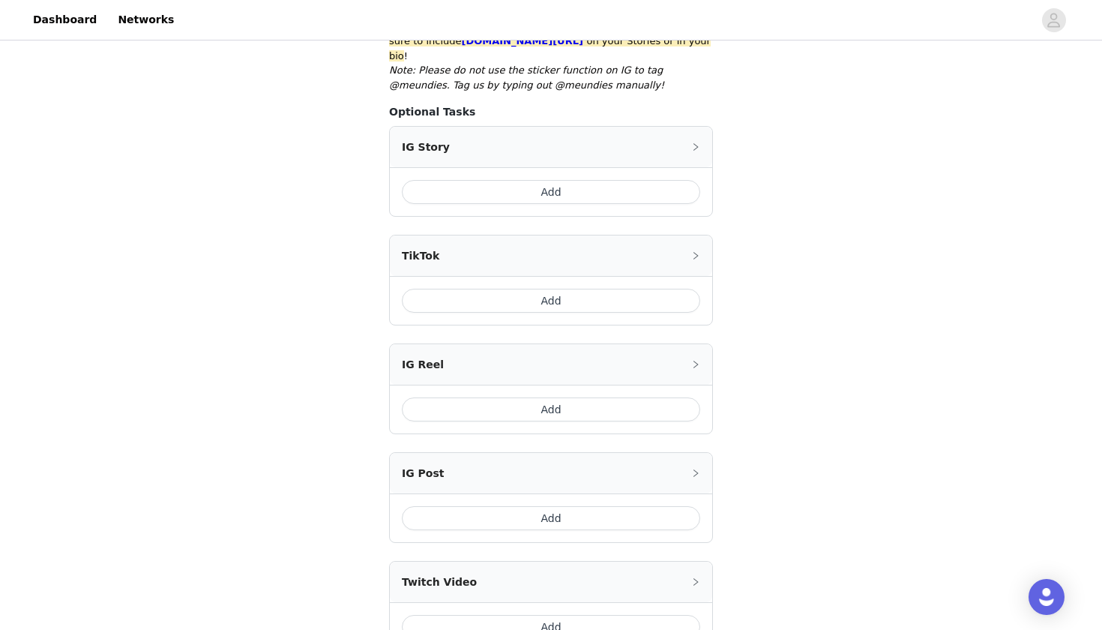
click at [540, 506] on button "Add" at bounding box center [551, 518] width 298 height 24
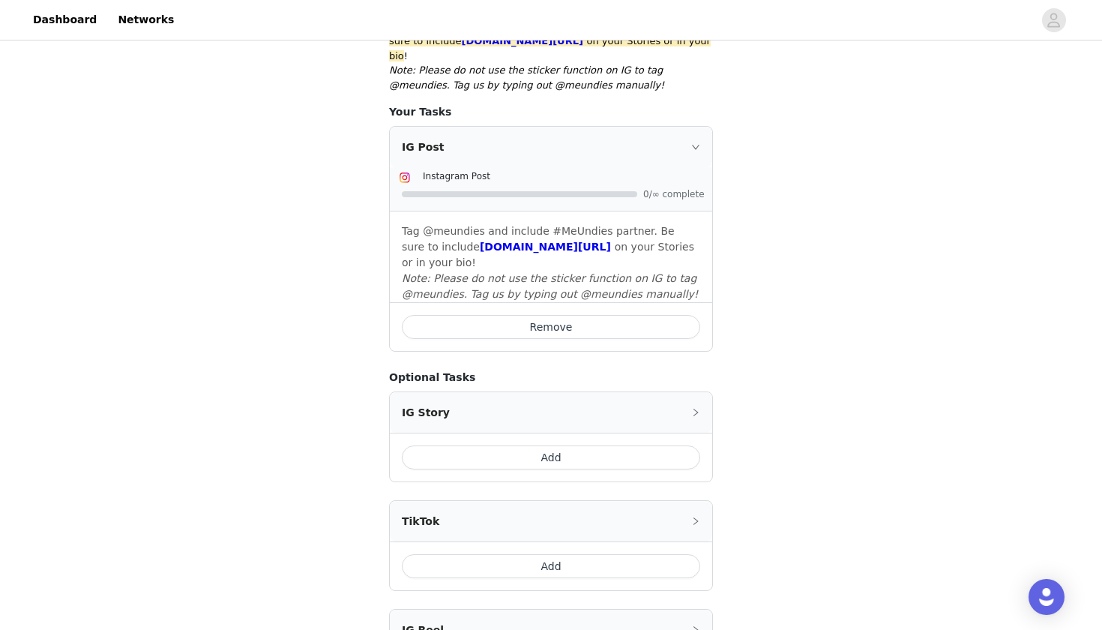
click at [546, 445] on button "Add" at bounding box center [551, 457] width 298 height 24
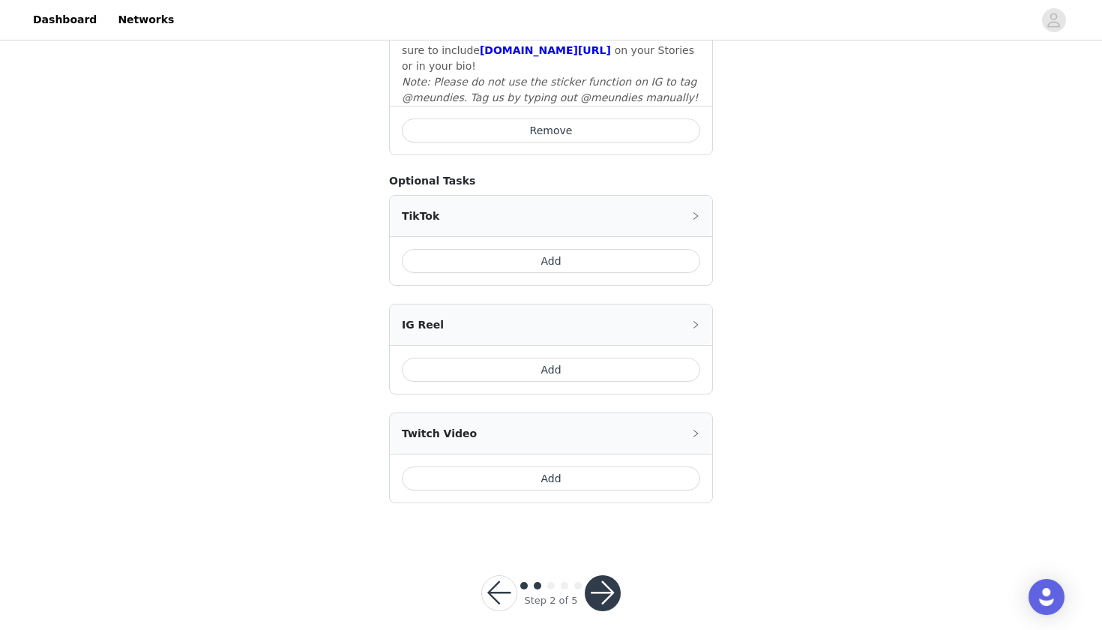
scroll to position [811, 0]
click at [609, 576] on button "button" at bounding box center [603, 594] width 36 height 36
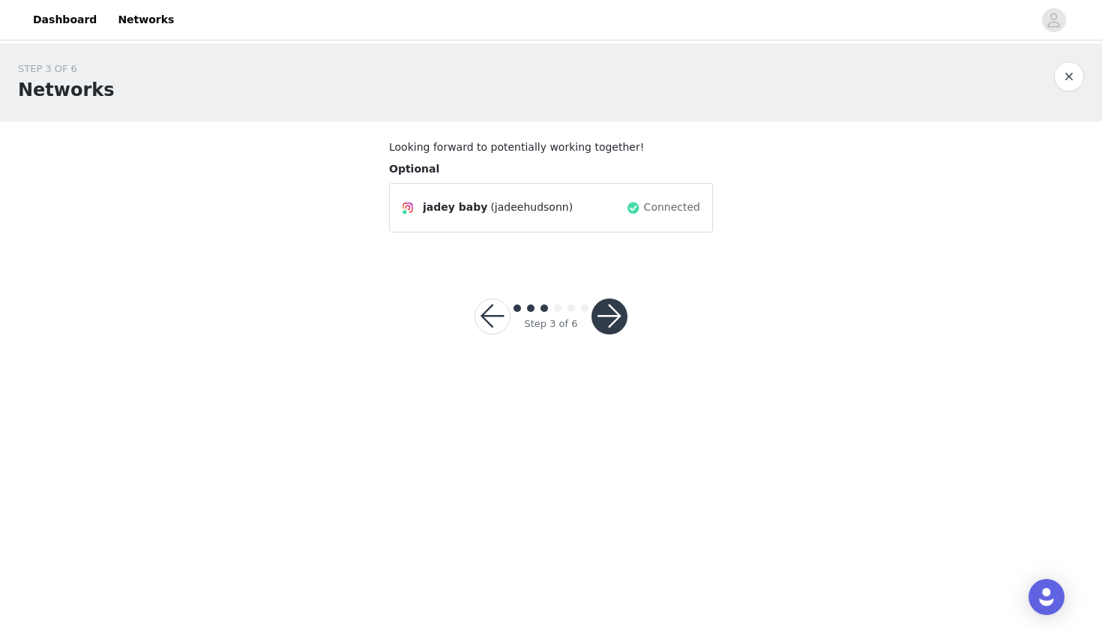
click at [608, 327] on button "button" at bounding box center [610, 316] width 36 height 36
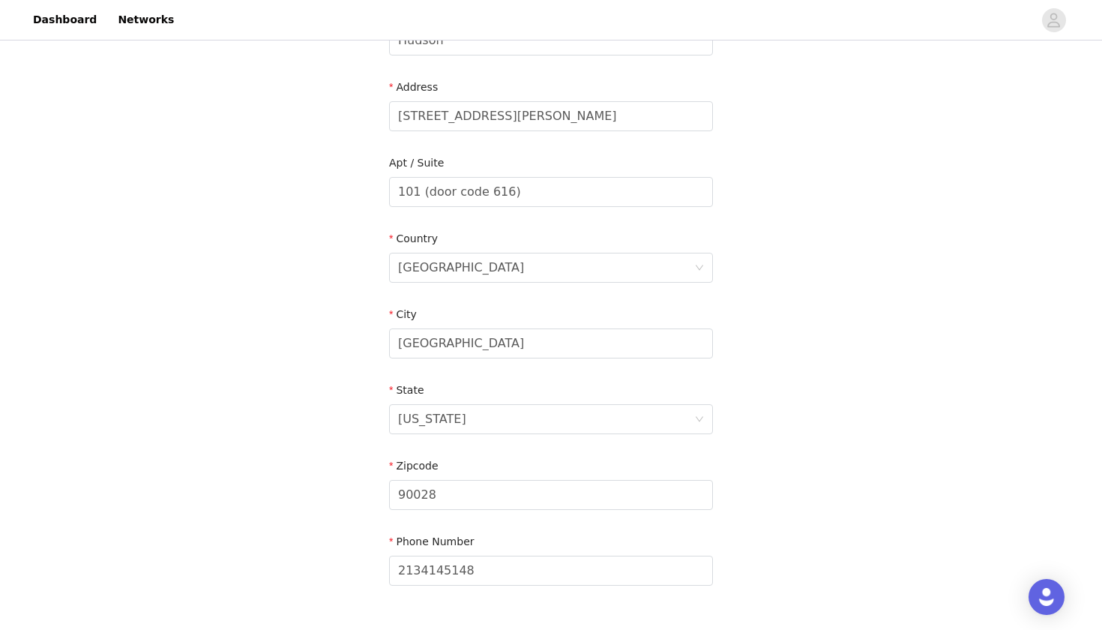
scroll to position [292, 0]
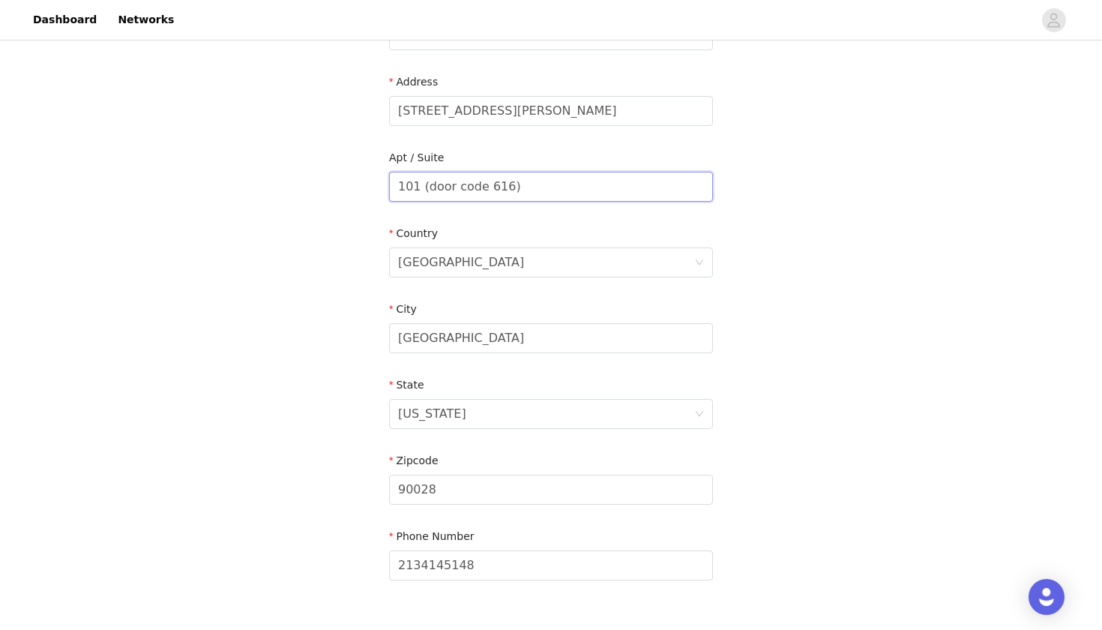
drag, startPoint x: 481, startPoint y: 190, endPoint x: 428, endPoint y: 184, distance: 53.6
click at [428, 184] on input "101 (door code 616)" at bounding box center [551, 187] width 324 height 30
click at [429, 187] on input "101 (door code 616)" at bounding box center [551, 187] width 324 height 30
drag, startPoint x: 429, startPoint y: 187, endPoint x: 503, endPoint y: 190, distance: 74.3
click at [504, 190] on input "101 (door code 616)" at bounding box center [551, 187] width 324 height 30
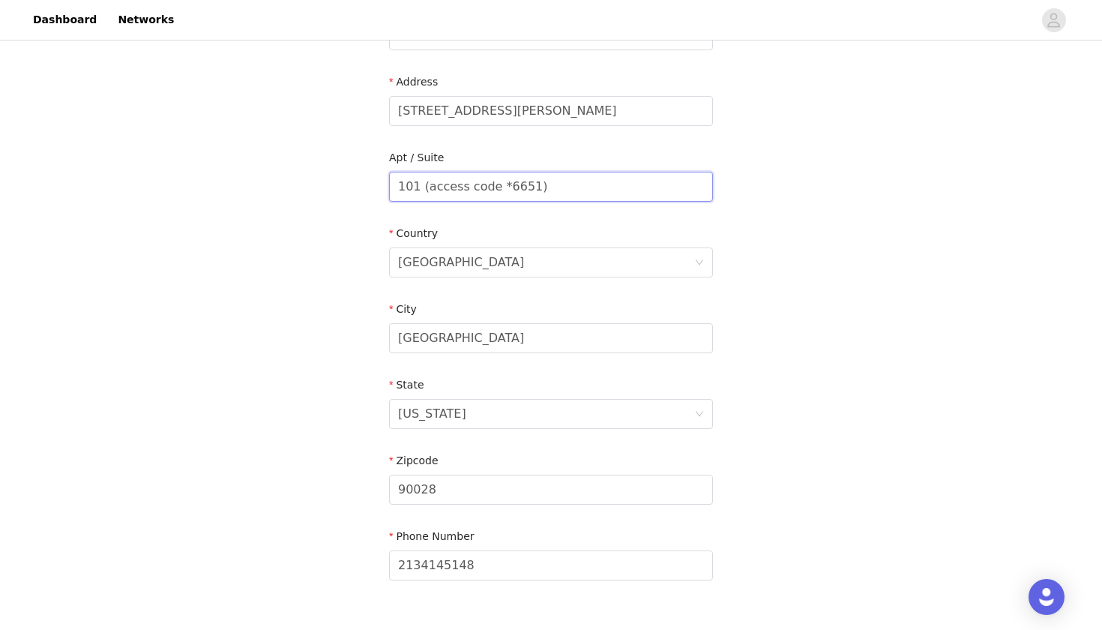
type input "101 (access code *6651)"
click at [760, 173] on div "STEP 4 OF 6 Shipping Information Email jadejhudson@gmail.com First Name Jade La…" at bounding box center [551, 186] width 1102 height 871
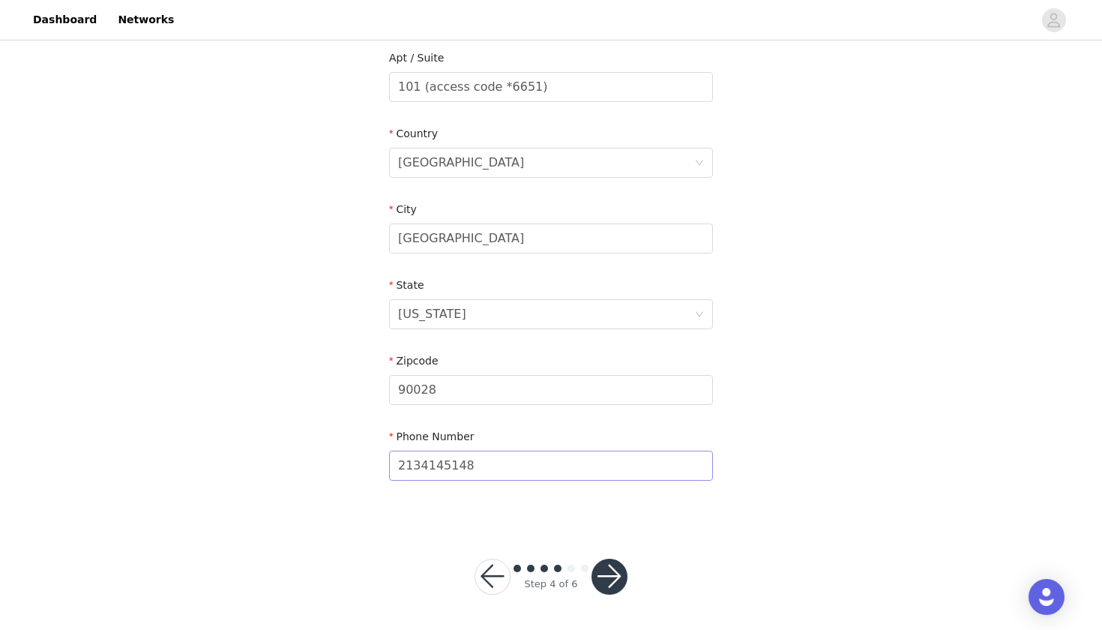
scroll to position [365, 0]
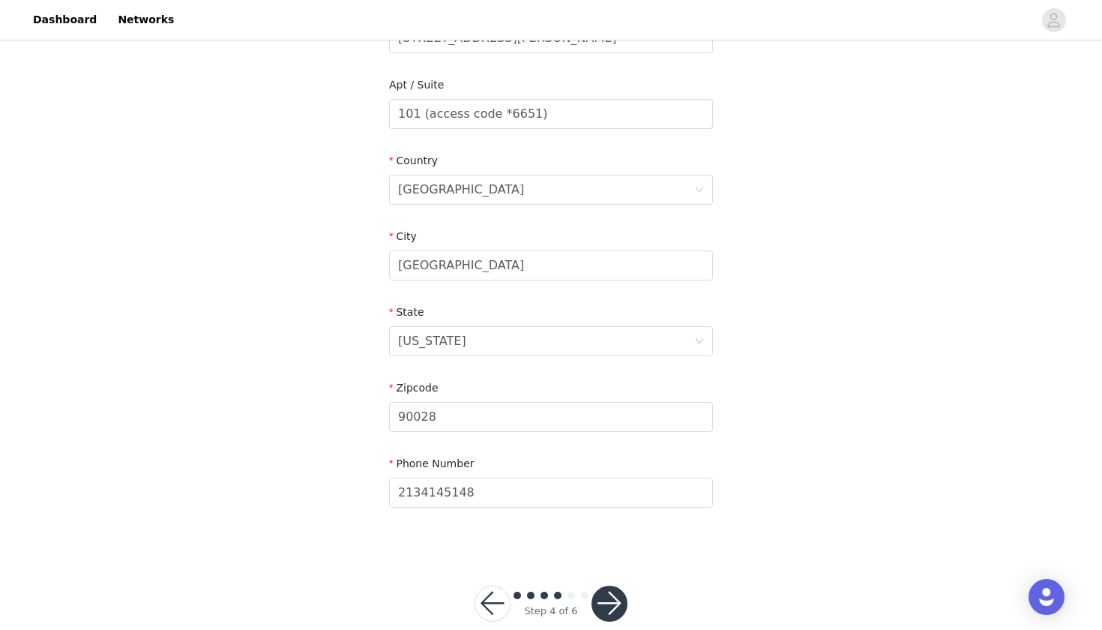
click at [619, 589] on button "button" at bounding box center [610, 604] width 36 height 36
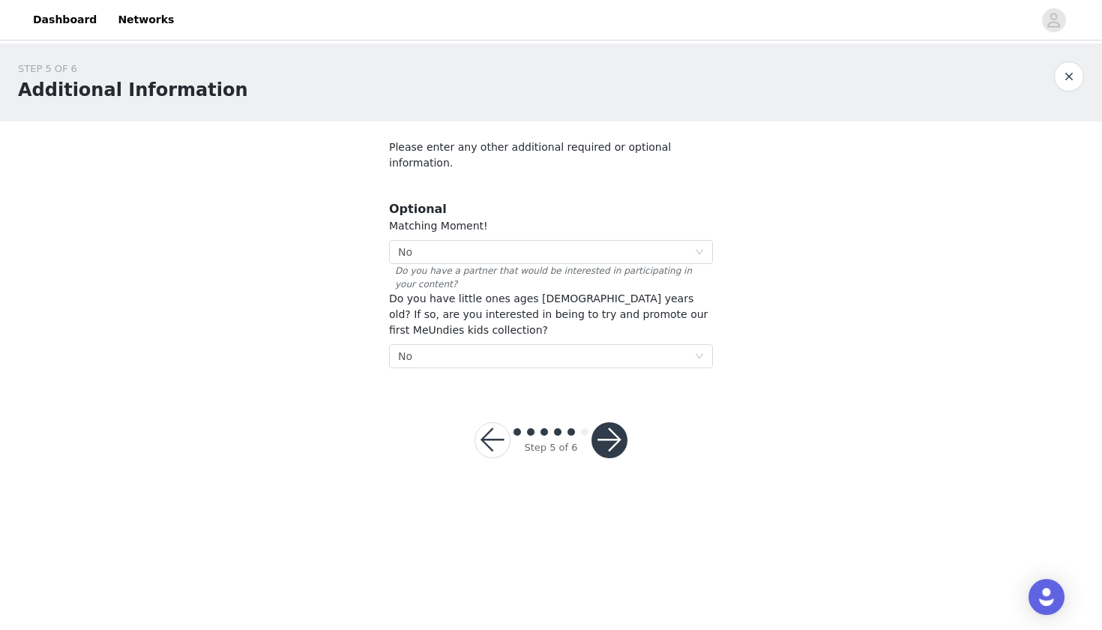
click at [601, 422] on button "button" at bounding box center [610, 440] width 36 height 36
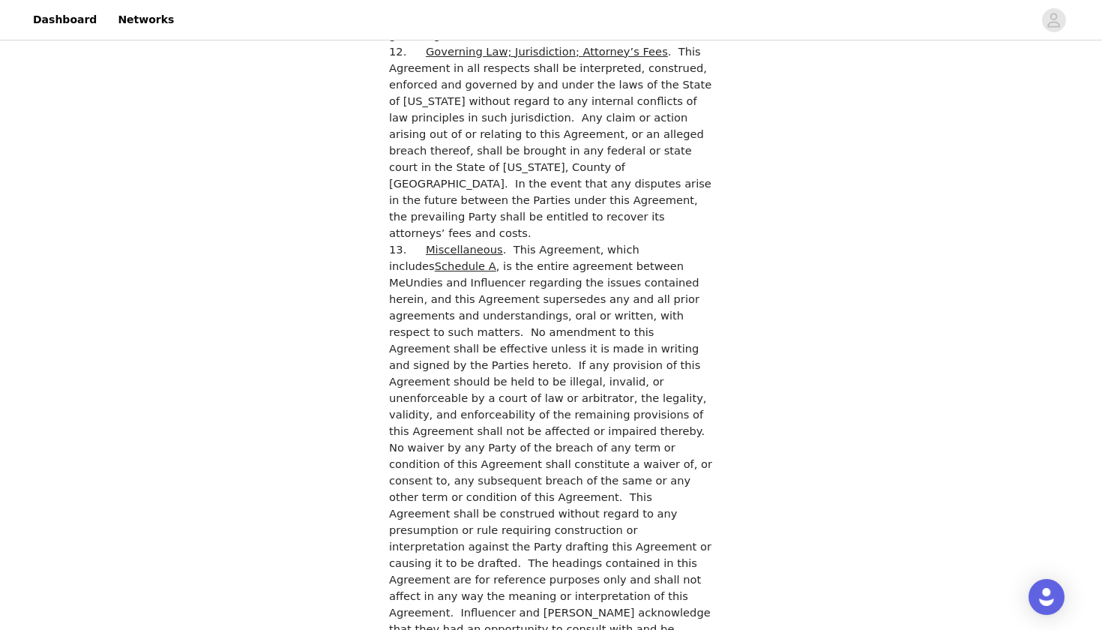
scroll to position [4031, 0]
checkbox input "true"
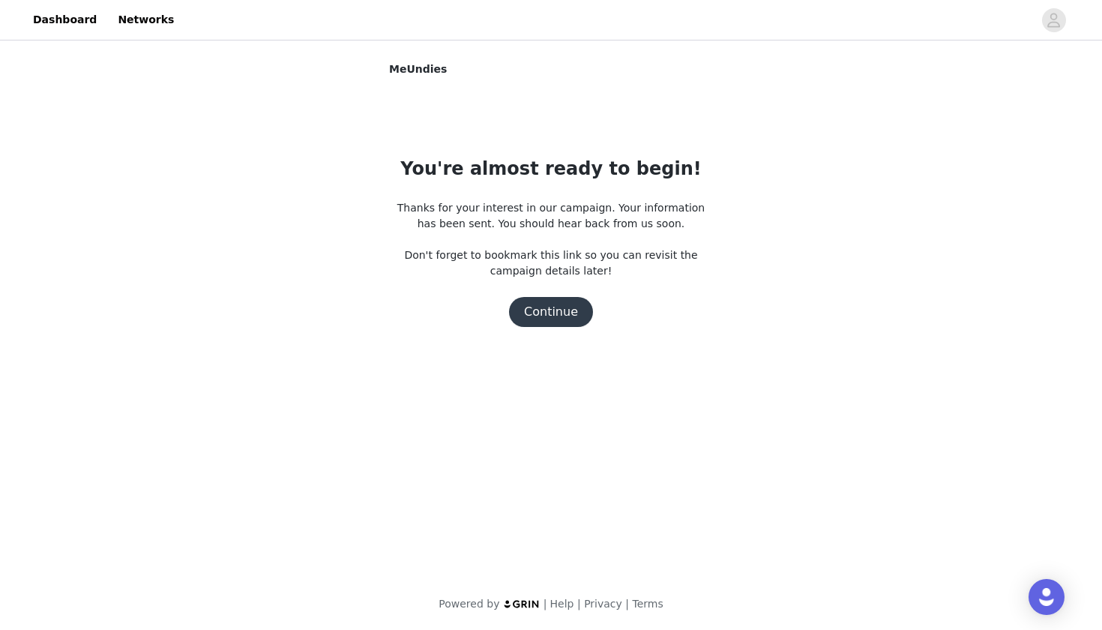
click at [557, 315] on button "Continue" at bounding box center [551, 312] width 84 height 30
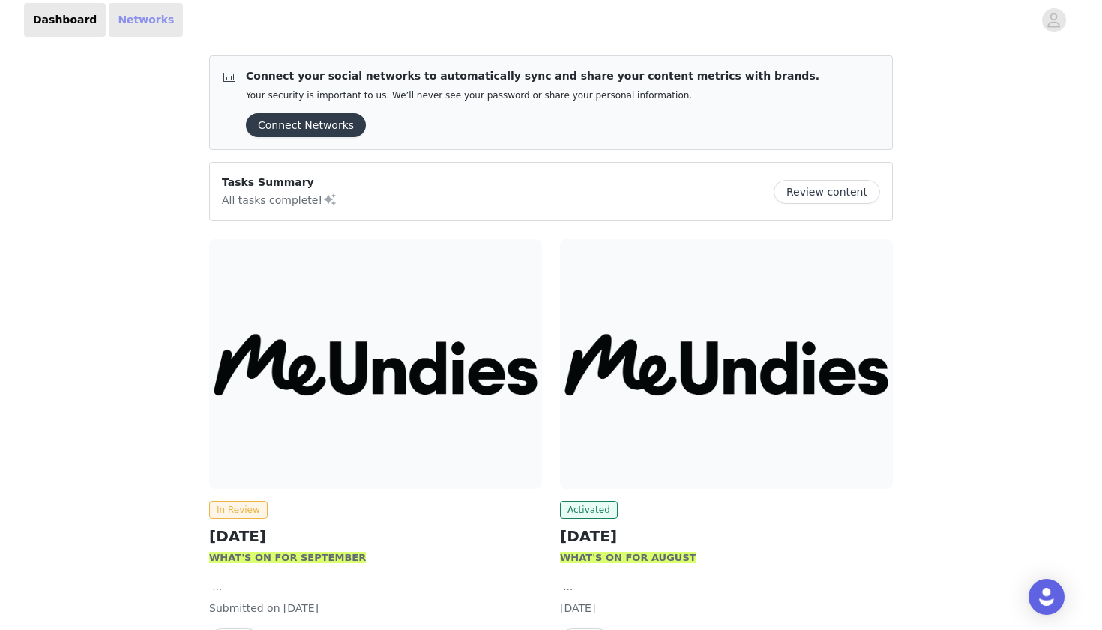
click at [128, 25] on link "Networks" at bounding box center [146, 20] width 74 height 34
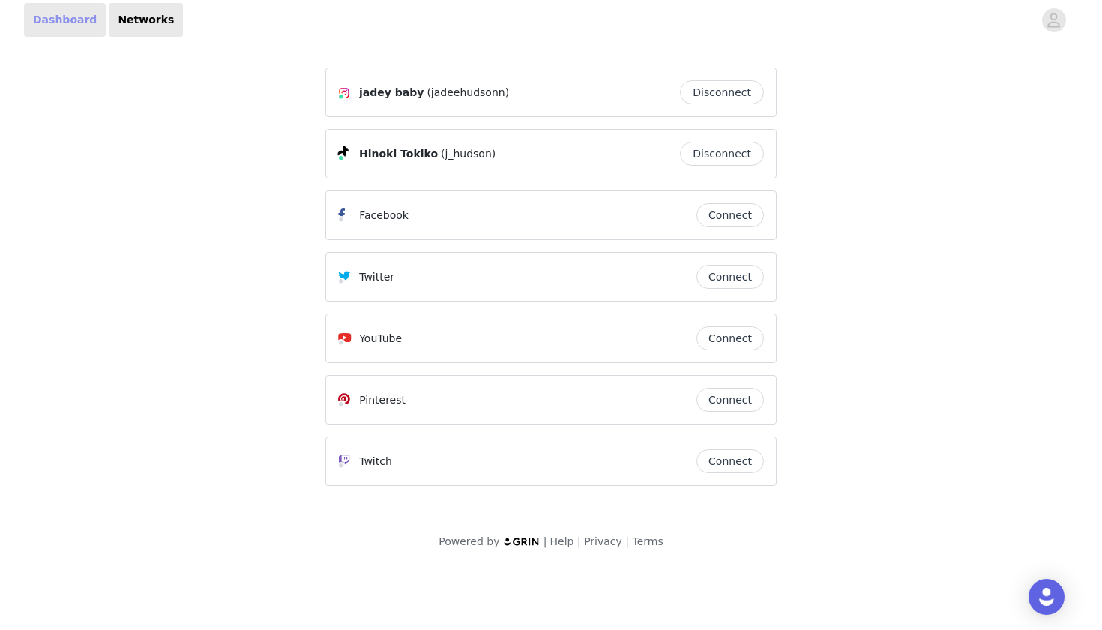
click at [62, 23] on link "Dashboard" at bounding box center [65, 20] width 82 height 34
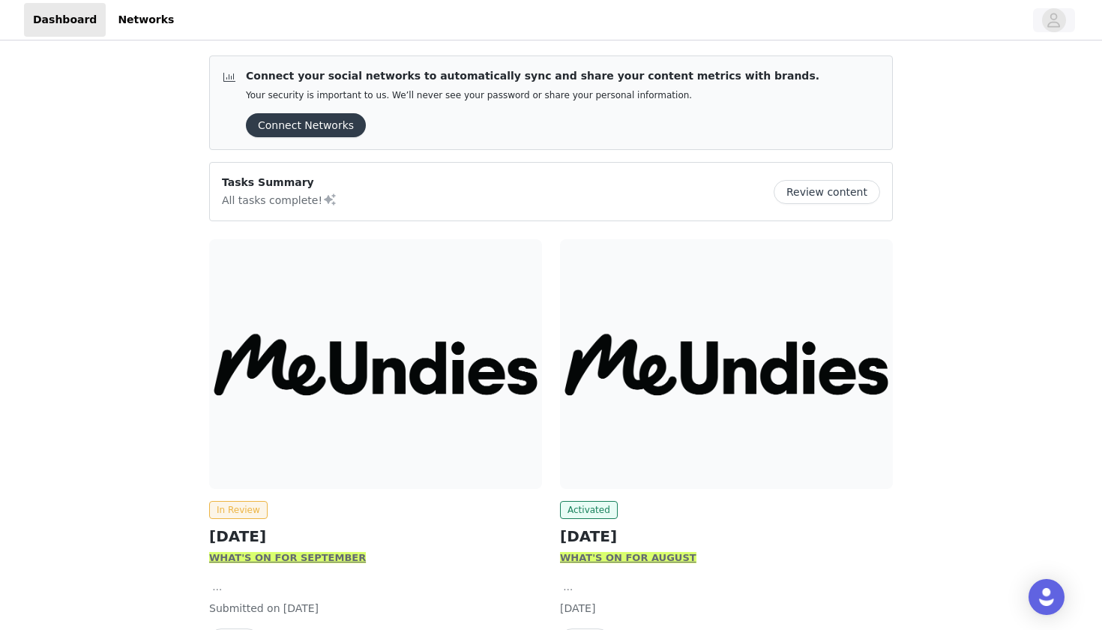
click at [1049, 15] on icon "avatar" at bounding box center [1054, 20] width 14 height 24
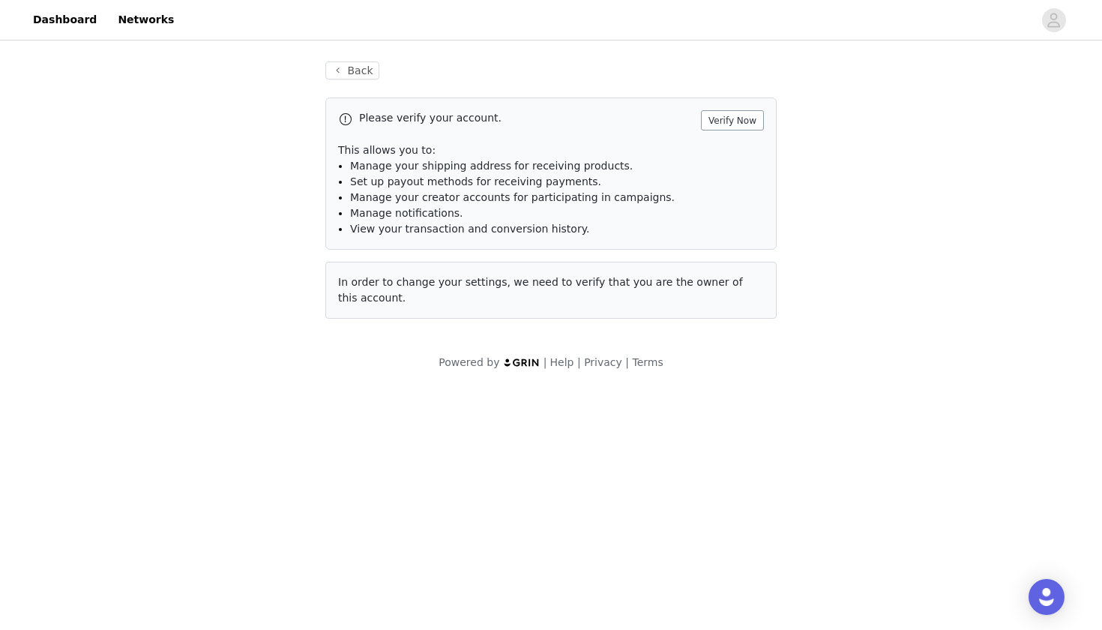
click at [718, 120] on button "Verify Now" at bounding box center [732, 120] width 63 height 20
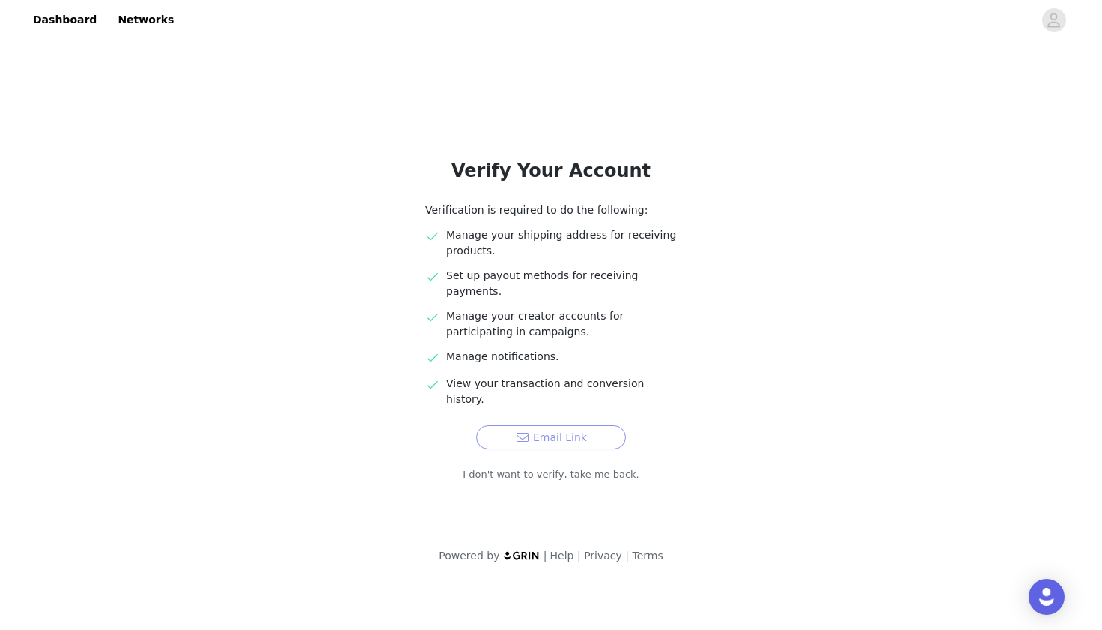
click at [571, 425] on button "Email Link" at bounding box center [551, 437] width 150 height 24
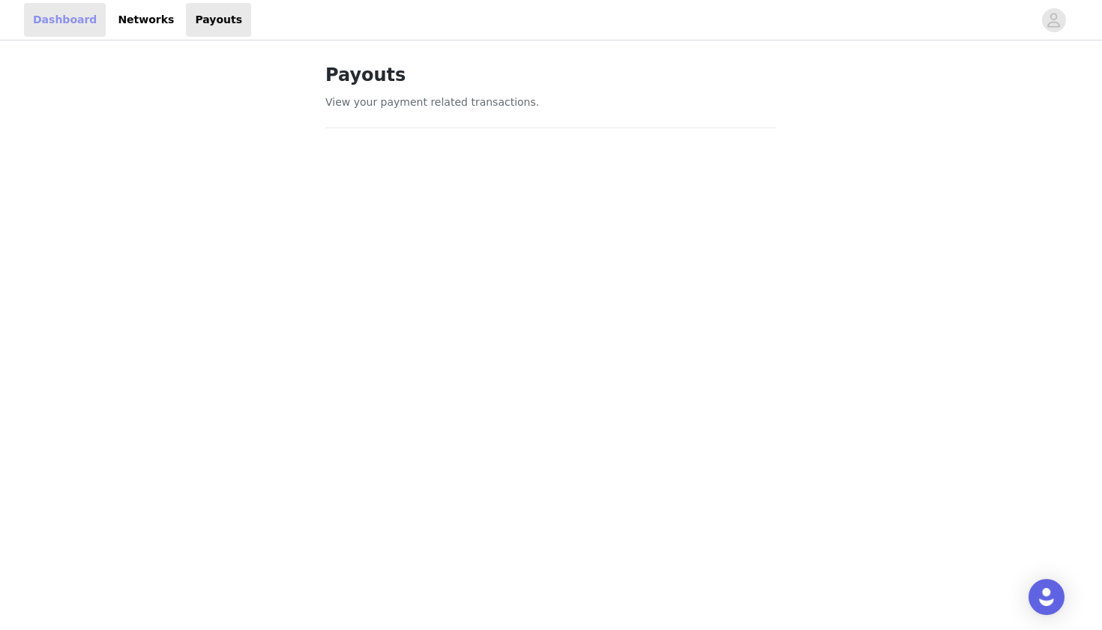
click at [77, 20] on link "Dashboard" at bounding box center [65, 20] width 82 height 34
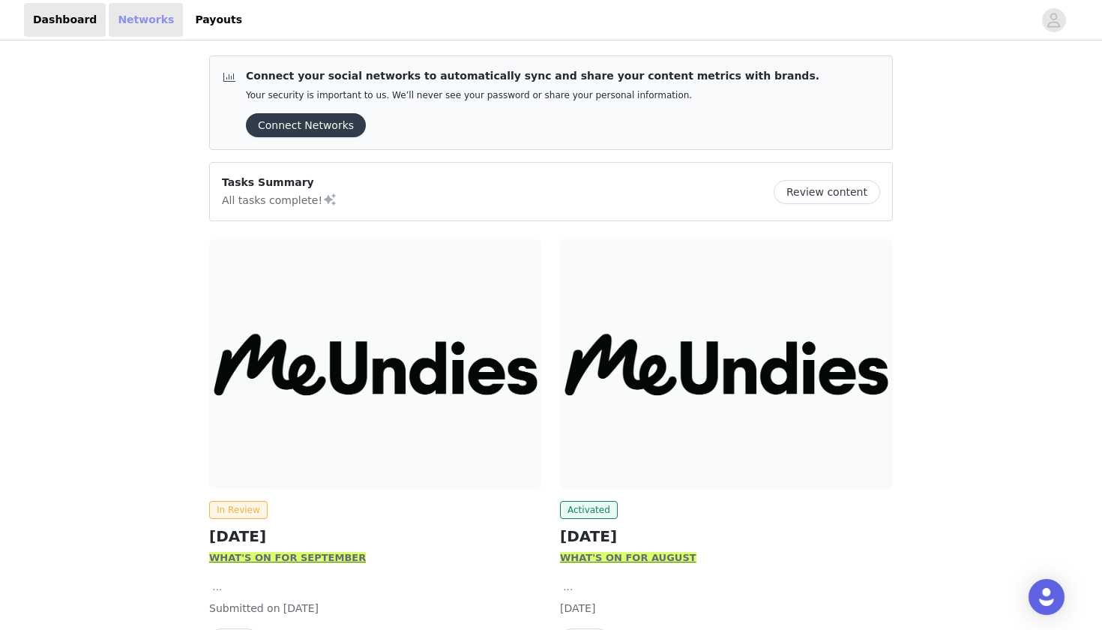
click at [135, 13] on link "Networks" at bounding box center [146, 20] width 74 height 34
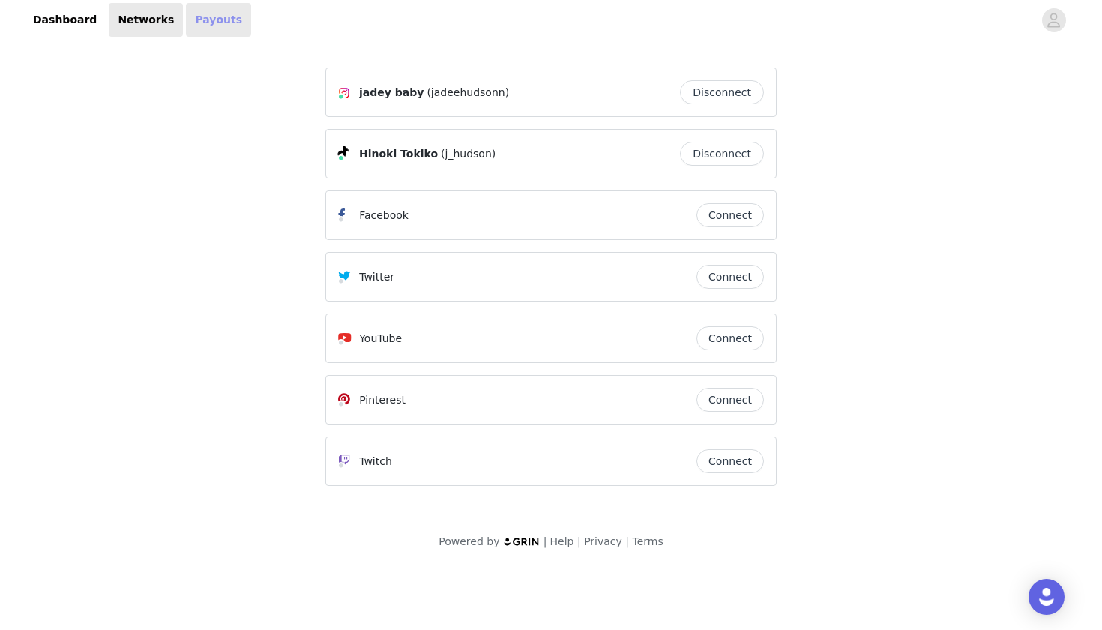
click at [205, 22] on link "Payouts" at bounding box center [218, 20] width 65 height 34
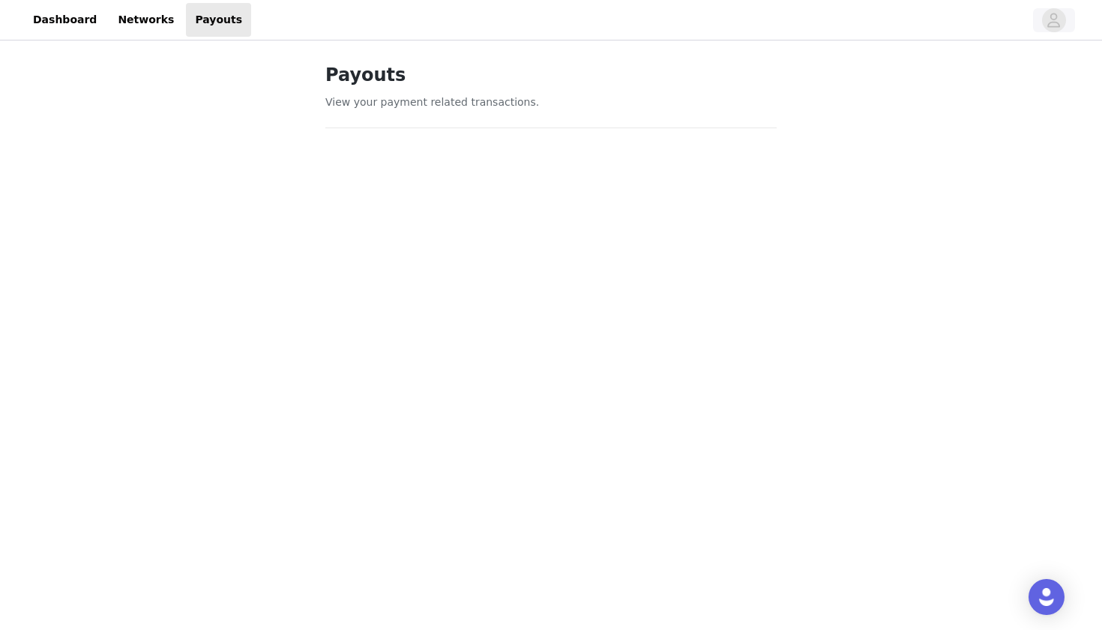
click at [1054, 30] on icon "avatar" at bounding box center [1054, 20] width 14 height 24
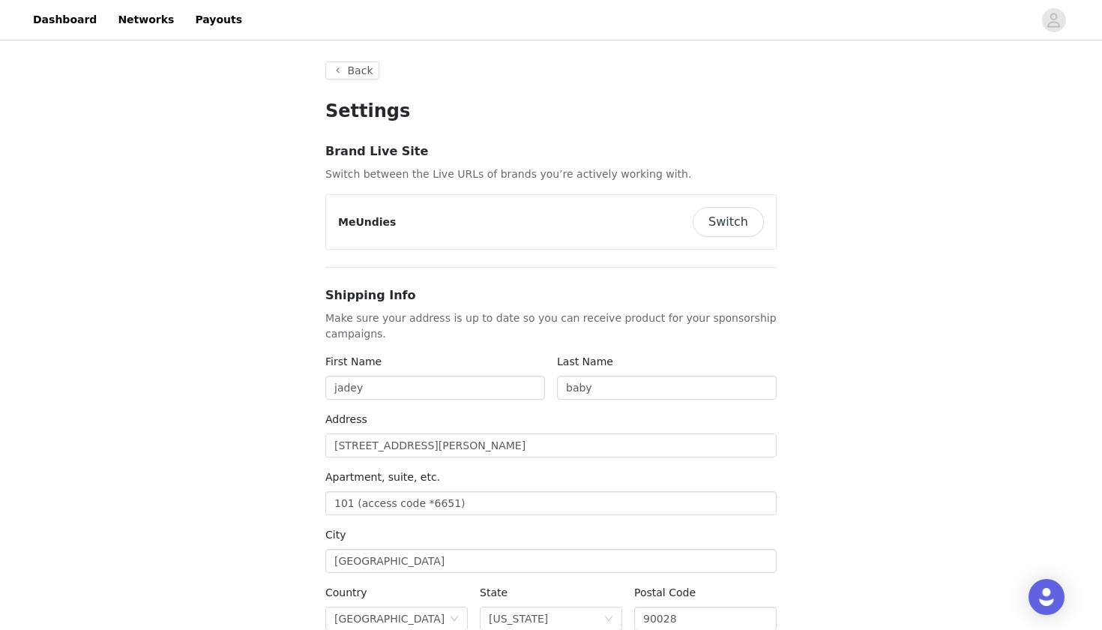
click at [722, 220] on button "Switch" at bounding box center [728, 222] width 71 height 30
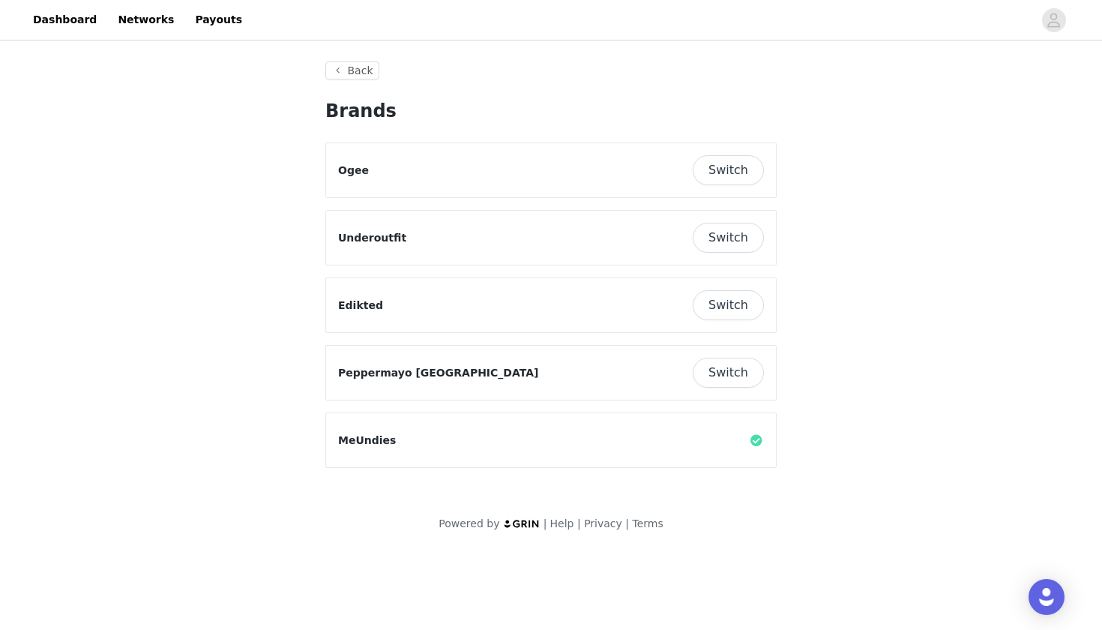
click at [721, 380] on button "Switch" at bounding box center [728, 373] width 71 height 30
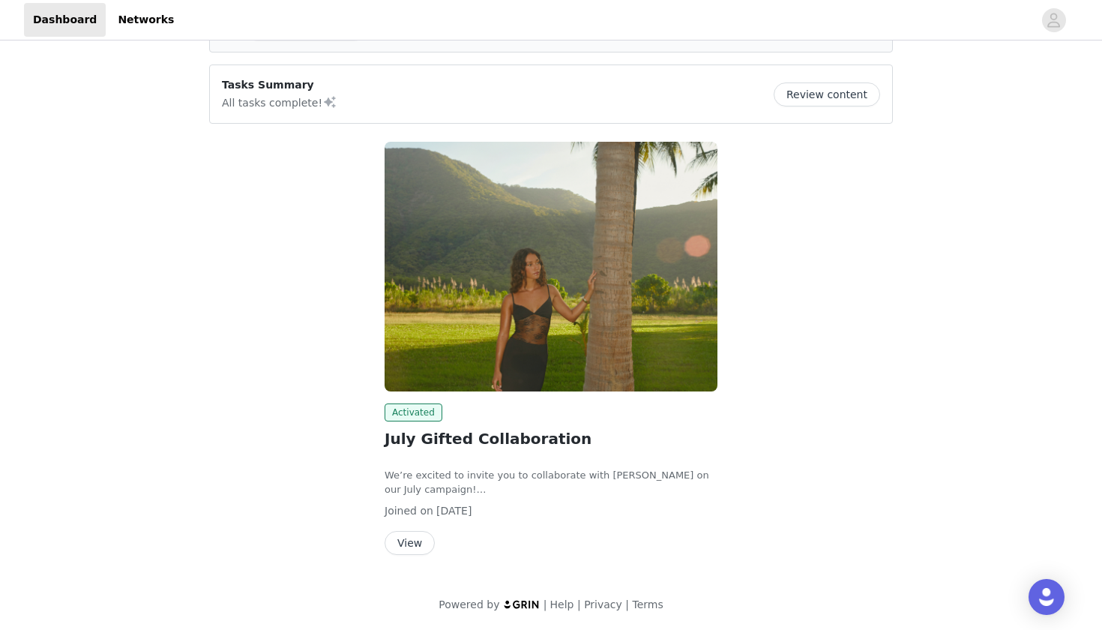
scroll to position [97, 0]
click at [406, 547] on button "View" at bounding box center [410, 544] width 50 height 24
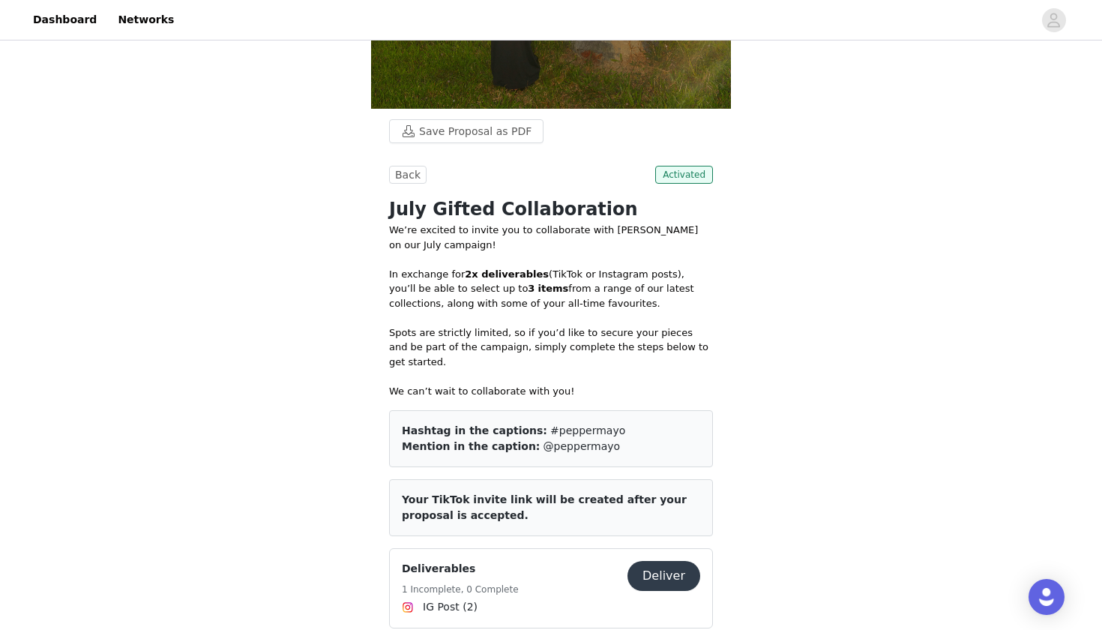
scroll to position [475, 0]
click at [658, 560] on button "Deliver" at bounding box center [664, 575] width 73 height 30
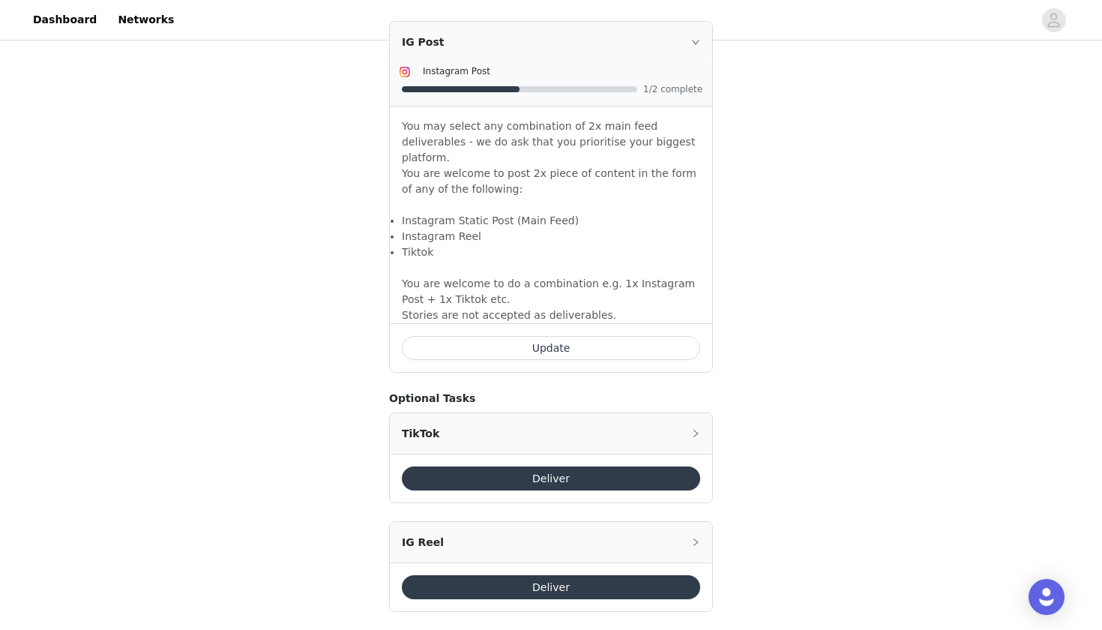
scroll to position [1012, 0]
click at [589, 467] on button "Deliver" at bounding box center [551, 479] width 298 height 24
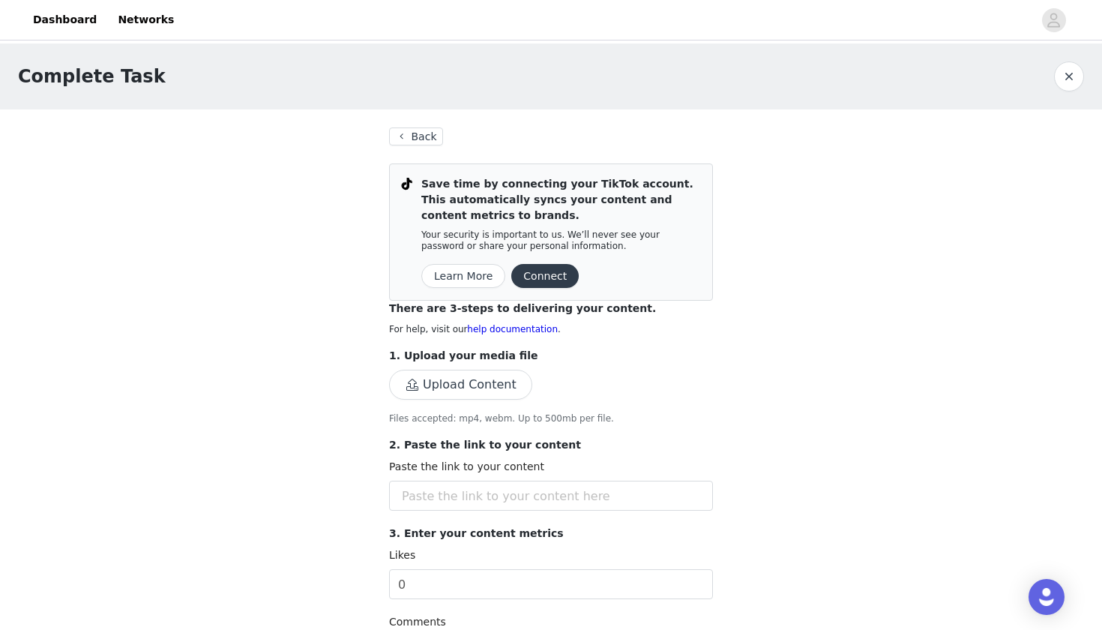
click at [468, 387] on button "Upload Content" at bounding box center [460, 385] width 143 height 30
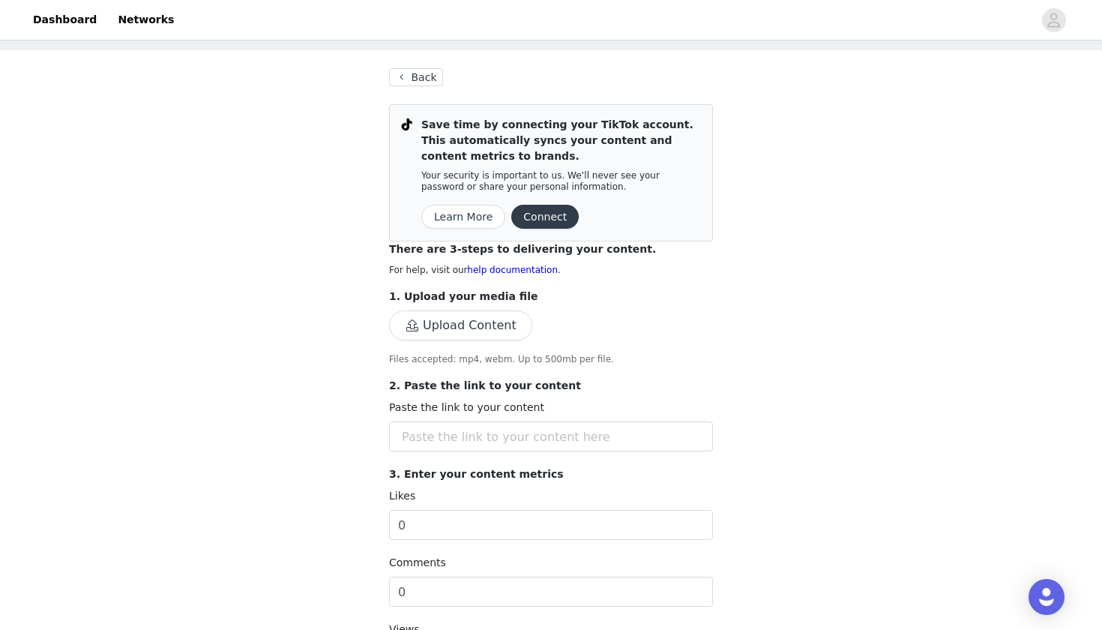
scroll to position [58, 0]
click at [526, 216] on button "Connect" at bounding box center [544, 218] width 67 height 24
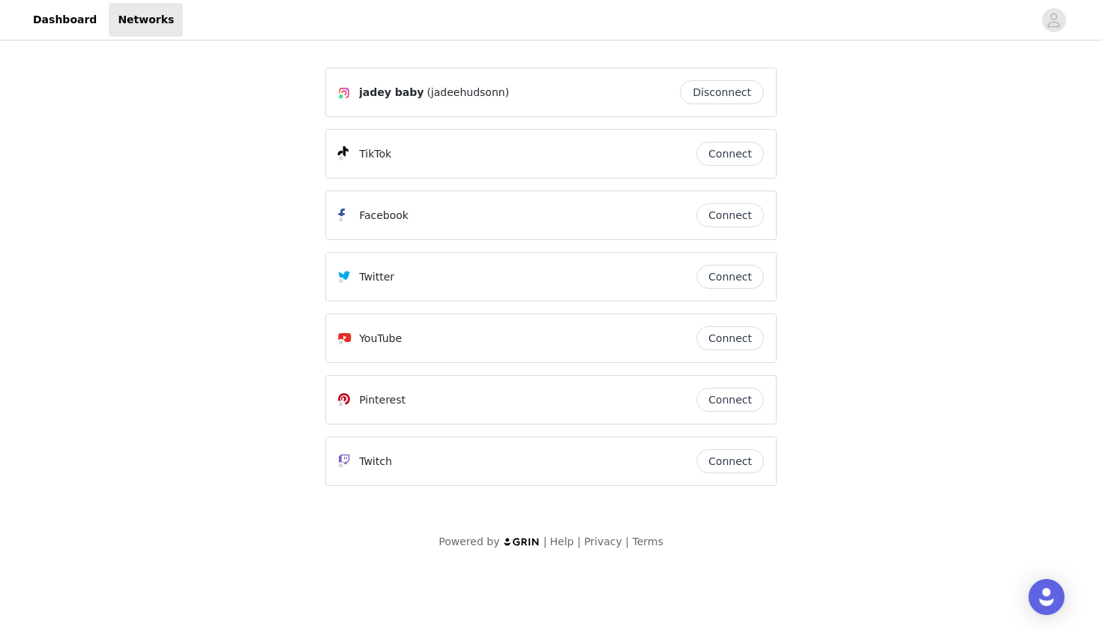
click at [731, 160] on button "Connect" at bounding box center [730, 154] width 67 height 24
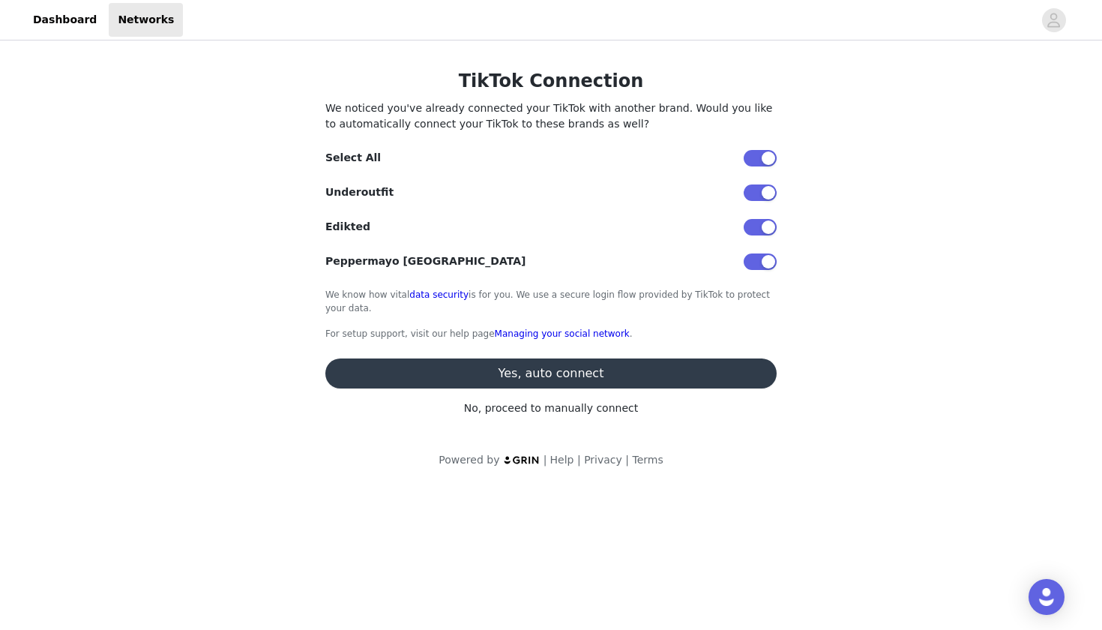
click at [637, 376] on button "Yes, auto connect" at bounding box center [550, 373] width 451 height 30
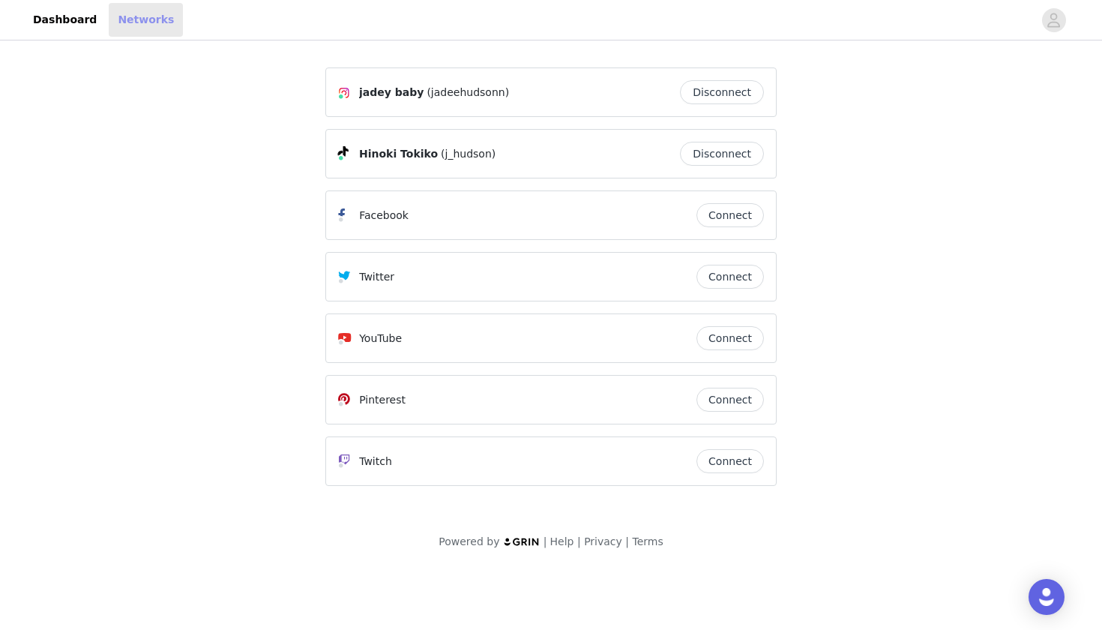
click at [144, 25] on link "Networks" at bounding box center [146, 20] width 74 height 34
click at [1045, 27] on span "button" at bounding box center [1054, 20] width 24 height 24
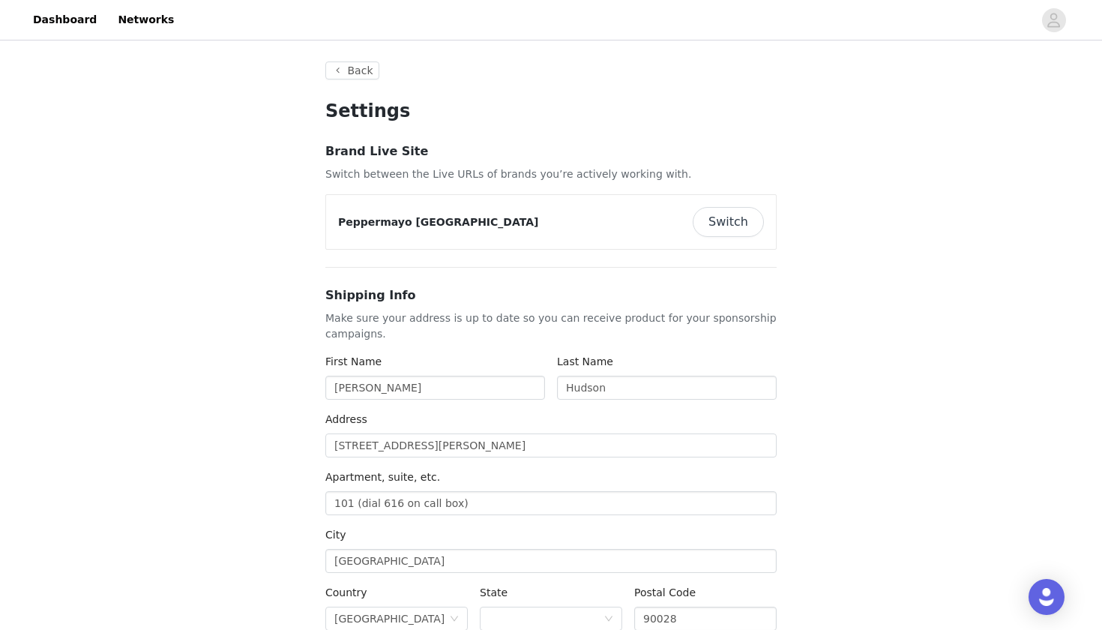
type input "+1 ([GEOGRAPHIC_DATA])"
click at [363, 66] on button "Back" at bounding box center [352, 70] width 54 height 18
click at [363, 75] on button "Back" at bounding box center [352, 70] width 54 height 18
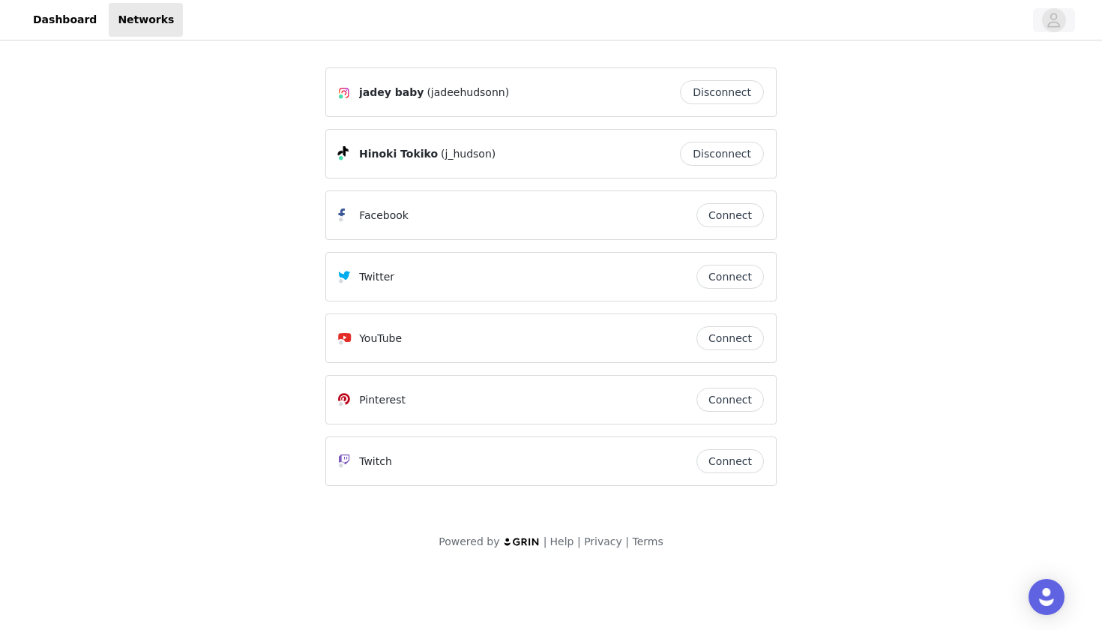
click at [1060, 21] on icon "avatar" at bounding box center [1054, 20] width 14 height 24
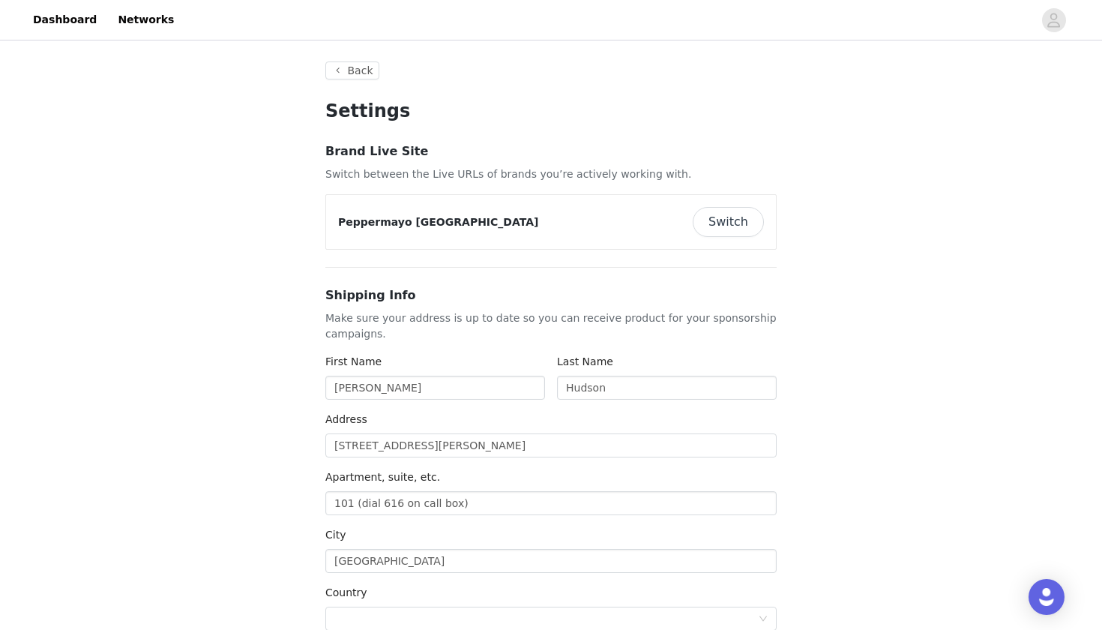
type input "+1 ([GEOGRAPHIC_DATA])"
click at [720, 220] on button "Switch" at bounding box center [728, 222] width 71 height 30
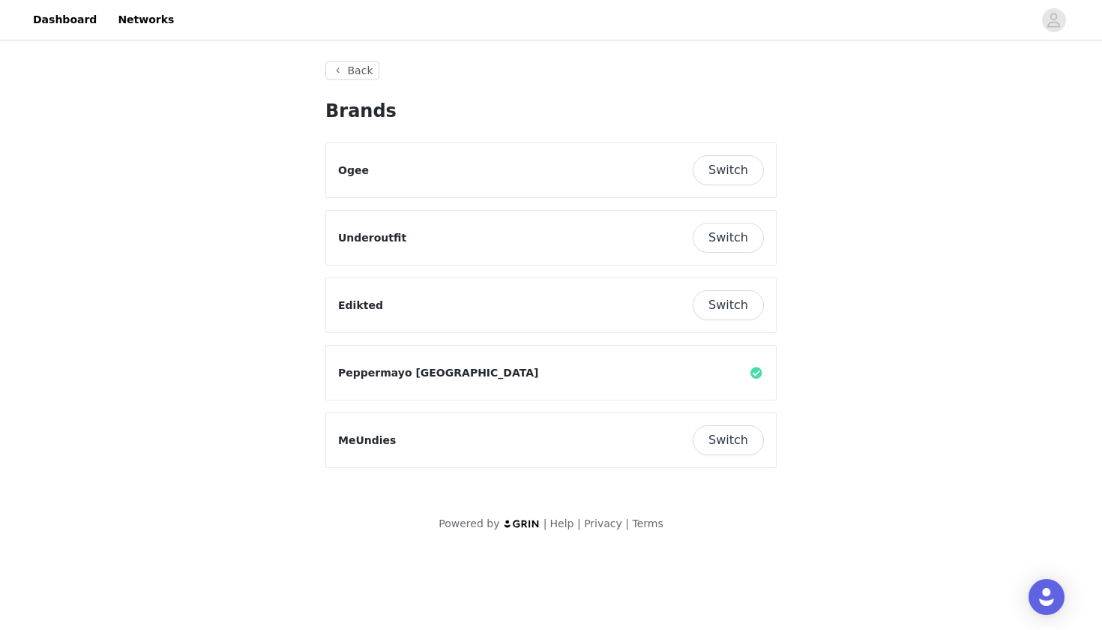
click at [722, 308] on button "Switch" at bounding box center [728, 305] width 71 height 30
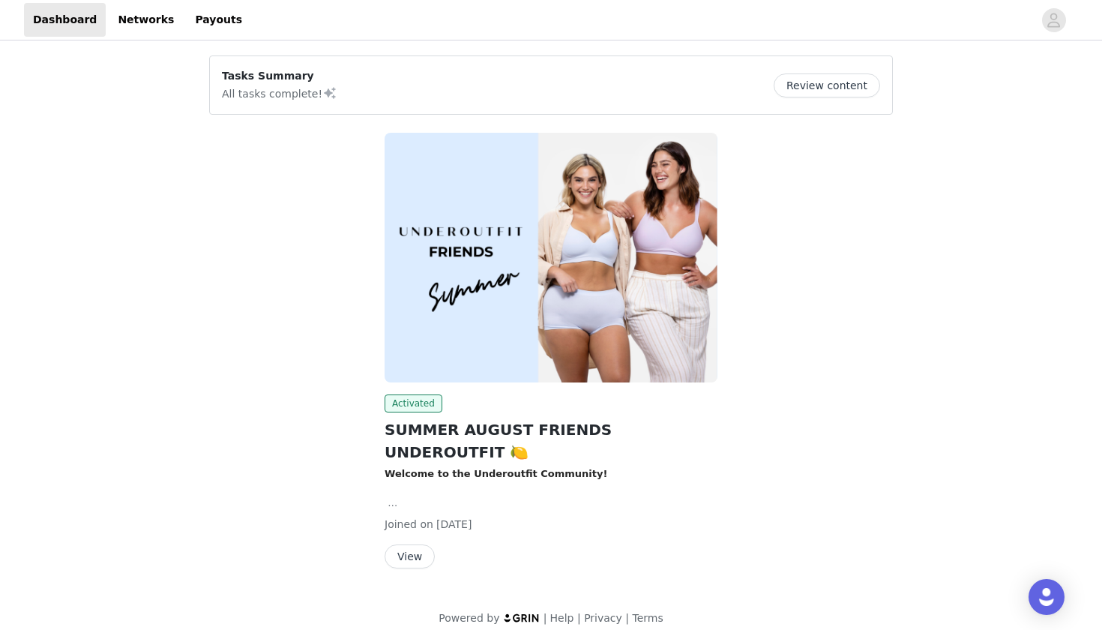
click at [414, 544] on button "View" at bounding box center [410, 556] width 50 height 24
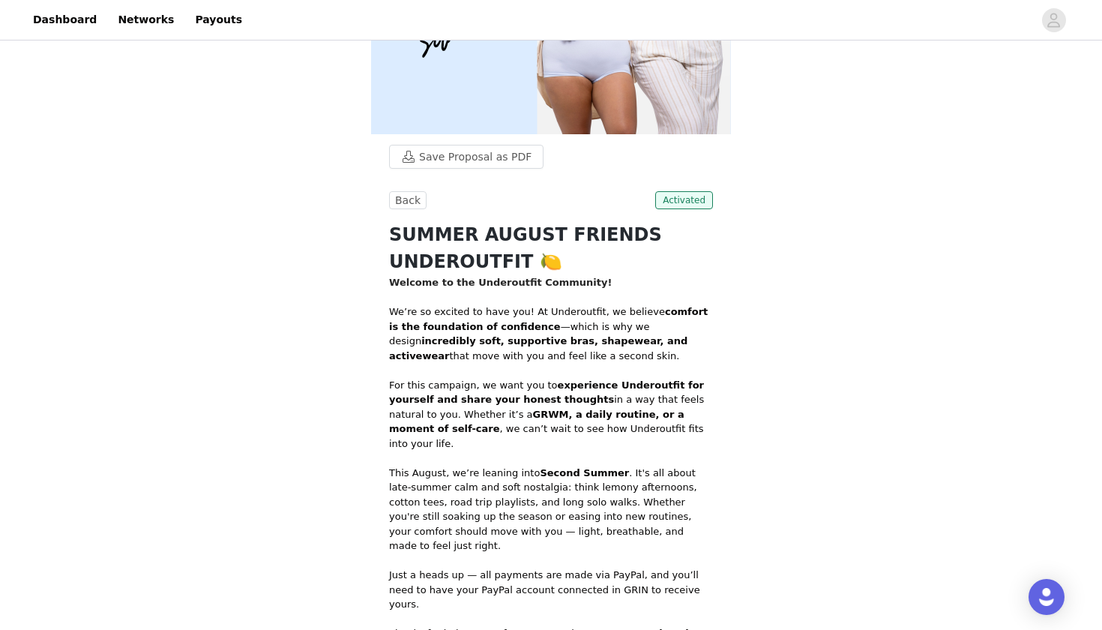
scroll to position [82, 0]
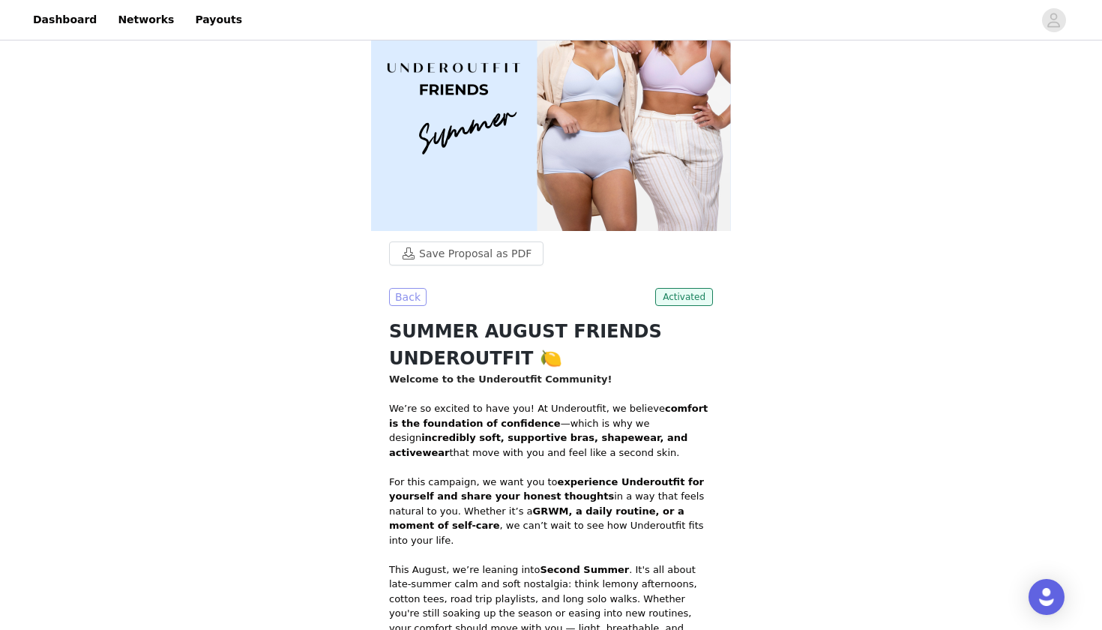
click at [416, 298] on button "Back" at bounding box center [407, 297] width 37 height 18
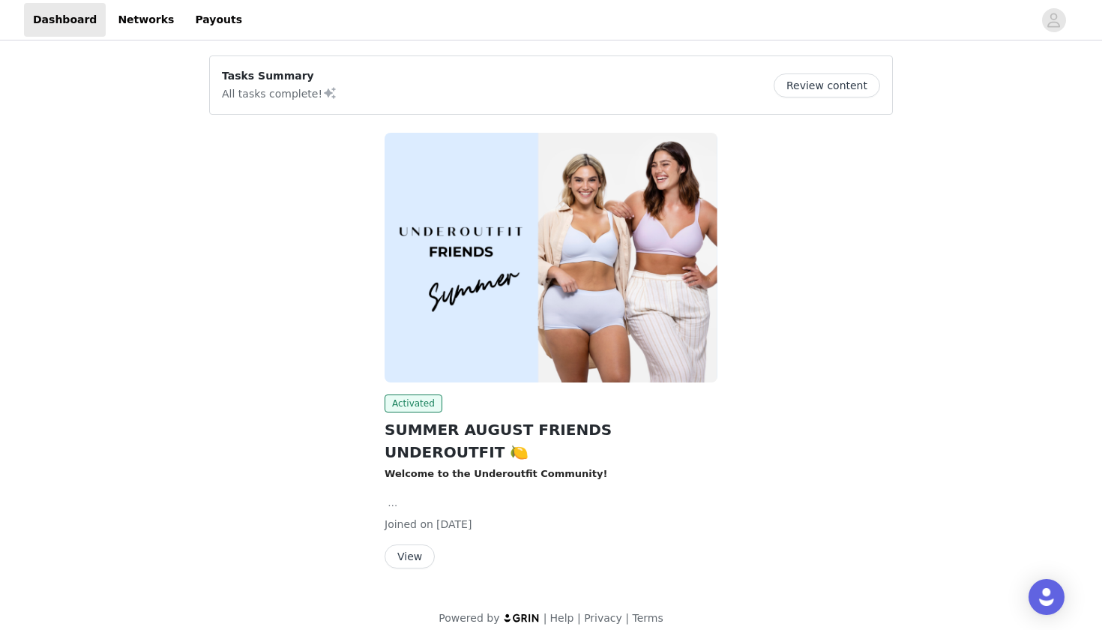
click at [407, 544] on button "View" at bounding box center [410, 556] width 50 height 24
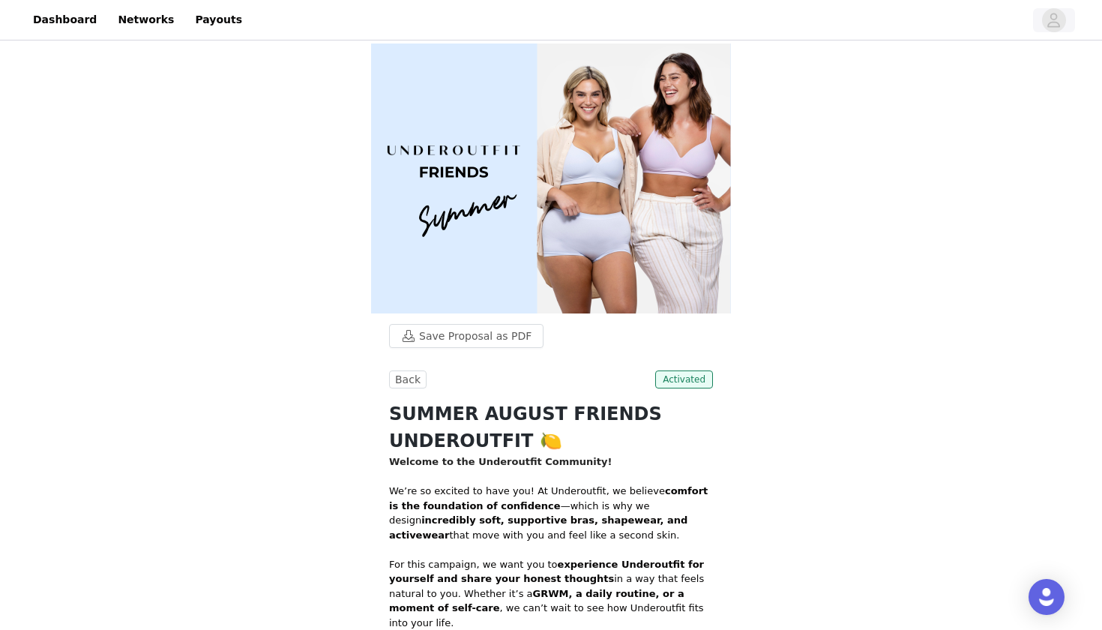
click at [1053, 23] on icon "avatar" at bounding box center [1054, 20] width 14 height 24
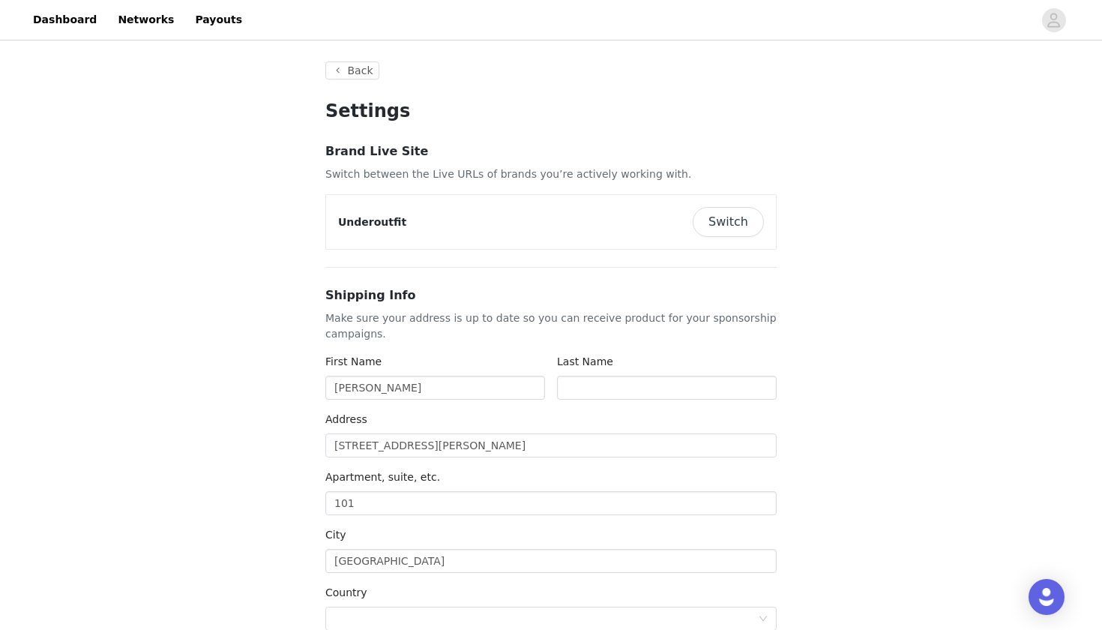
type input "+1 ([GEOGRAPHIC_DATA])"
click at [742, 221] on button "Switch" at bounding box center [728, 222] width 71 height 30
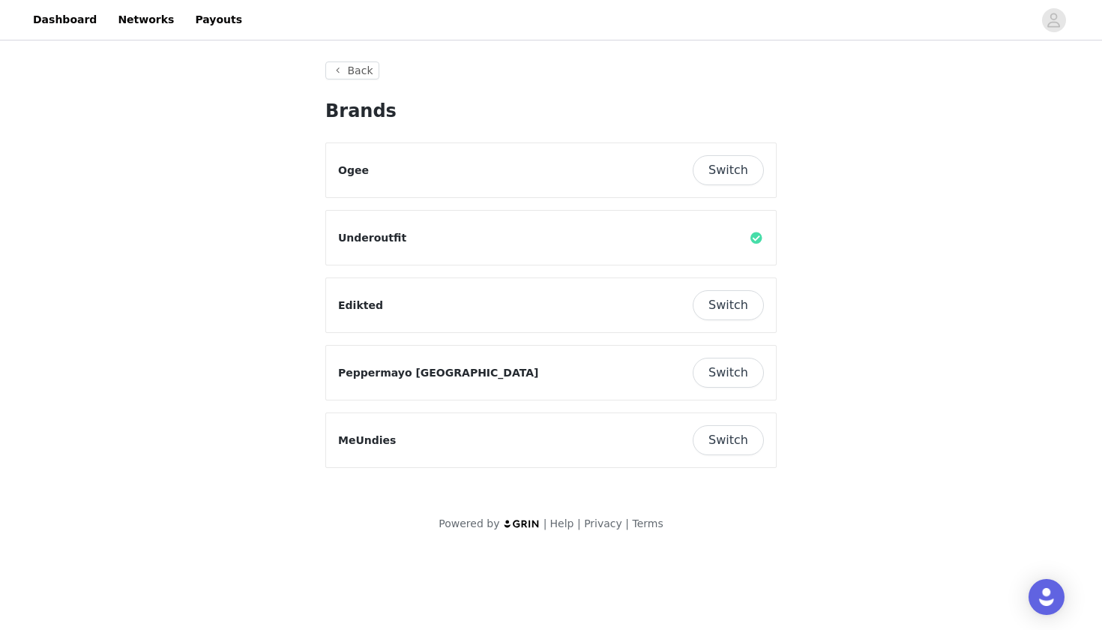
click at [724, 368] on button "Switch" at bounding box center [728, 373] width 71 height 30
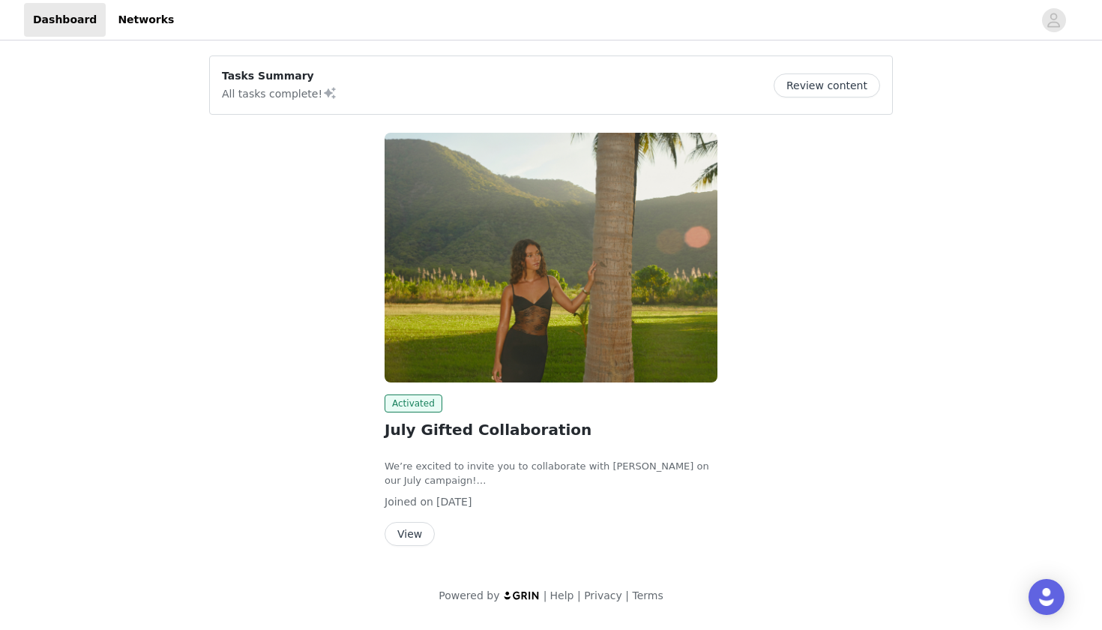
click at [419, 530] on button "View" at bounding box center [410, 534] width 50 height 24
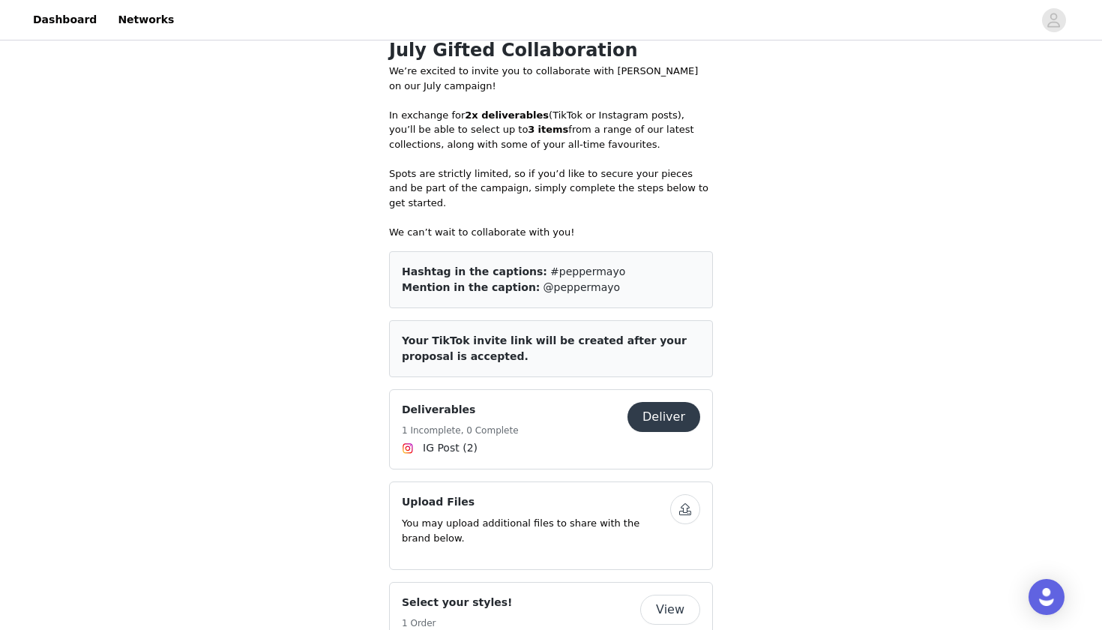
scroll to position [625, 0]
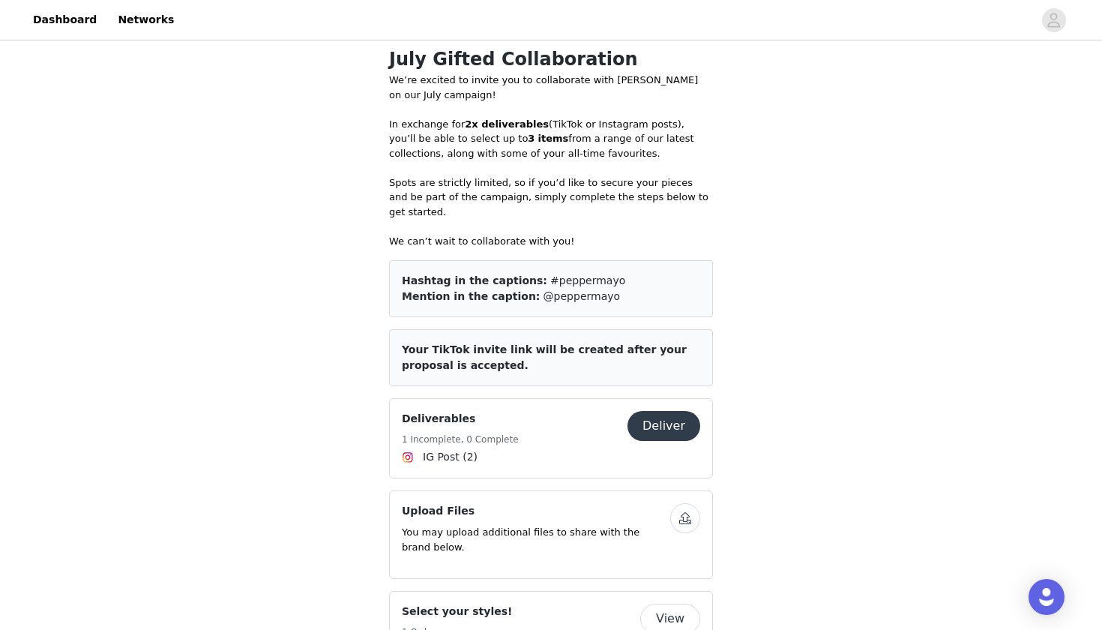
click at [649, 411] on button "Deliver" at bounding box center [664, 426] width 73 height 30
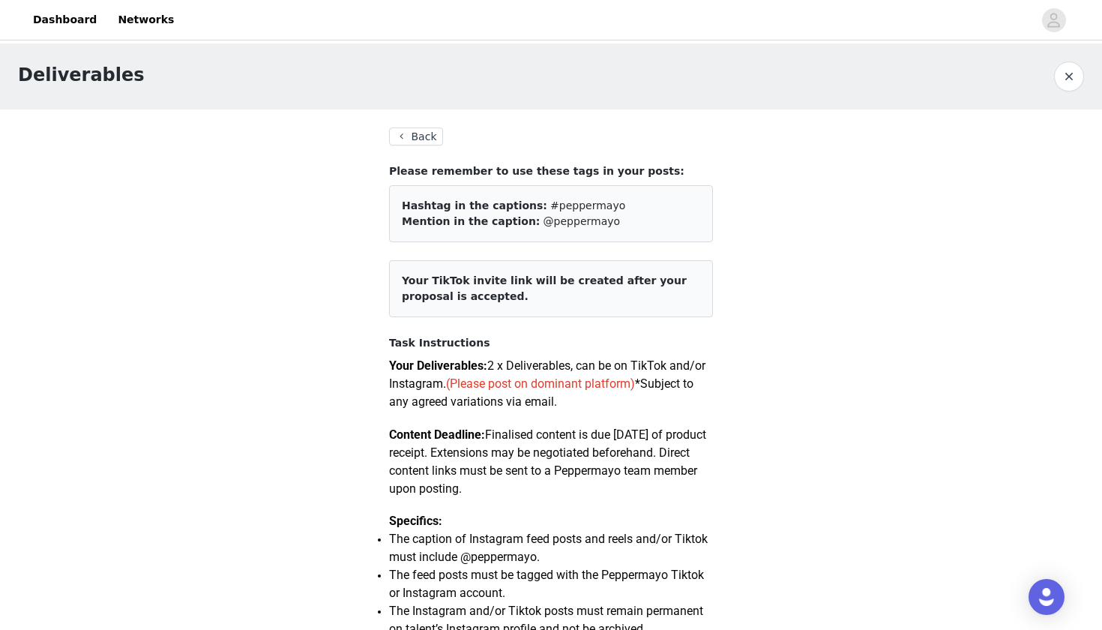
click at [427, 133] on button "Back" at bounding box center [416, 136] width 54 height 18
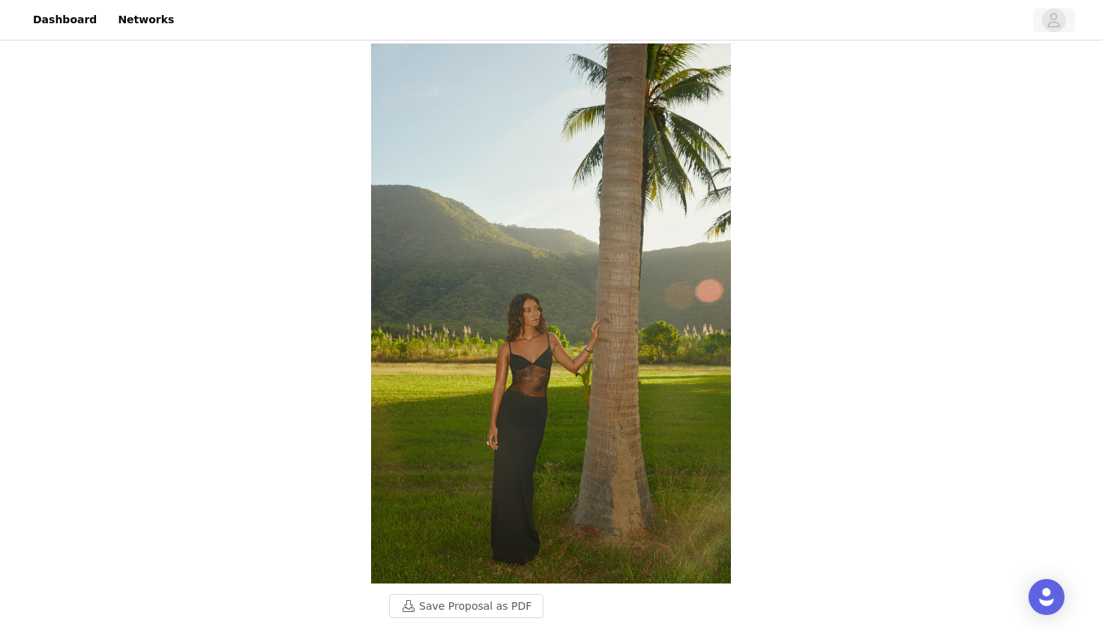
click at [1051, 26] on icon "avatar" at bounding box center [1054, 20] width 13 height 14
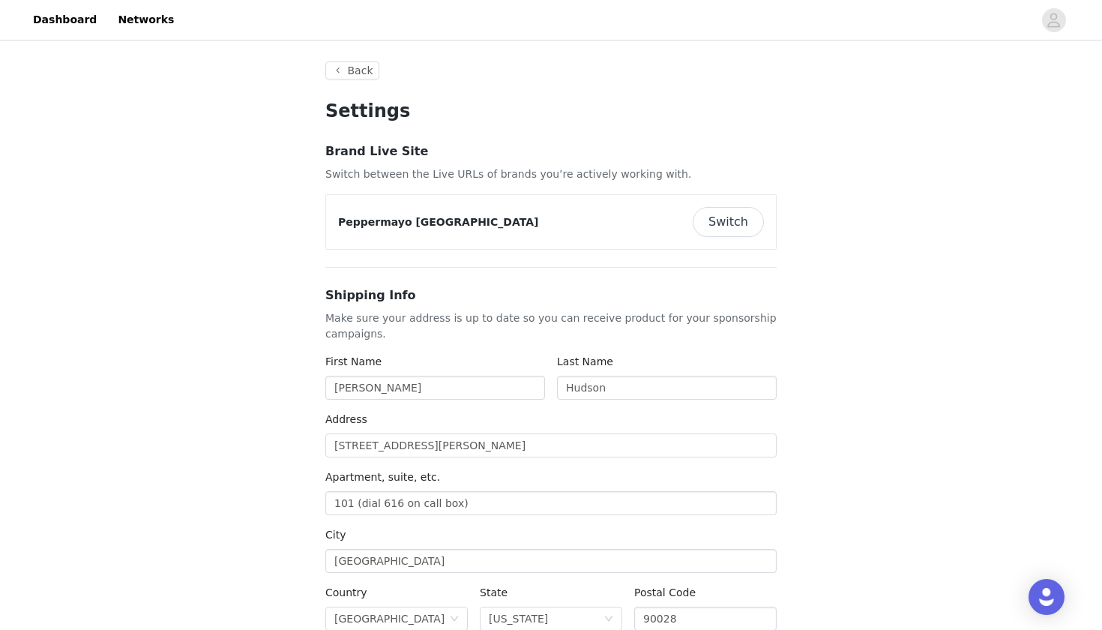
click at [751, 214] on button "Switch" at bounding box center [728, 222] width 71 height 30
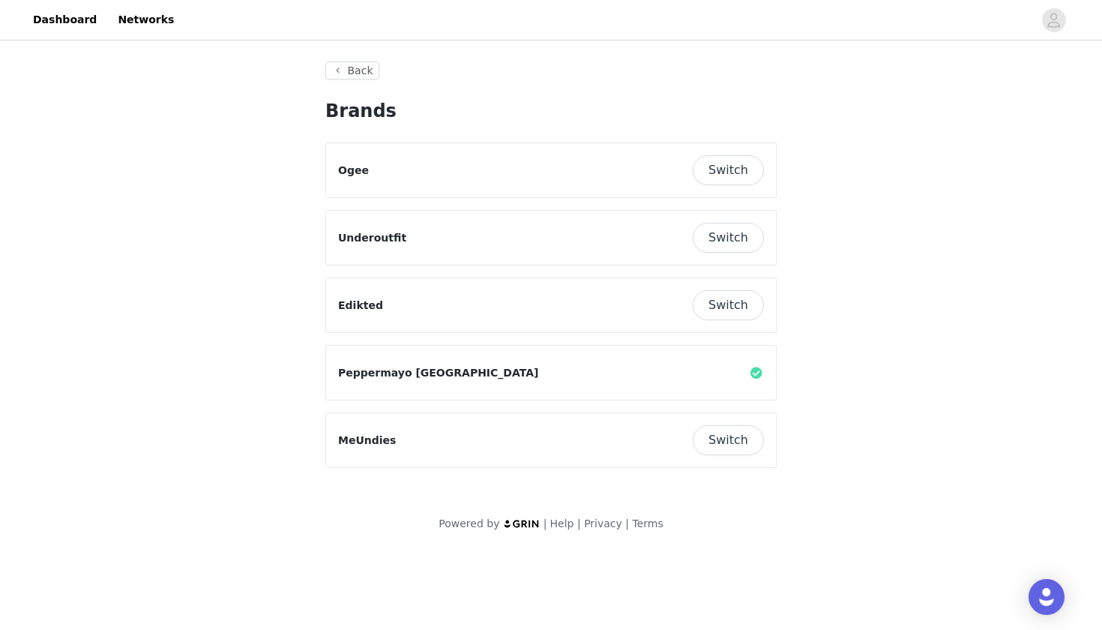
click at [733, 178] on button "Switch" at bounding box center [728, 170] width 71 height 30
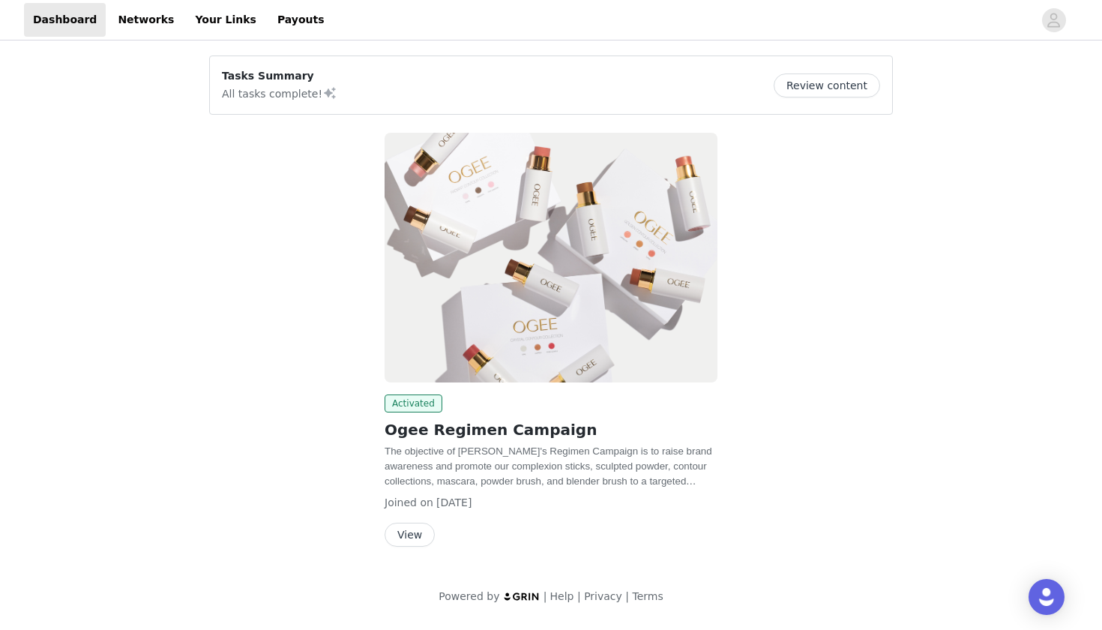
click at [391, 533] on button "View" at bounding box center [410, 535] width 50 height 24
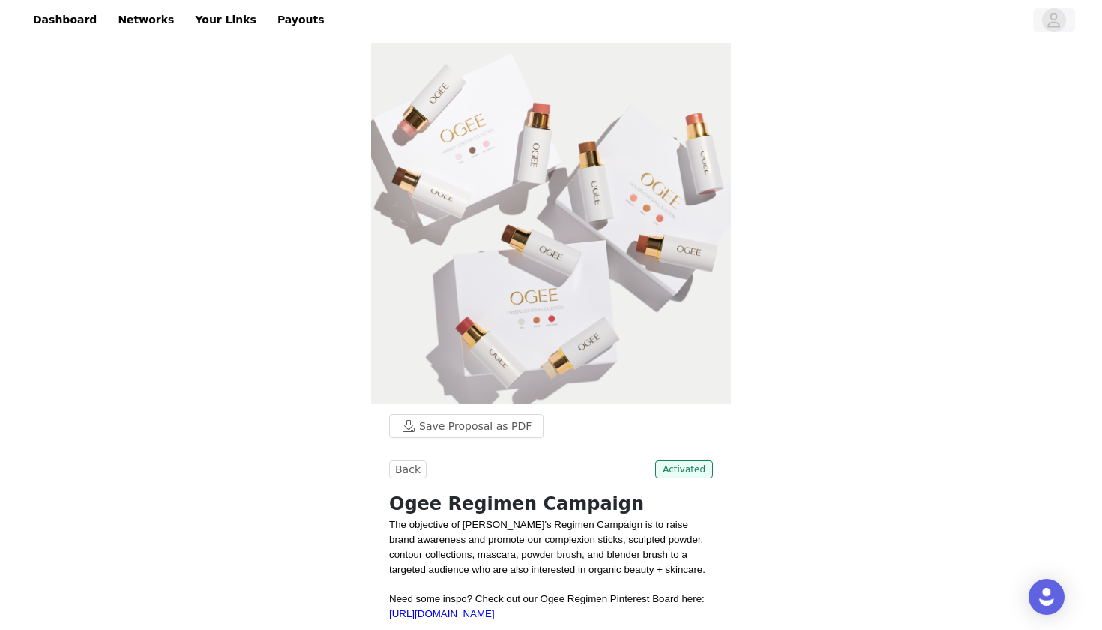
click at [1058, 25] on icon "avatar" at bounding box center [1054, 20] width 14 height 24
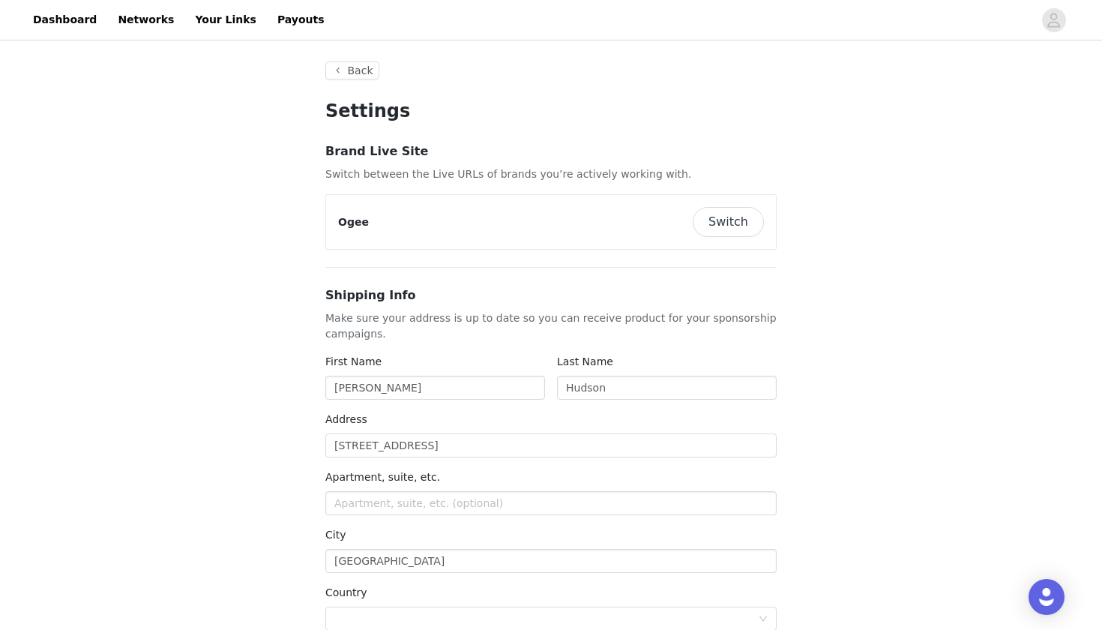
type input "+1 ([GEOGRAPHIC_DATA])"
click at [361, 70] on button "Back" at bounding box center [352, 70] width 54 height 18
click at [149, 19] on link "Networks" at bounding box center [146, 20] width 74 height 34
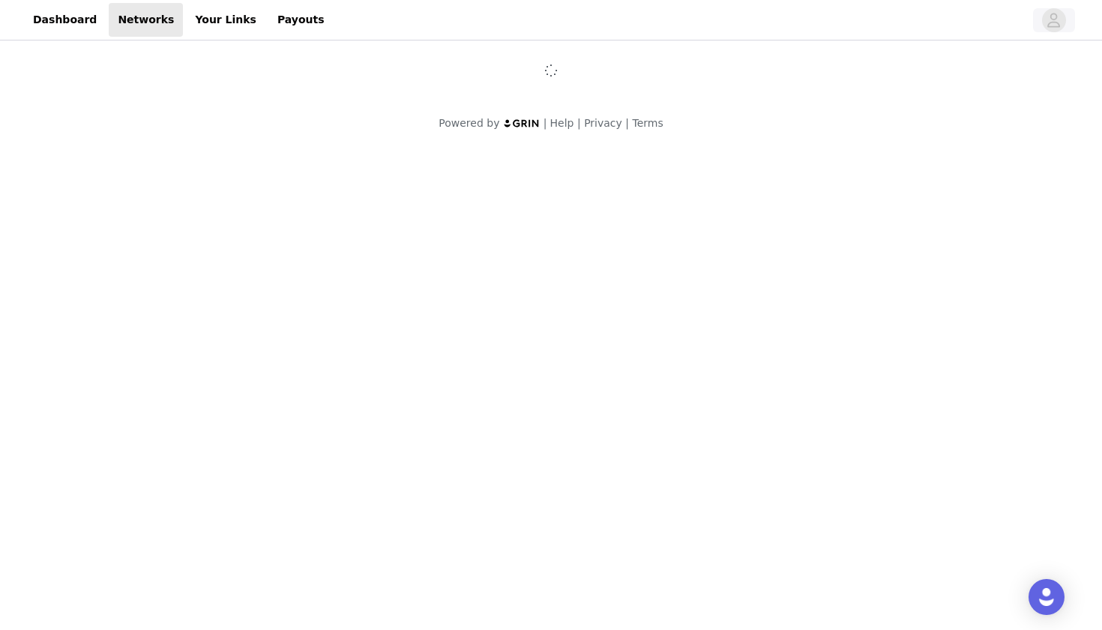
click at [1063, 23] on span "button" at bounding box center [1054, 20] width 24 height 24
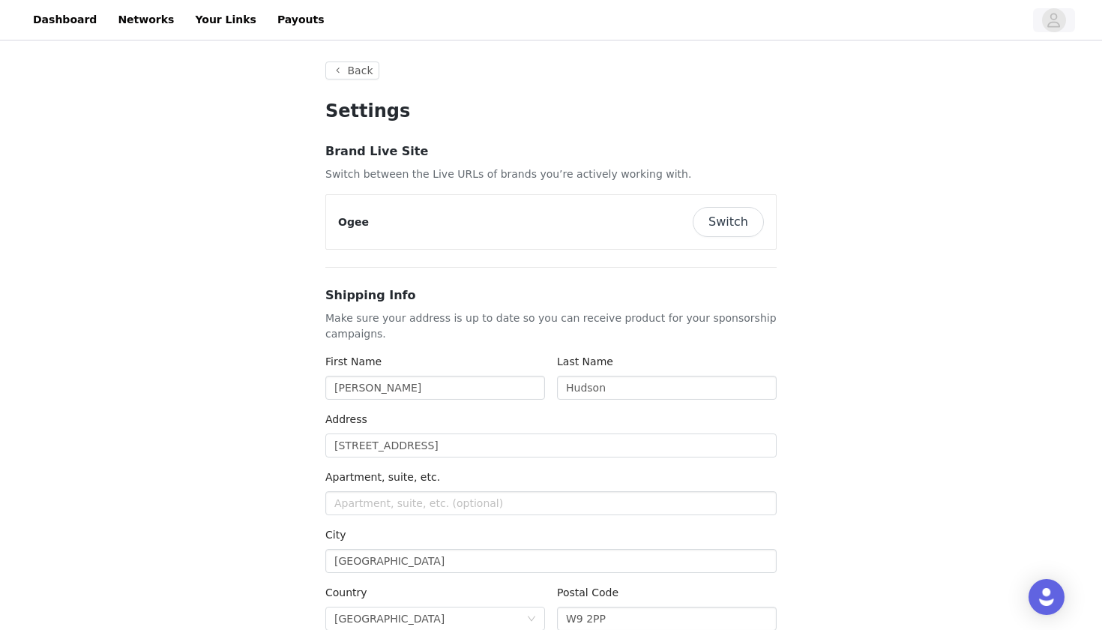
click at [1054, 28] on icon "avatar" at bounding box center [1054, 20] width 14 height 24
click at [1049, 31] on icon "avatar" at bounding box center [1054, 20] width 14 height 24
click at [739, 219] on button "Switch" at bounding box center [728, 222] width 71 height 30
